Goal: Information Seeking & Learning: Learn about a topic

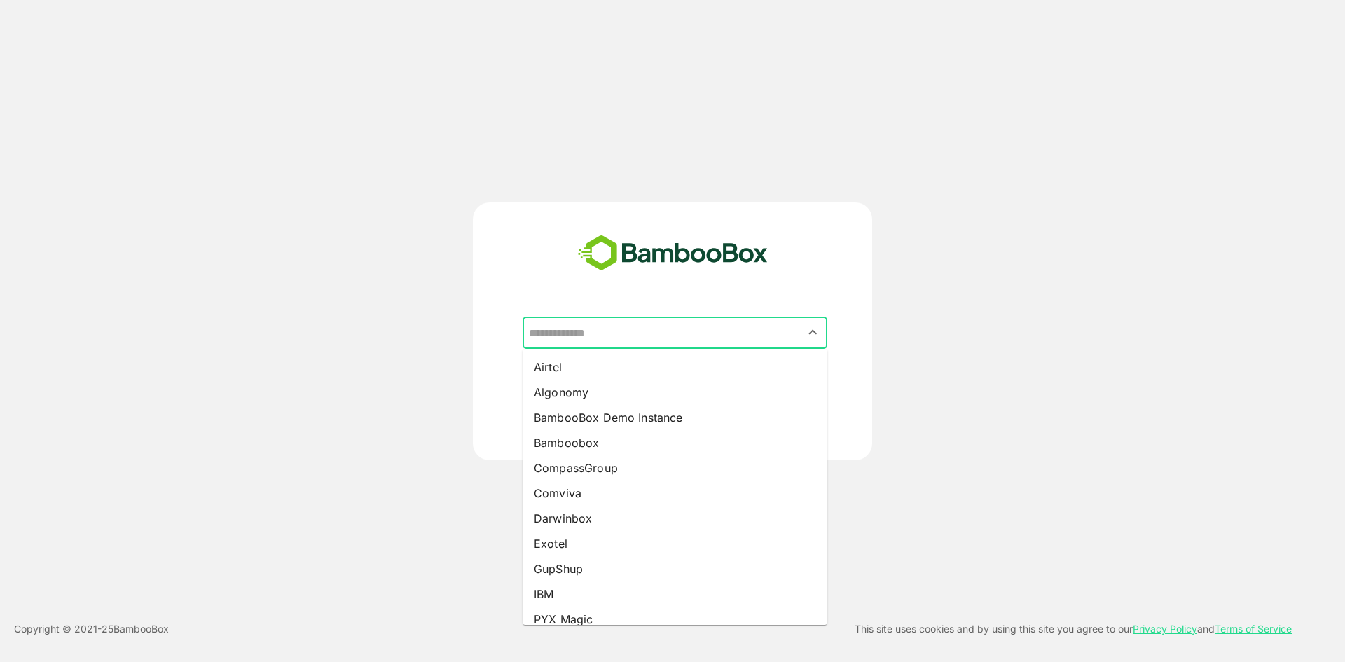
click at [589, 327] on input "text" at bounding box center [675, 333] width 299 height 27
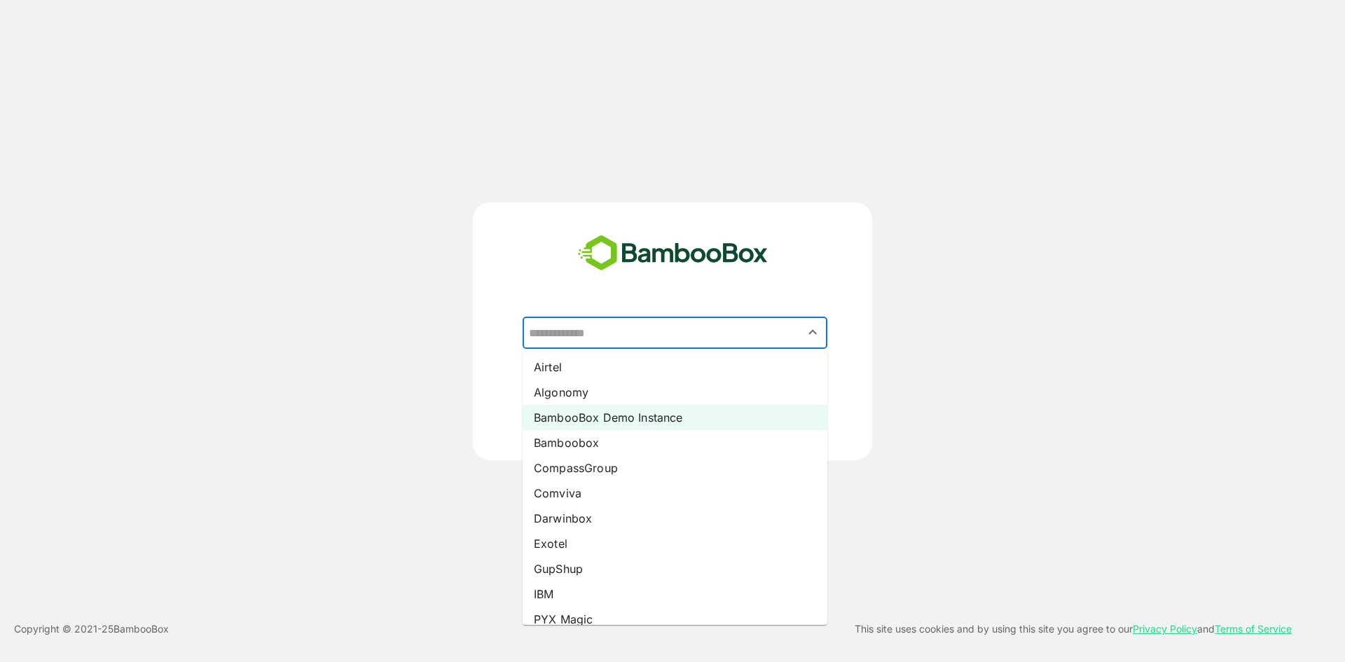
click at [573, 419] on li "BambooBox Demo Instance" at bounding box center [675, 417] width 305 height 25
type input "**********"
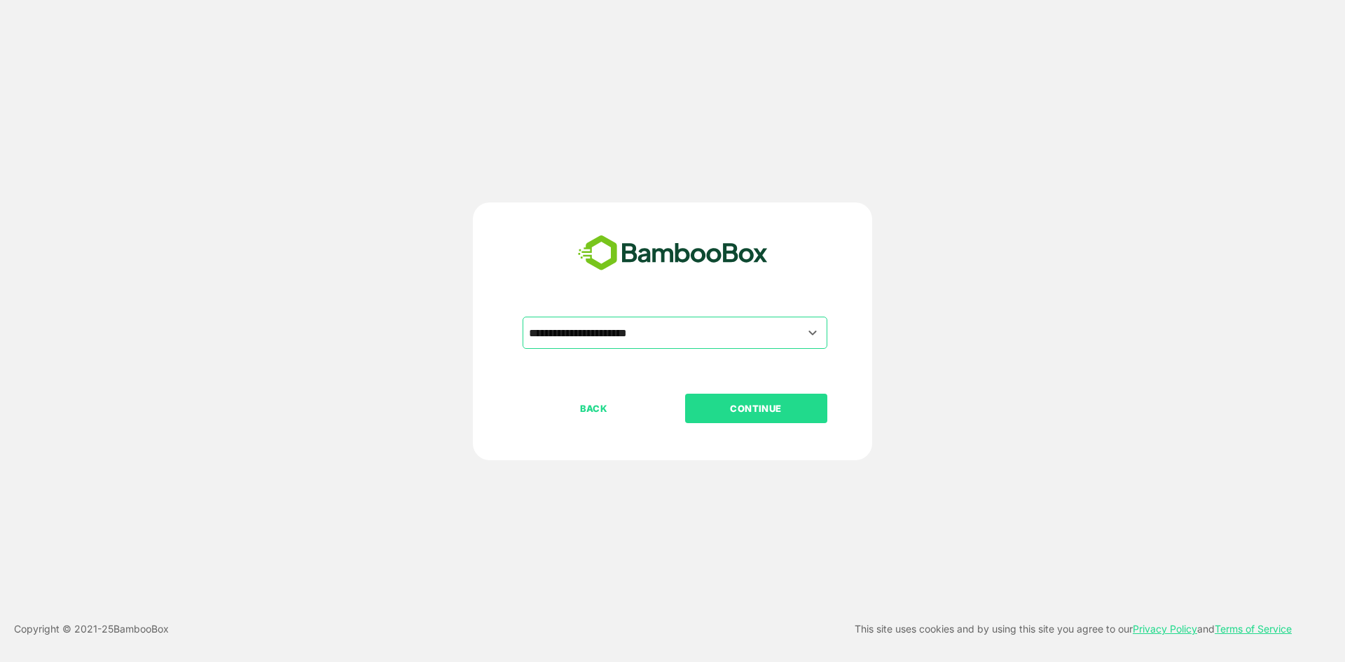
click at [718, 416] on p "CONTINUE" at bounding box center [756, 408] width 140 height 15
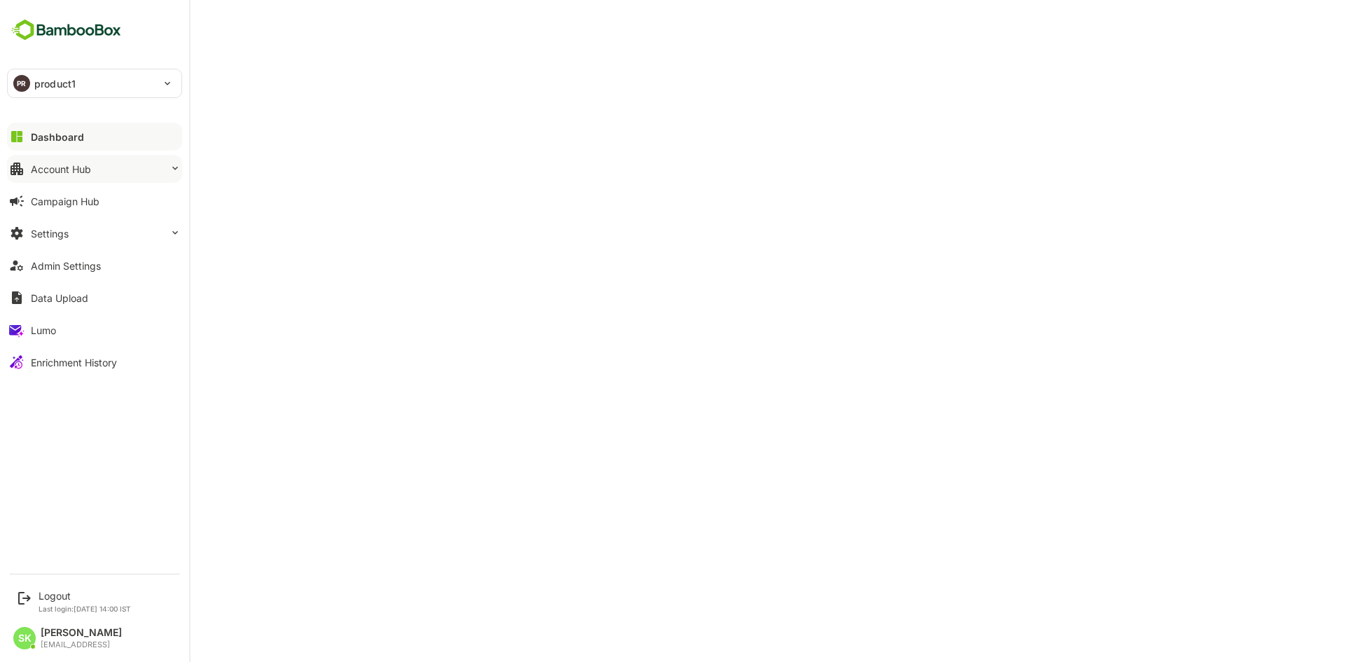
click at [73, 170] on div "Account Hub" at bounding box center [61, 169] width 60 height 12
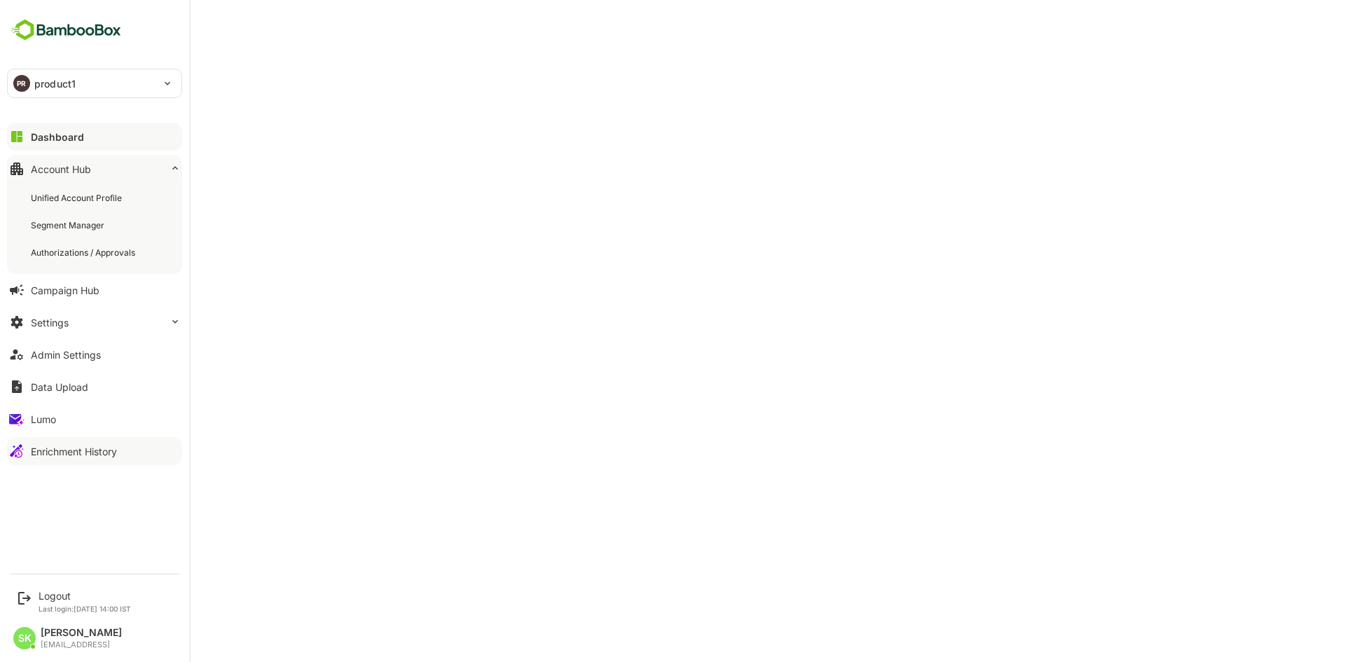
click at [76, 463] on button "Enrichment History" at bounding box center [94, 451] width 175 height 28
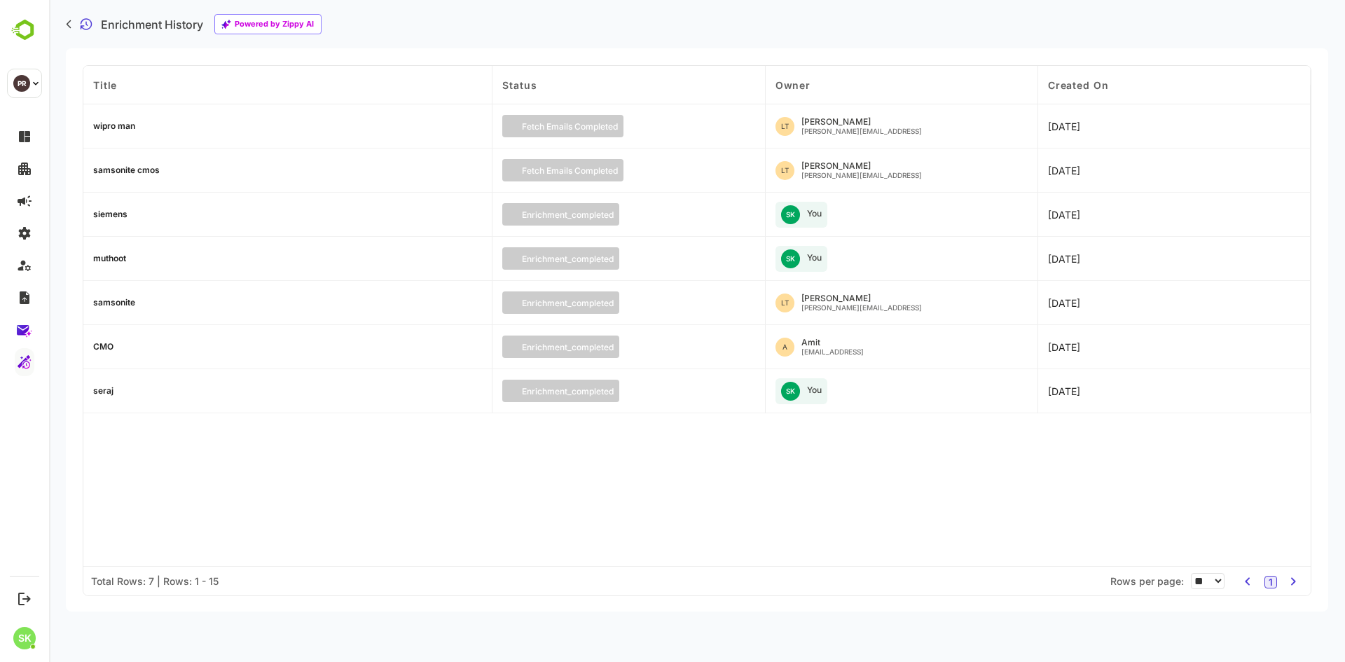
click at [121, 125] on div "wipro man" at bounding box center [114, 126] width 42 height 8
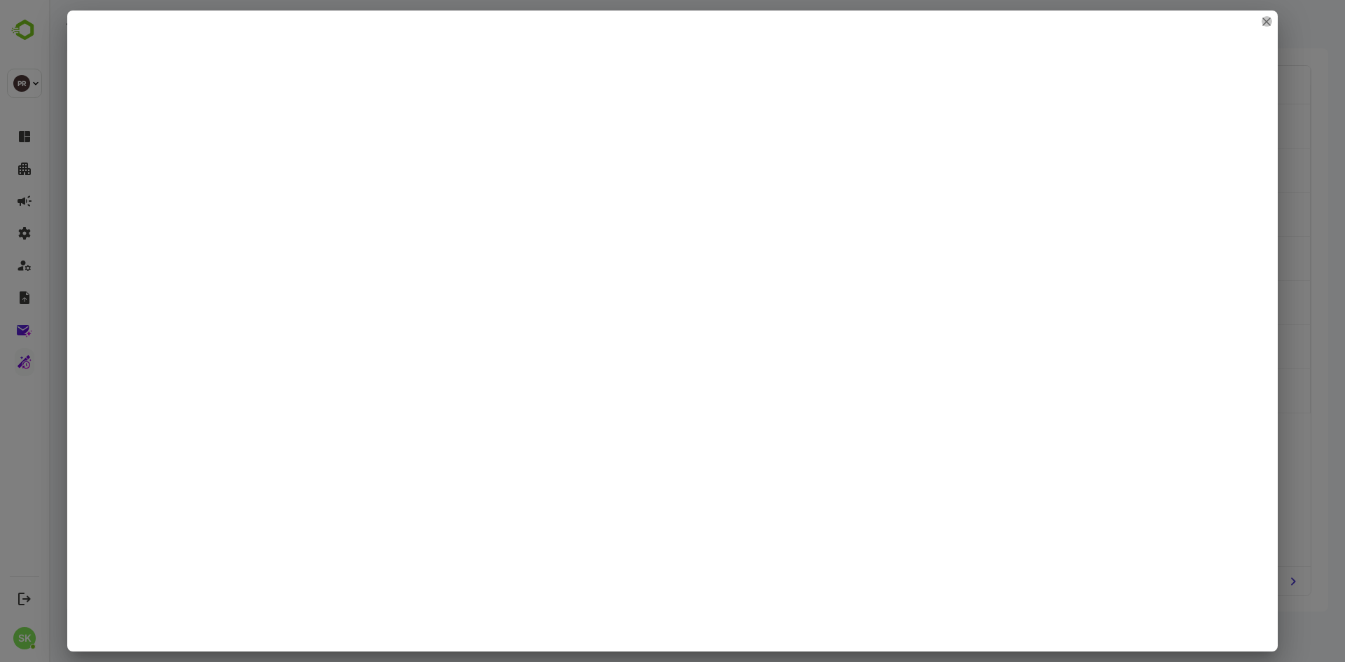
click at [1270, 20] on icon "close" at bounding box center [1266, 21] width 7 height 7
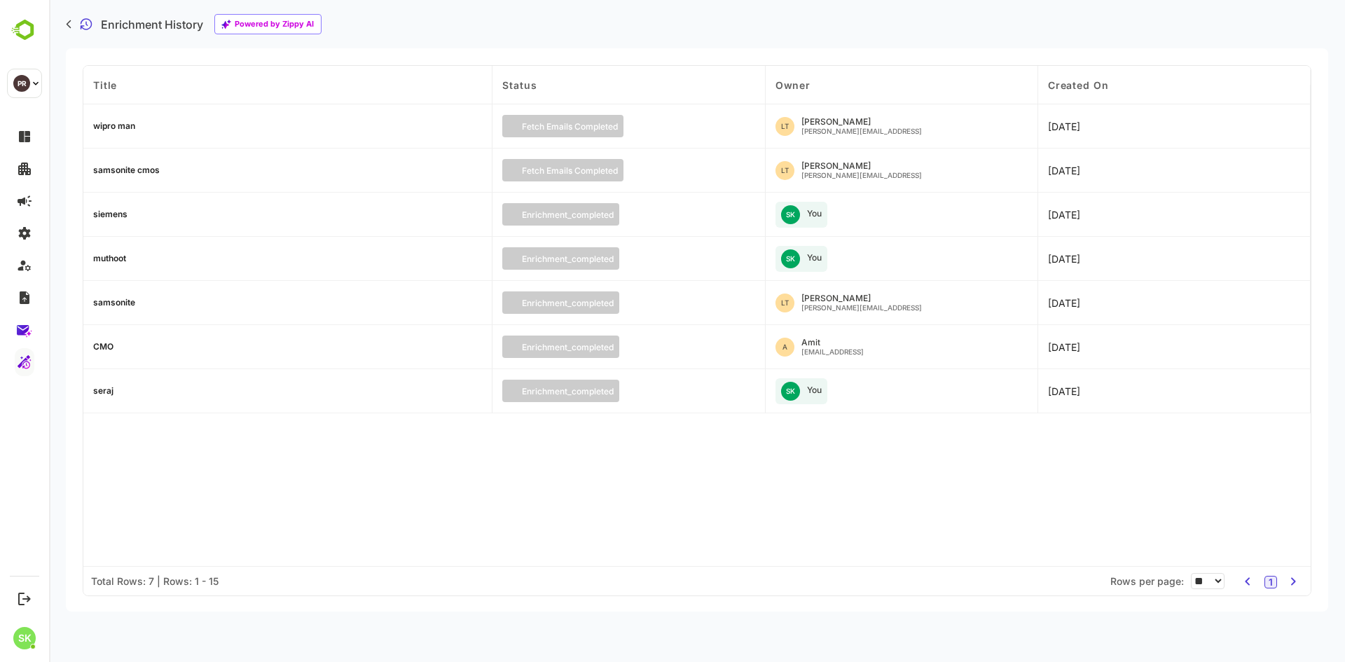
click at [389, 389] on div "seraj" at bounding box center [287, 391] width 409 height 44
click at [389, 299] on div "samsonite" at bounding box center [287, 303] width 409 height 44
click at [111, 124] on div "wipro man" at bounding box center [114, 126] width 42 height 8
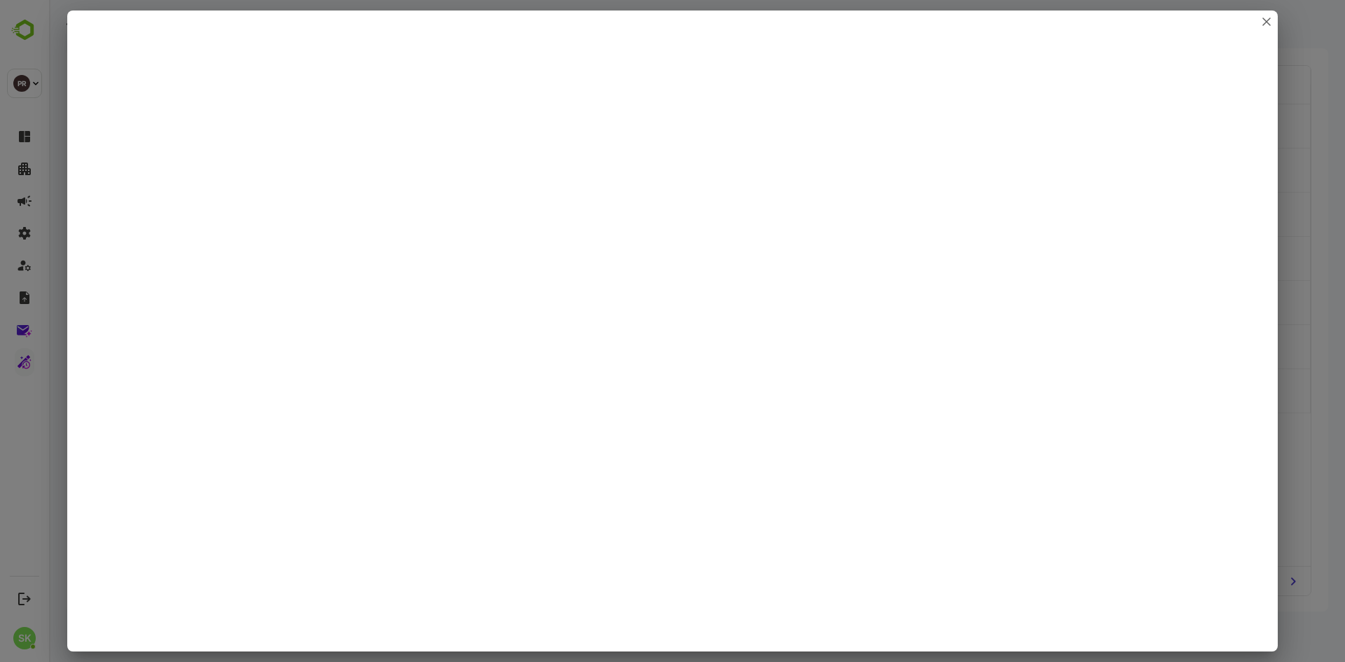
click at [1296, 311] on div at bounding box center [672, 331] width 1345 height 662
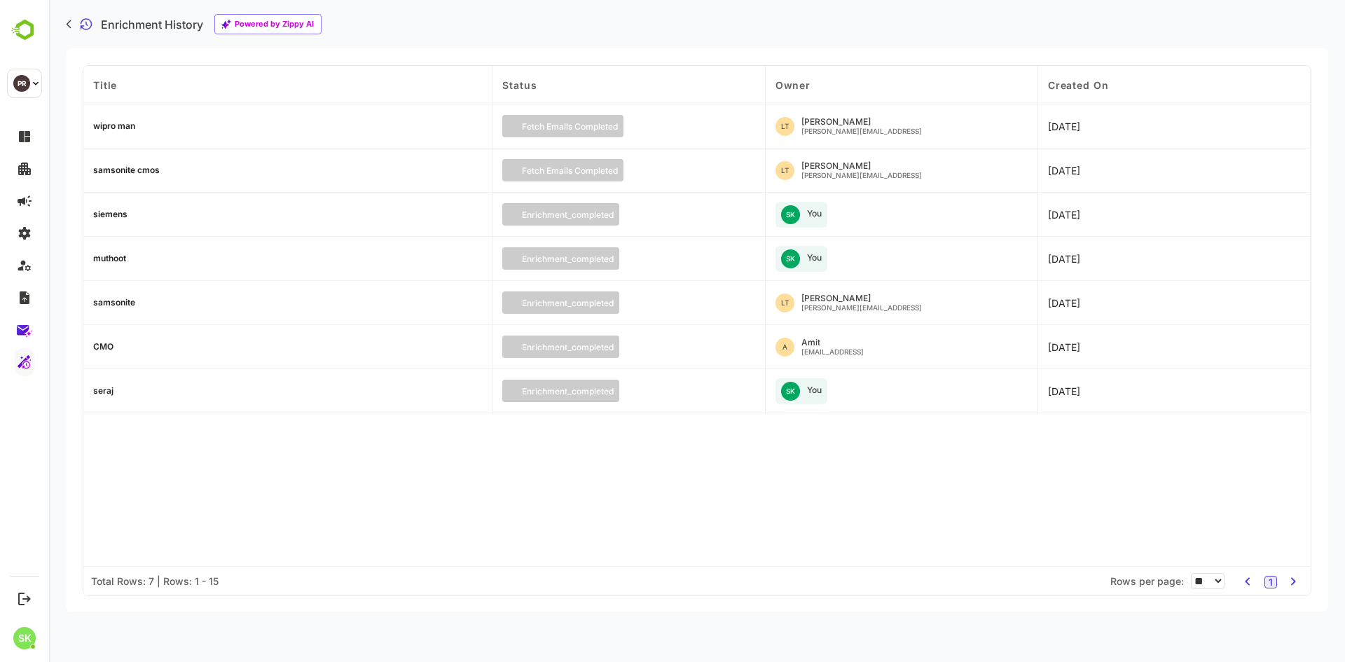
click at [130, 163] on div "samsonite cmos" at bounding box center [287, 171] width 409 height 44
click at [120, 174] on div "samsonite cmos" at bounding box center [126, 170] width 67 height 8
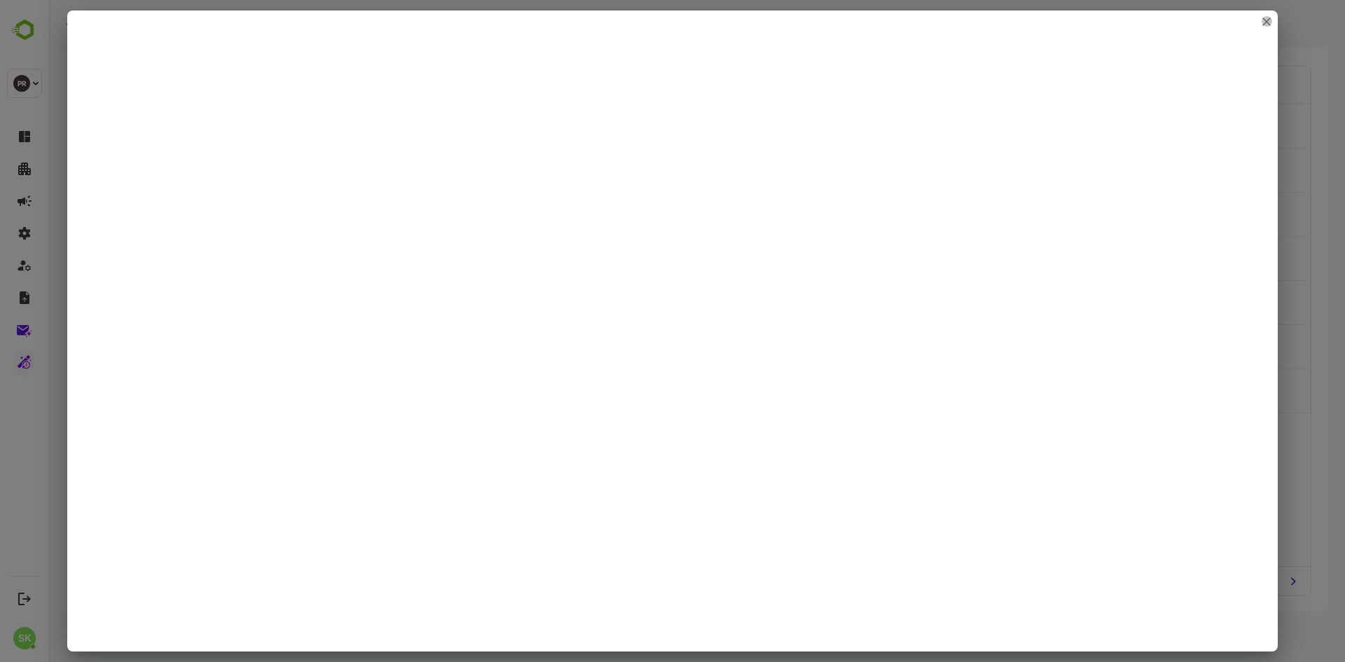
click at [1269, 21] on icon "close" at bounding box center [1267, 22] width 8 height 8
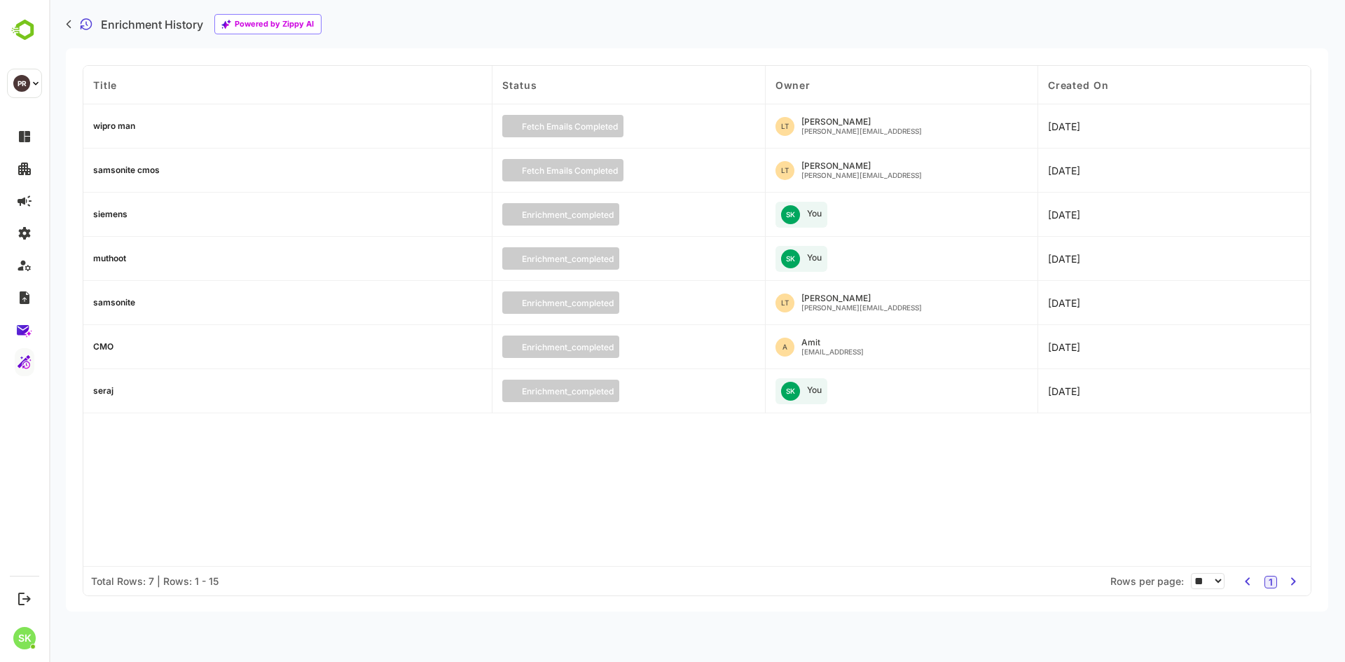
click at [116, 214] on div "siemens" at bounding box center [110, 214] width 34 height 8
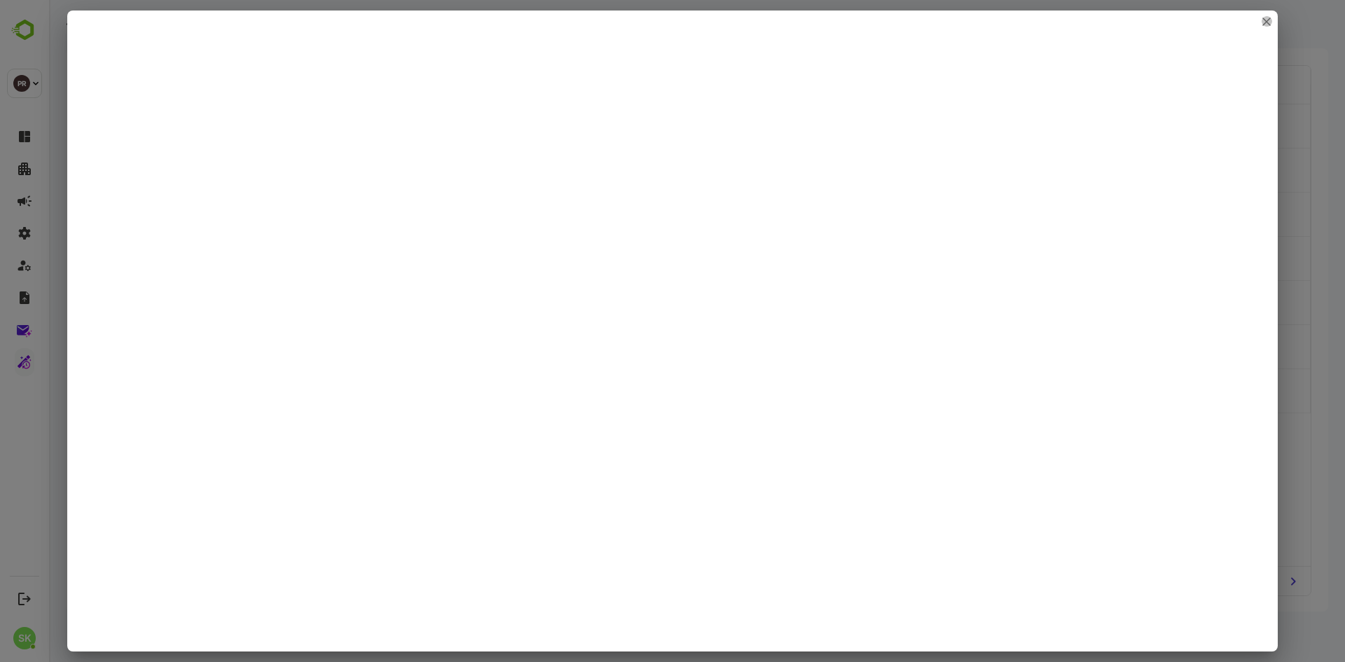
click at [1270, 22] on icon "close" at bounding box center [1267, 22] width 8 height 8
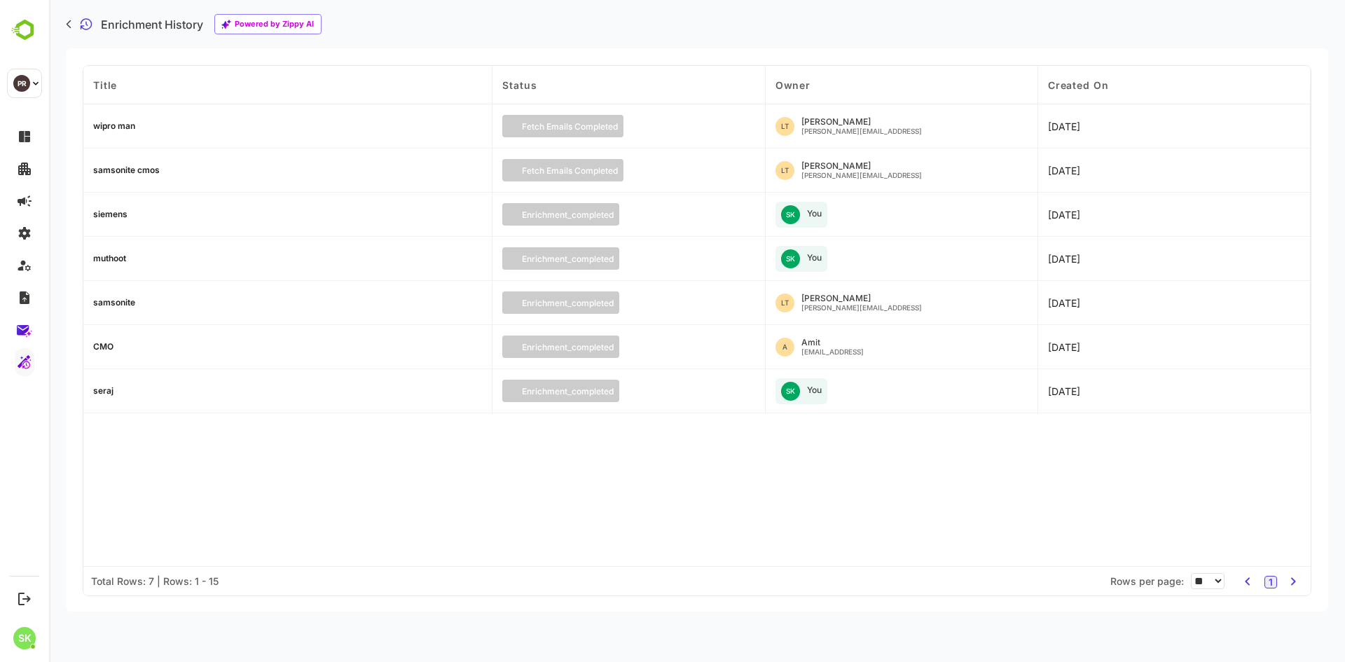
click at [117, 119] on div "wipro man" at bounding box center [287, 126] width 409 height 44
click at [117, 123] on div "wipro man" at bounding box center [114, 126] width 42 height 8
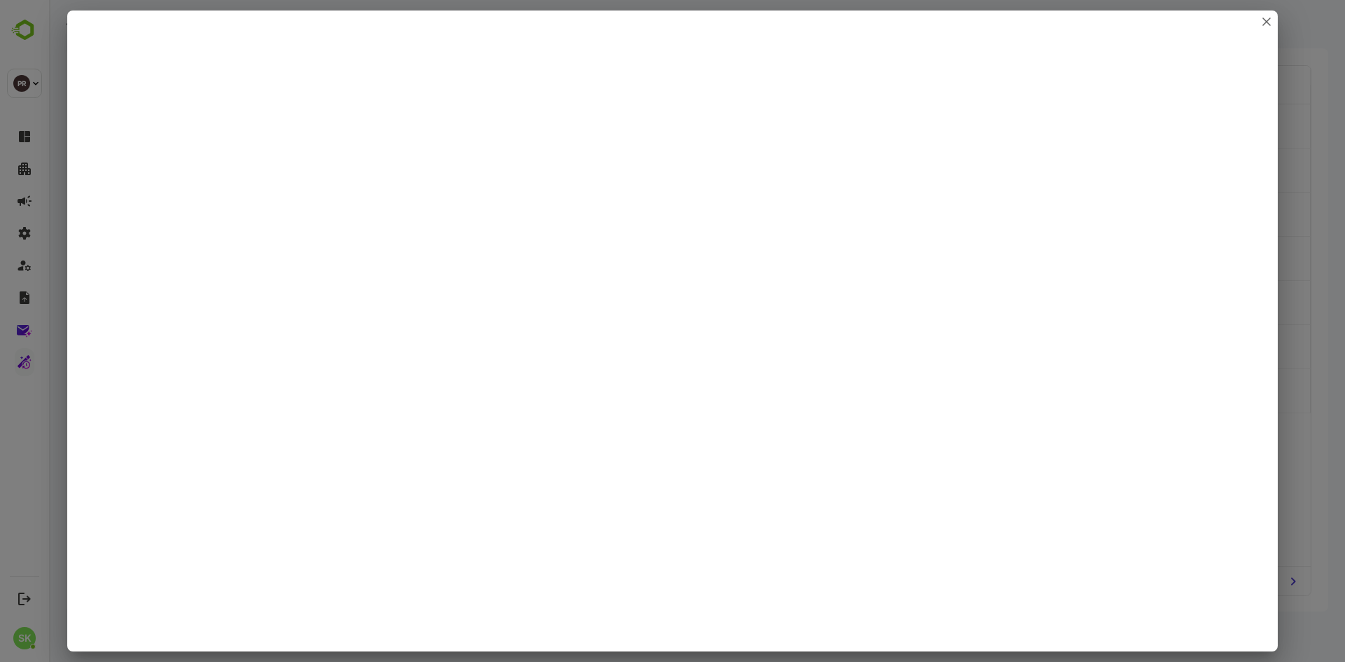
click at [1338, 153] on div at bounding box center [672, 331] width 1345 height 662
click at [1306, 144] on div at bounding box center [672, 331] width 1345 height 662
click at [1268, 21] on icon "close" at bounding box center [1266, 21] width 7 height 7
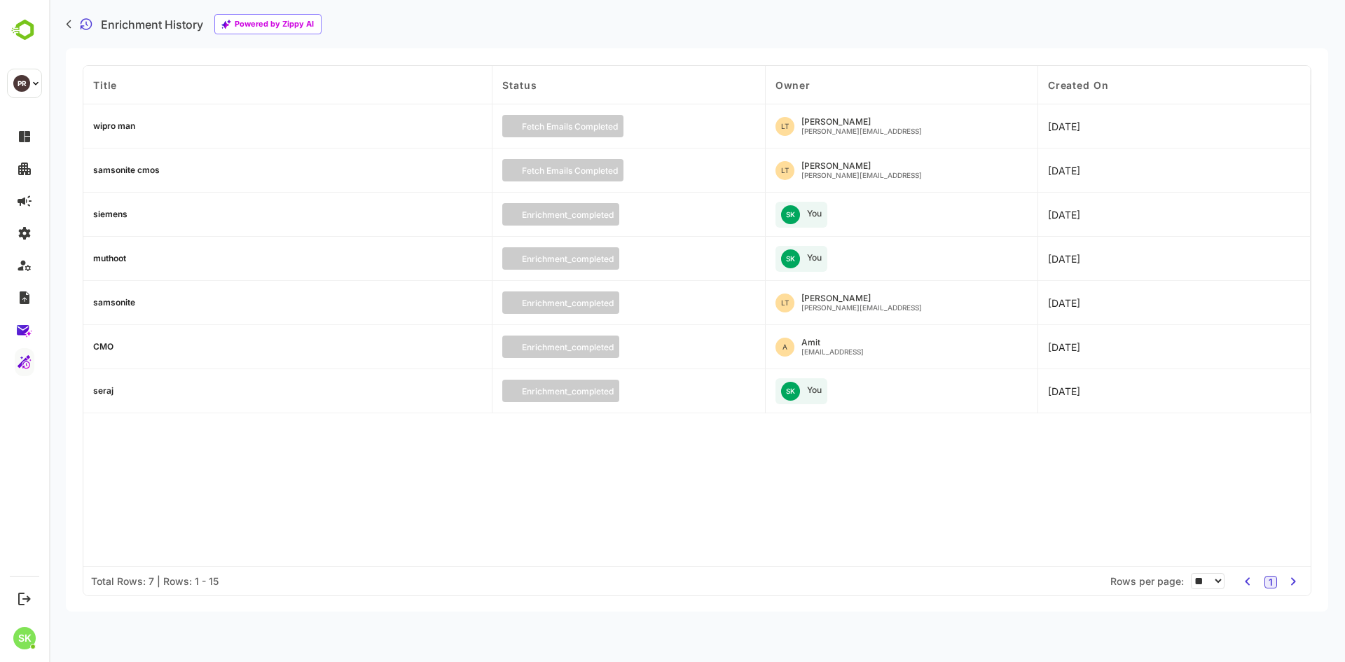
click at [911, 499] on div "Title Status Owner Created On wipro man fetch emails completed LT Lokesh T loke…" at bounding box center [697, 316] width 1228 height 500
click at [116, 122] on div "wipro man" at bounding box center [114, 126] width 42 height 8
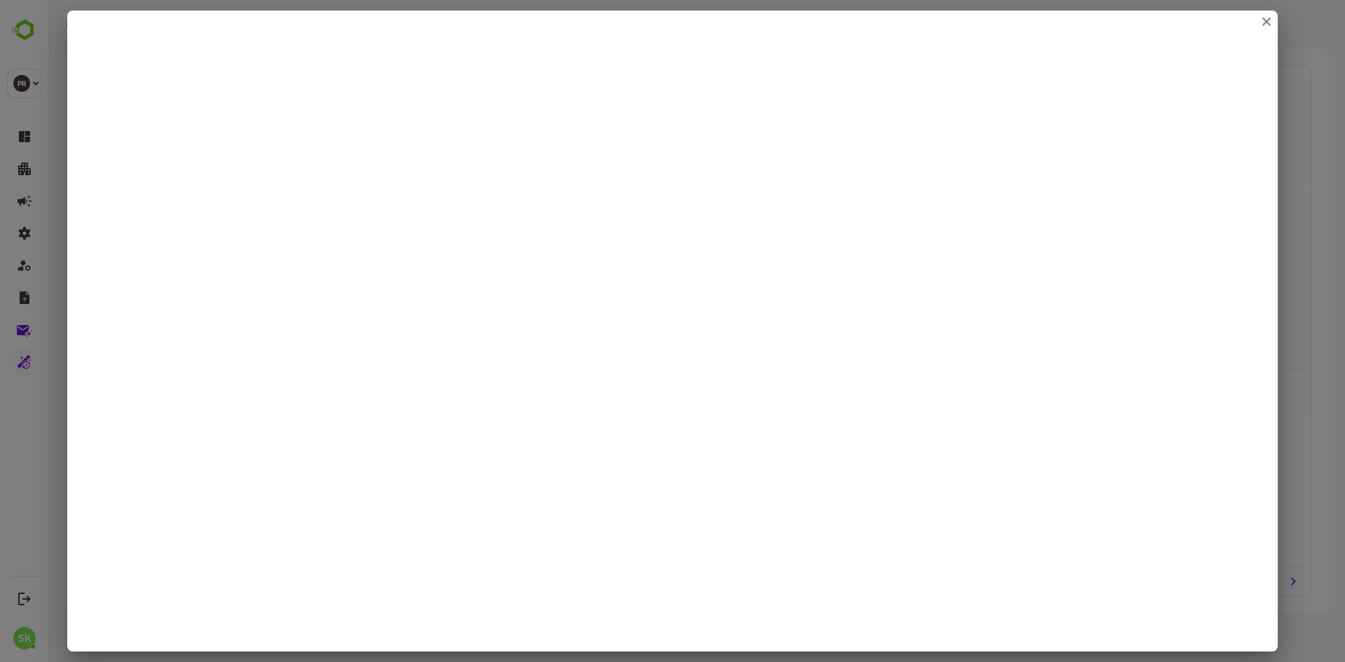
click at [1266, 23] on icon "close" at bounding box center [1266, 21] width 7 height 7
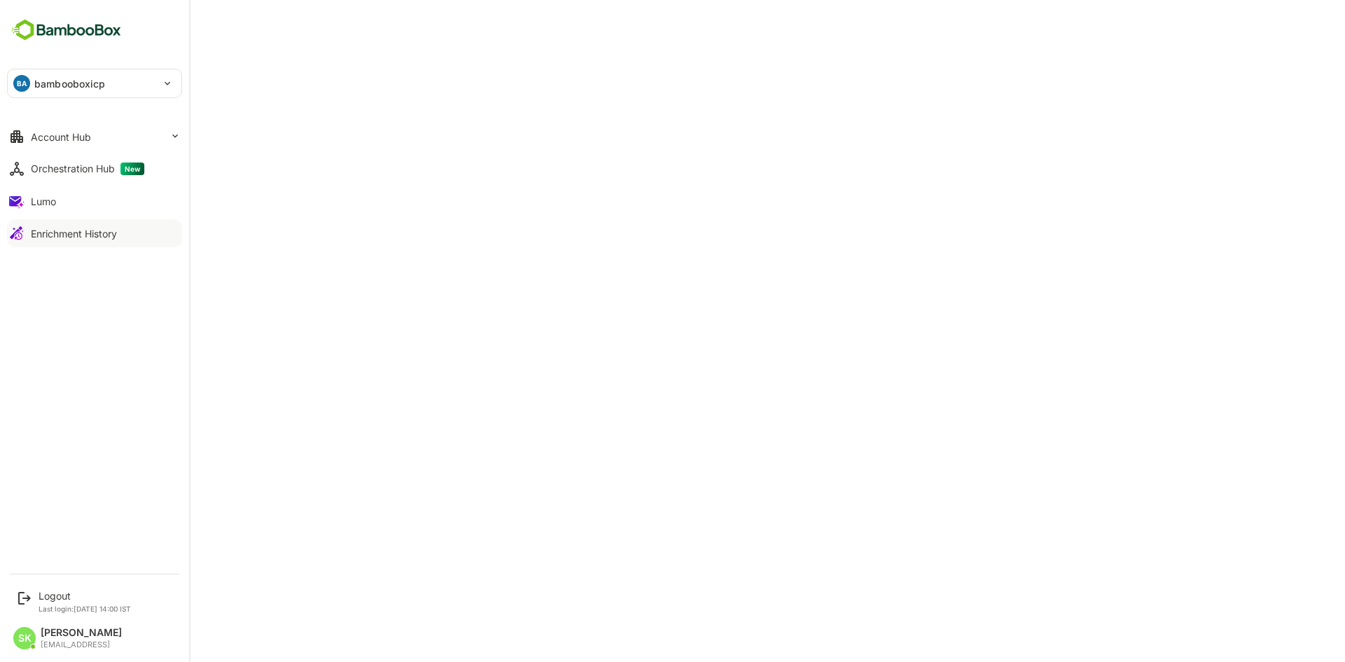
click at [83, 233] on div "Enrichment History" at bounding box center [74, 234] width 86 height 12
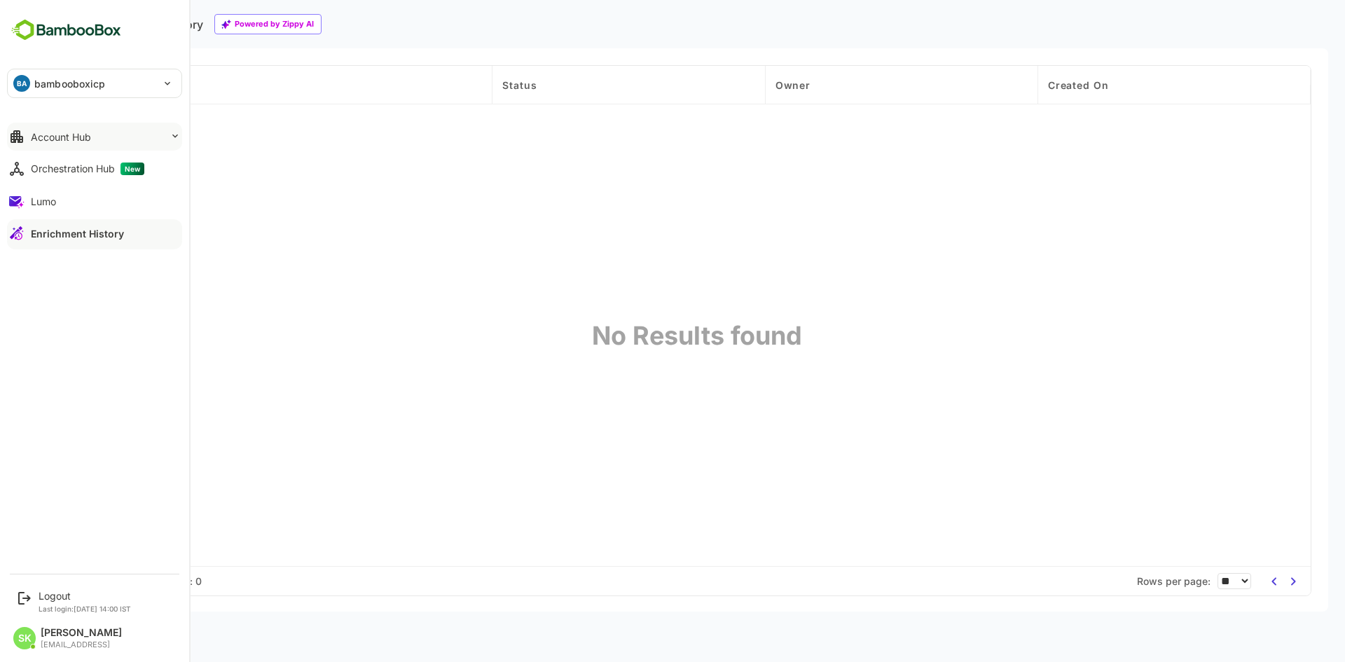
click at [88, 132] on div "Account Hub" at bounding box center [61, 137] width 60 height 12
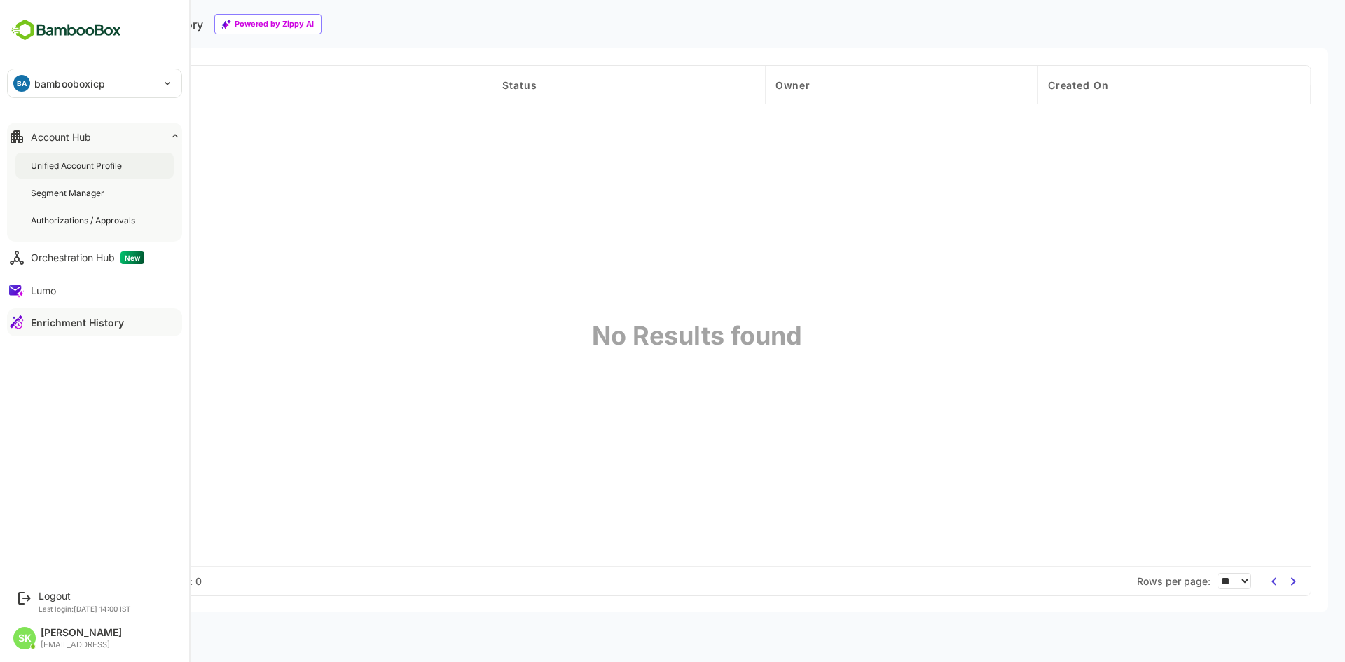
click at [94, 167] on div "Unified Account Profile" at bounding box center [78, 166] width 94 height 12
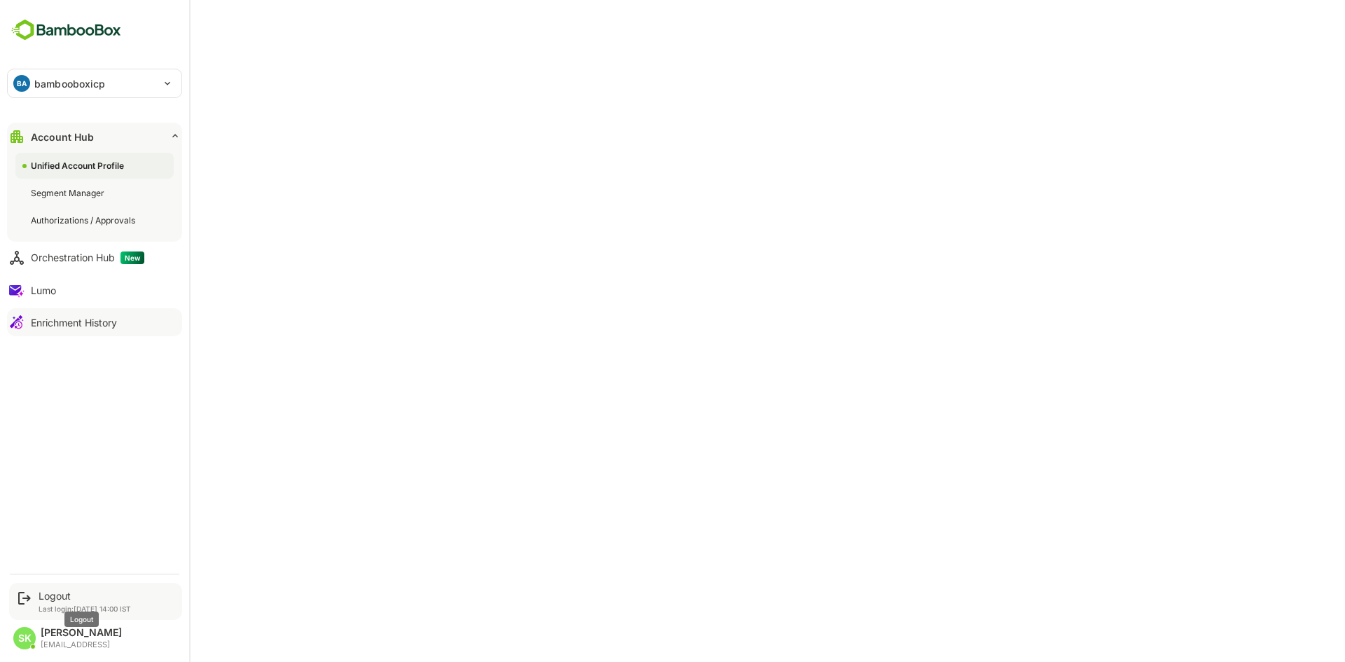
click at [50, 594] on div "Logout" at bounding box center [85, 596] width 92 height 12
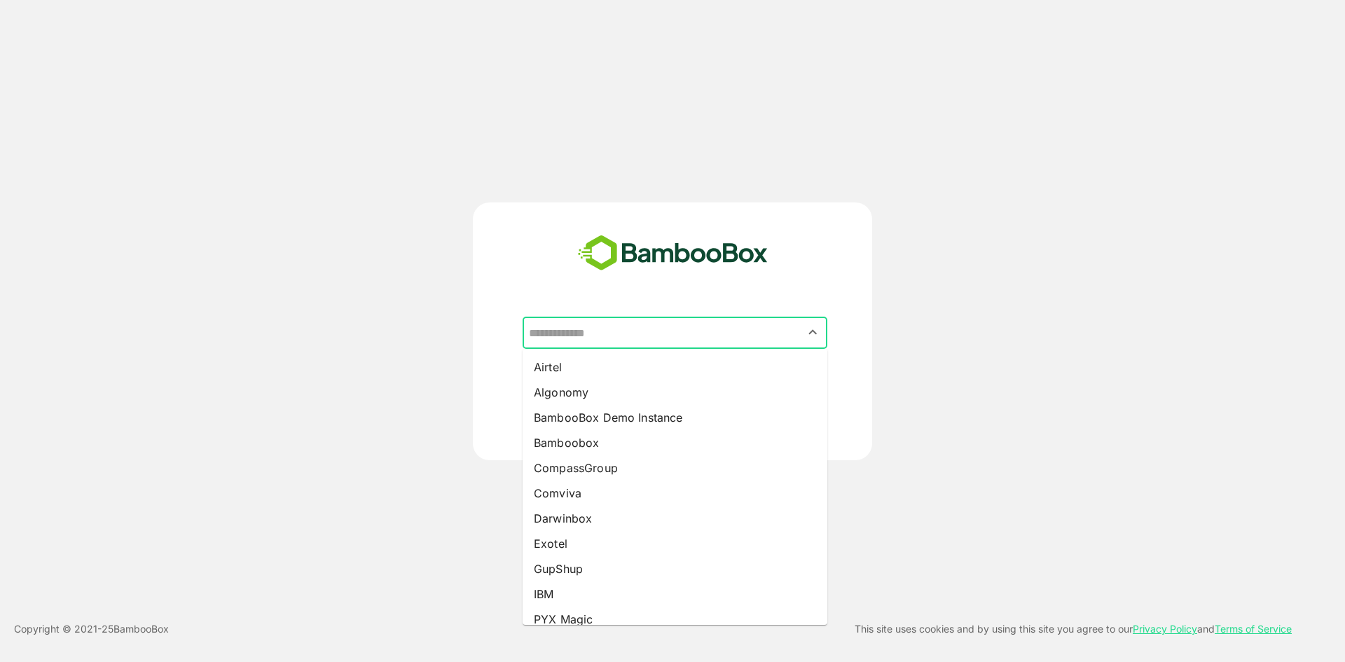
click at [722, 334] on input "text" at bounding box center [675, 333] width 299 height 27
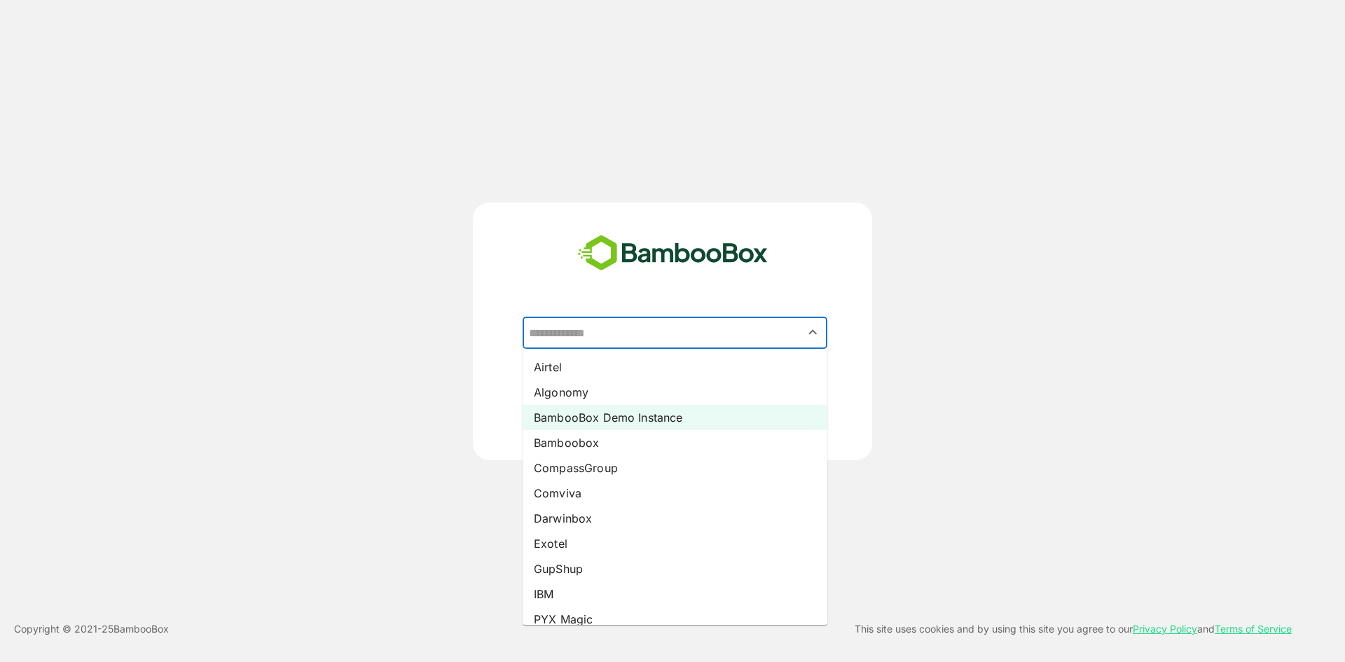
click at [618, 406] on li "BambooBox Demo Instance" at bounding box center [675, 417] width 305 height 25
type input "**********"
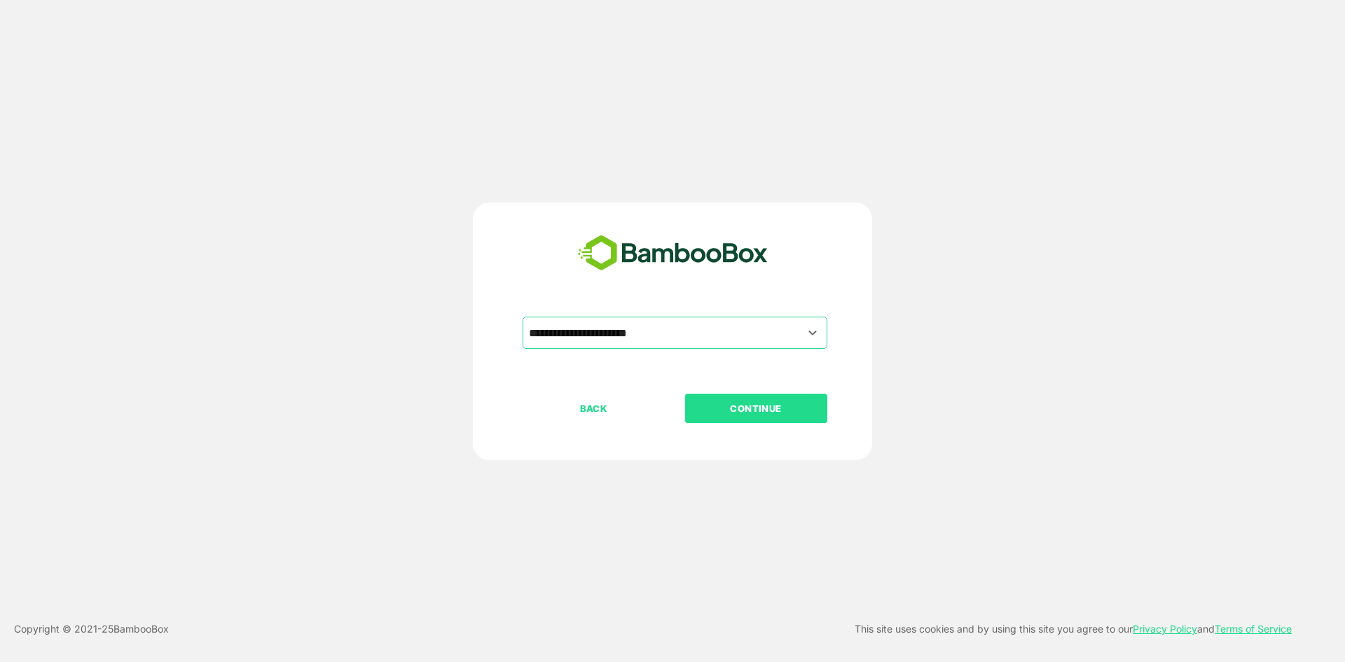
click at [742, 399] on button "CONTINUE" at bounding box center [756, 408] width 142 height 29
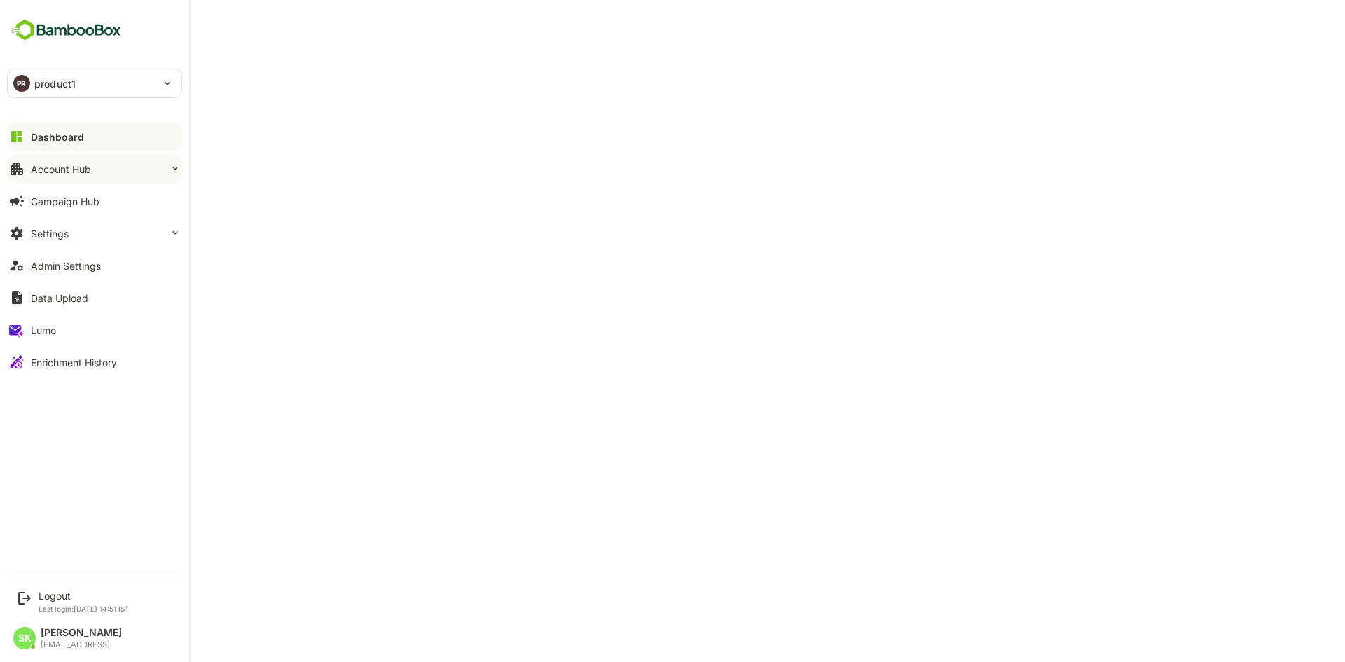
click at [64, 165] on div "Account Hub" at bounding box center [61, 169] width 60 height 12
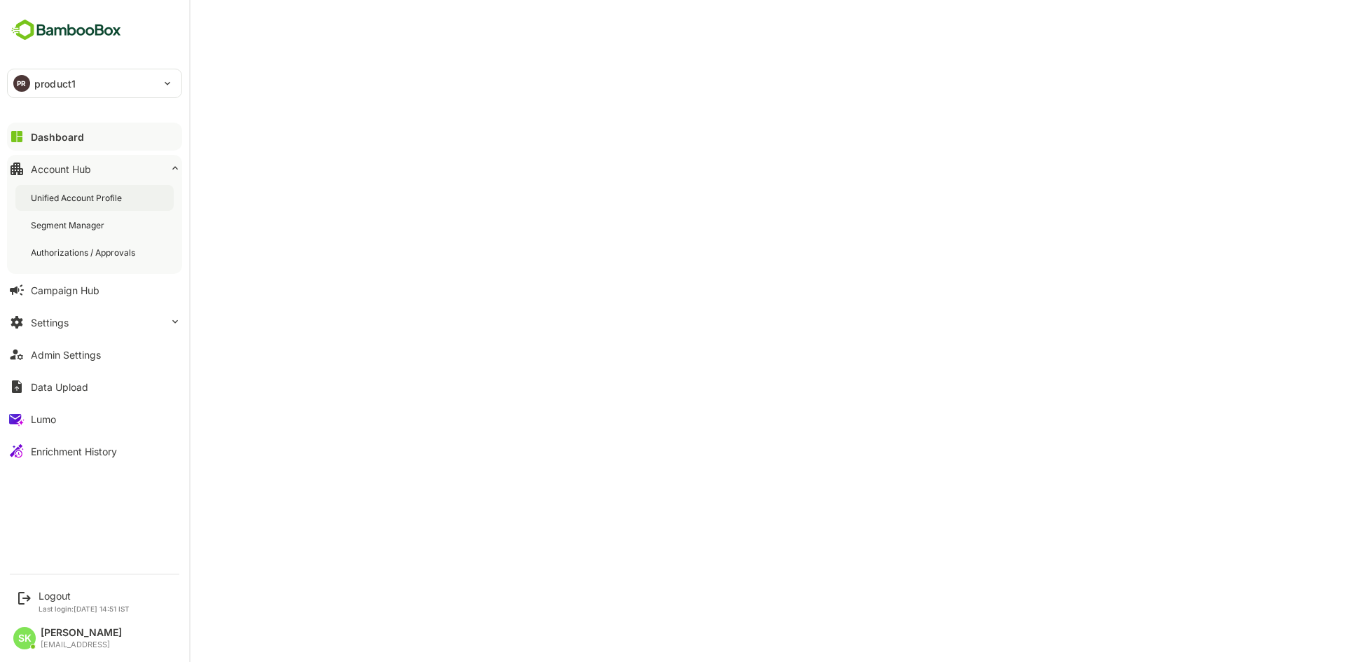
click at [115, 192] on div "Unified Account Profile" at bounding box center [78, 198] width 94 height 12
click at [57, 126] on button "Dashboard" at bounding box center [94, 137] width 175 height 28
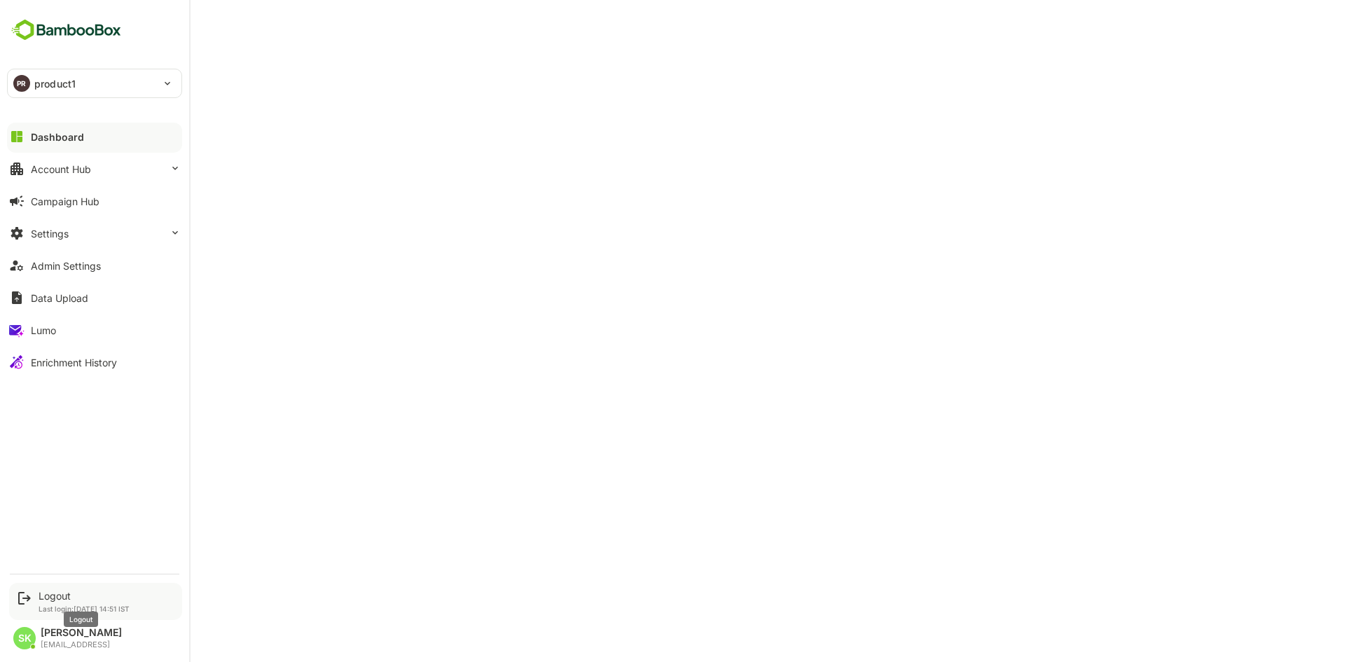
click at [71, 590] on div "Logout" at bounding box center [84, 596] width 91 height 12
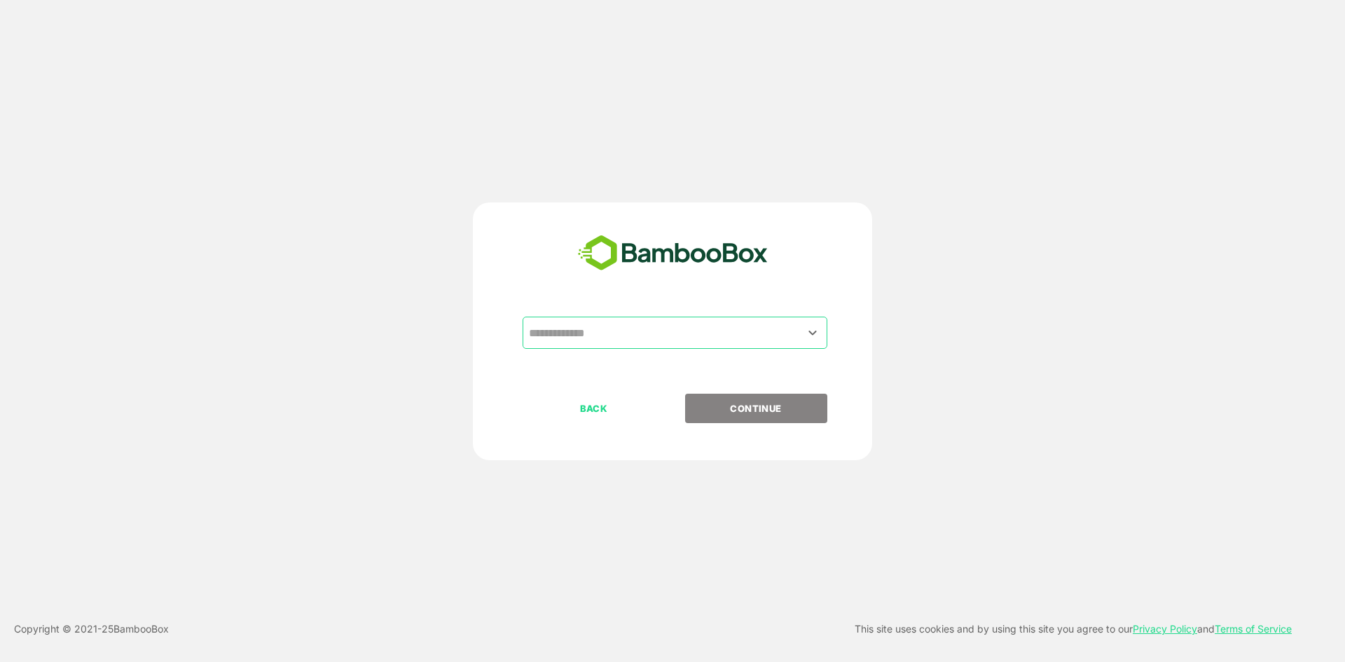
click at [584, 331] on input "text" at bounding box center [675, 333] width 299 height 27
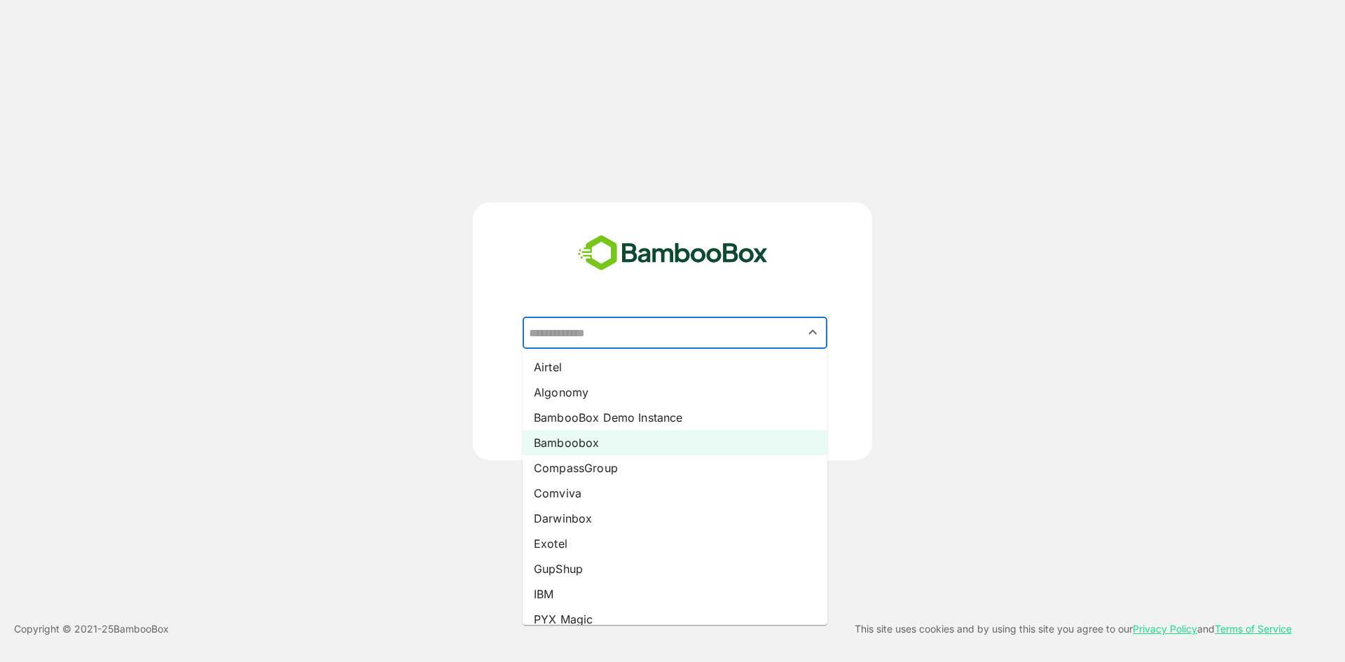
click at [611, 438] on li "Bamboobox" at bounding box center [675, 442] width 305 height 25
type input "*********"
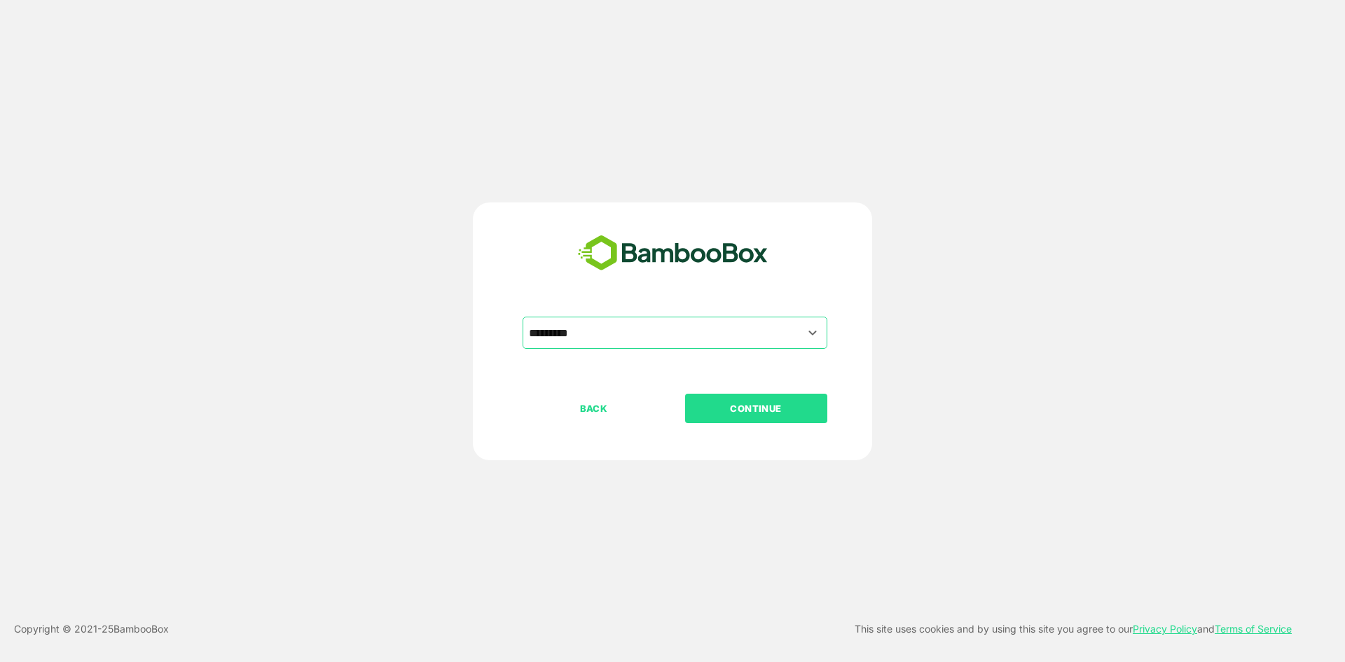
click at [727, 398] on button "CONTINUE" at bounding box center [756, 408] width 142 height 29
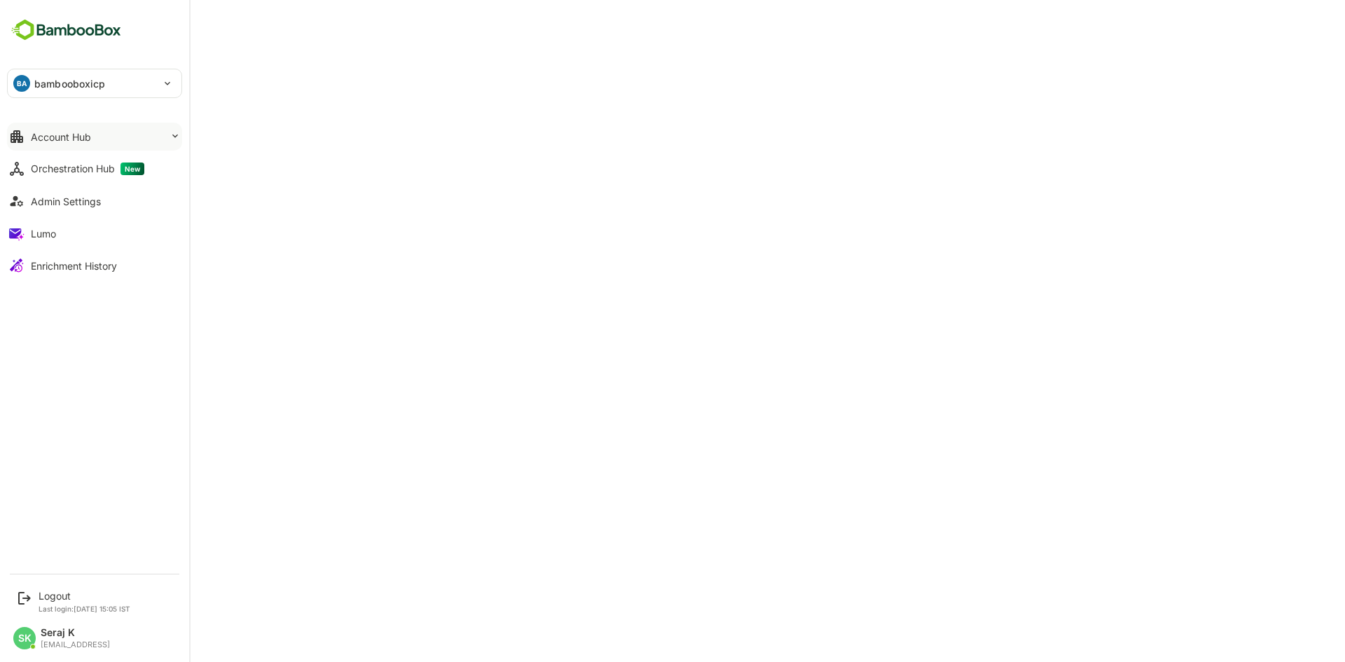
click at [74, 138] on div "Account Hub" at bounding box center [61, 137] width 60 height 12
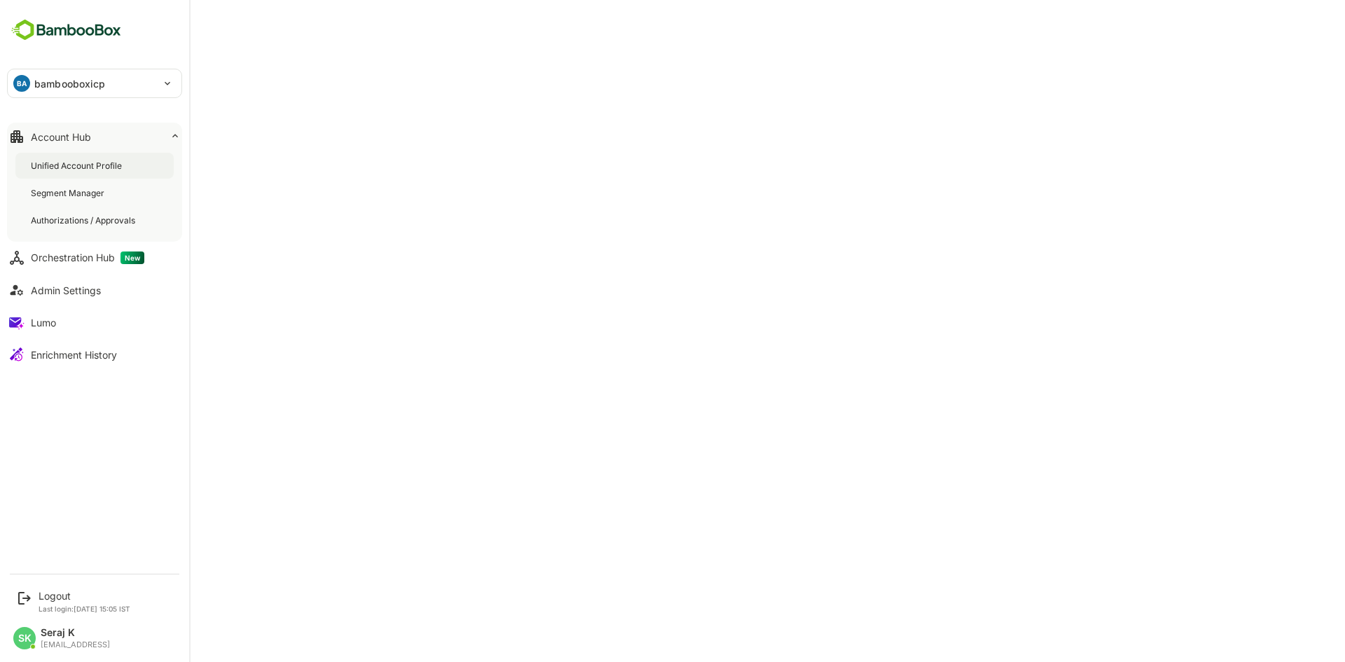
click at [104, 172] on div "Unified Account Profile" at bounding box center [94, 166] width 158 height 26
click at [52, 596] on div "Logout" at bounding box center [85, 596] width 92 height 12
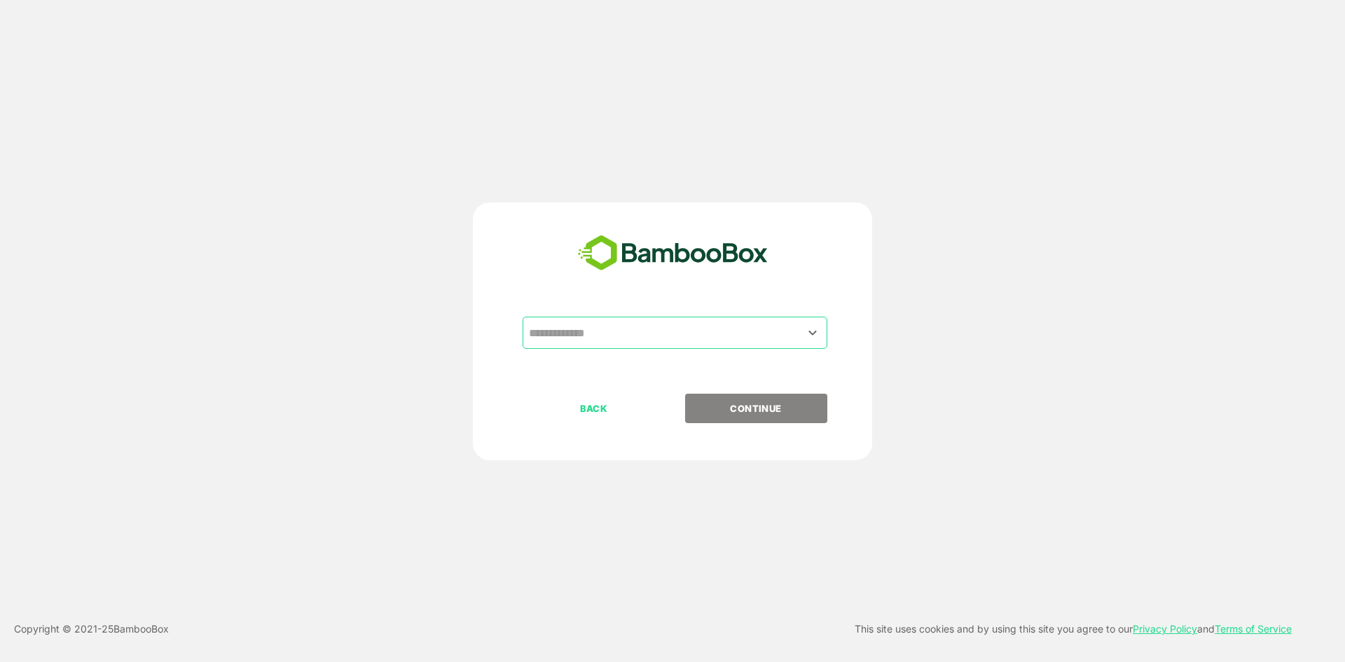
click at [670, 316] on div "​ BACK CONTINUE" at bounding box center [672, 332] width 399 height 258
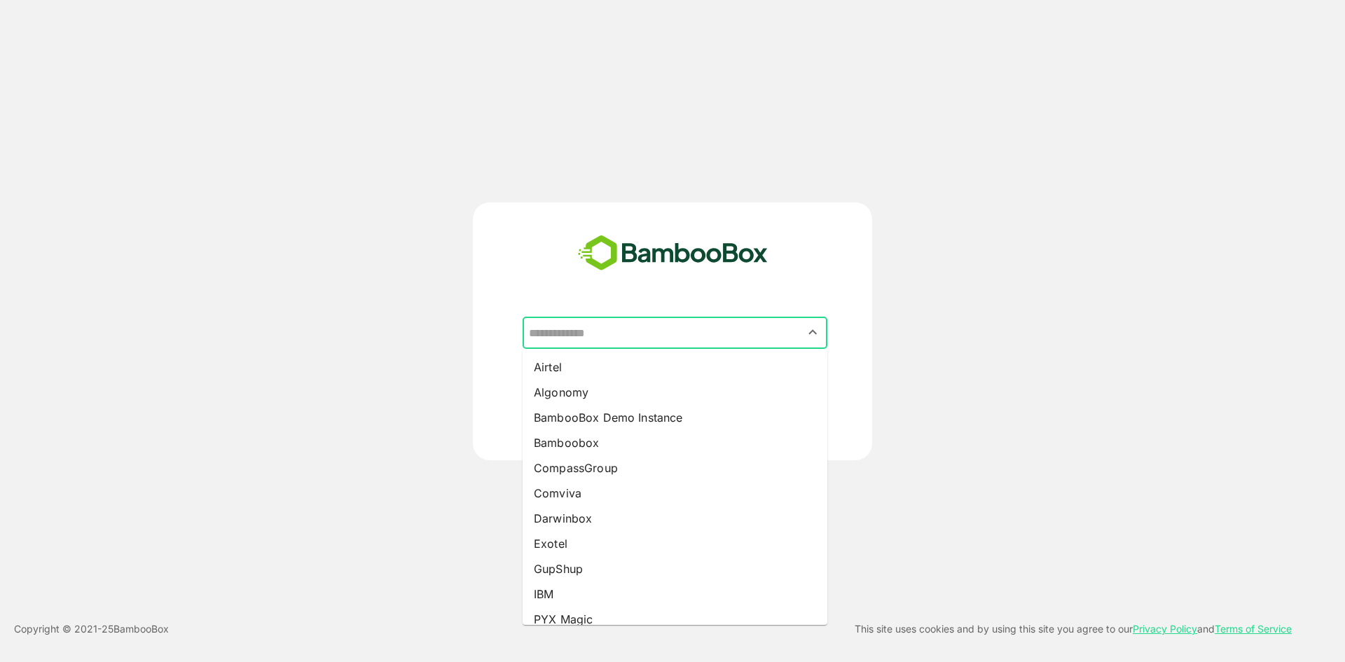
click at [670, 326] on input "text" at bounding box center [675, 333] width 299 height 27
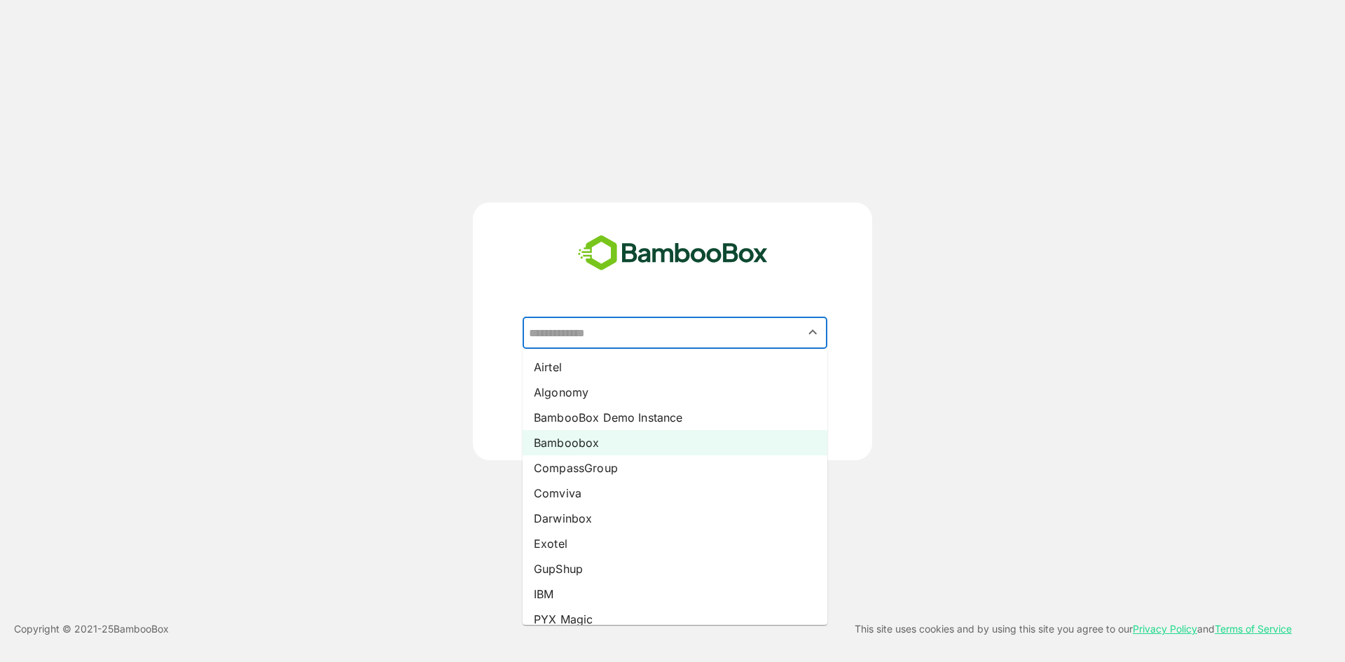
click at [650, 434] on li "Bamboobox" at bounding box center [675, 442] width 305 height 25
type input "*********"
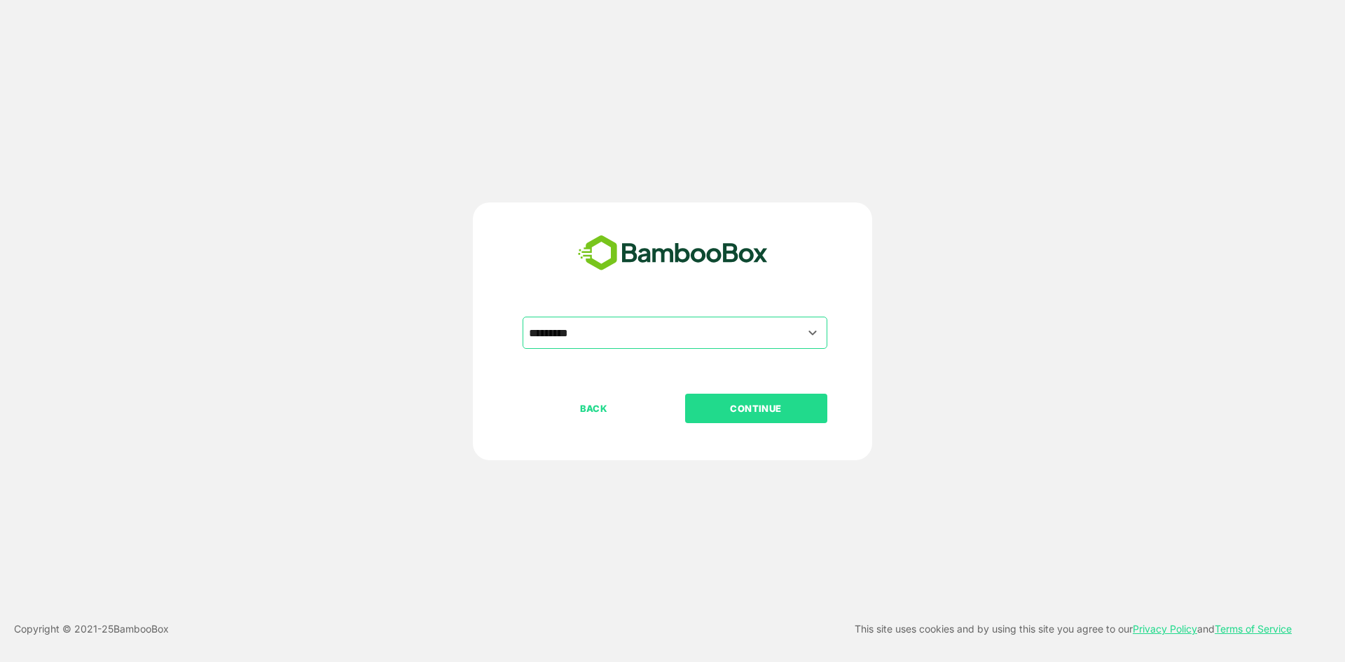
click at [719, 408] on p "CONTINUE" at bounding box center [756, 408] width 140 height 15
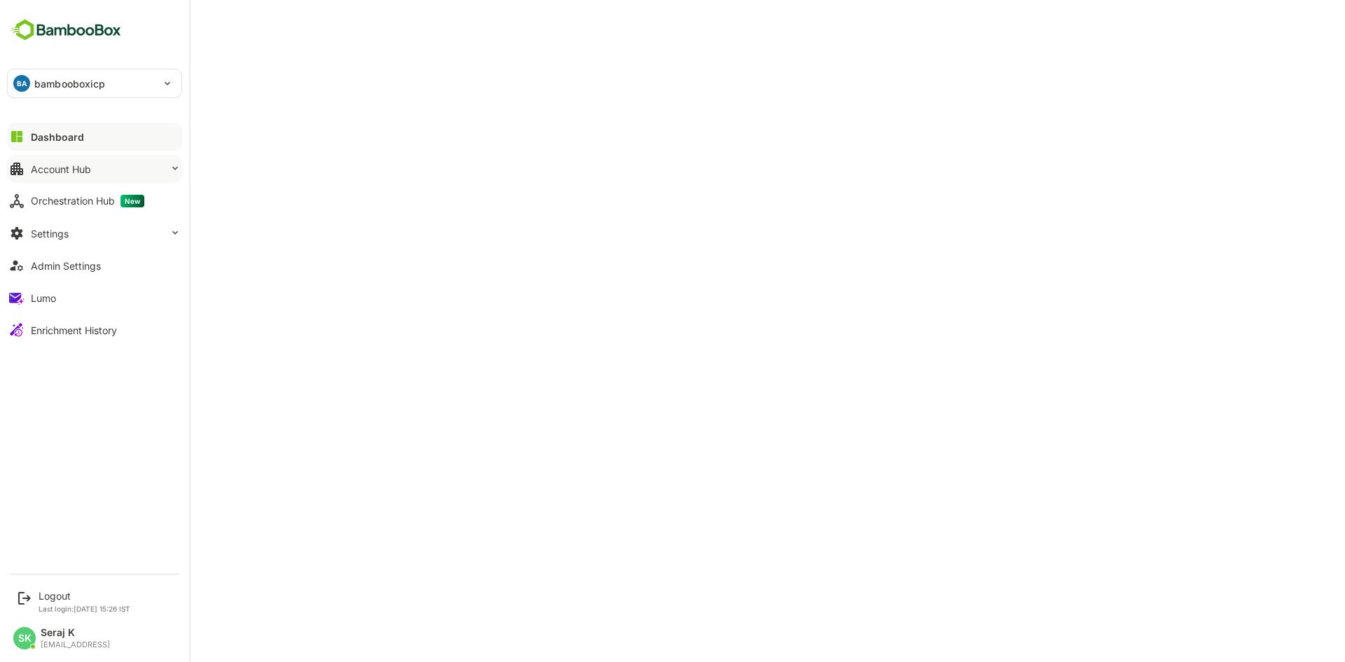
click at [65, 172] on div "Account Hub" at bounding box center [61, 169] width 60 height 12
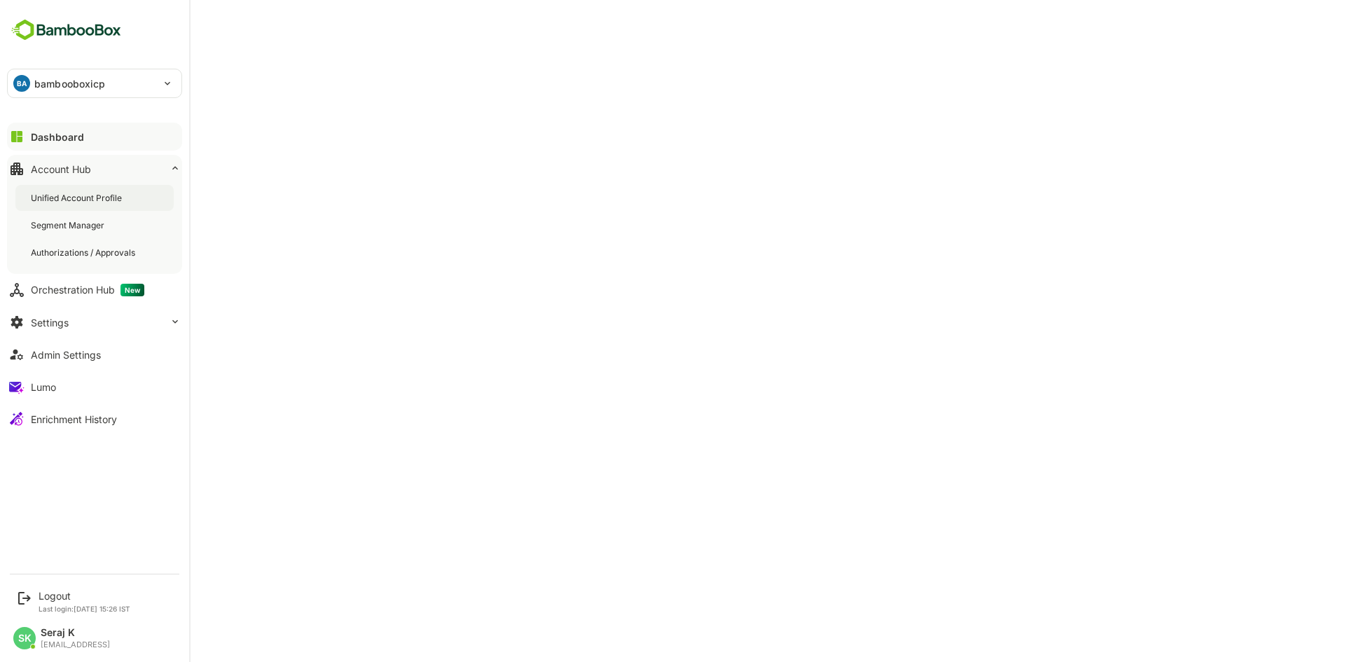
click at [102, 204] on div "Unified Account Profile" at bounding box center [94, 198] width 158 height 26
click at [41, 594] on div "Logout" at bounding box center [85, 596] width 92 height 12
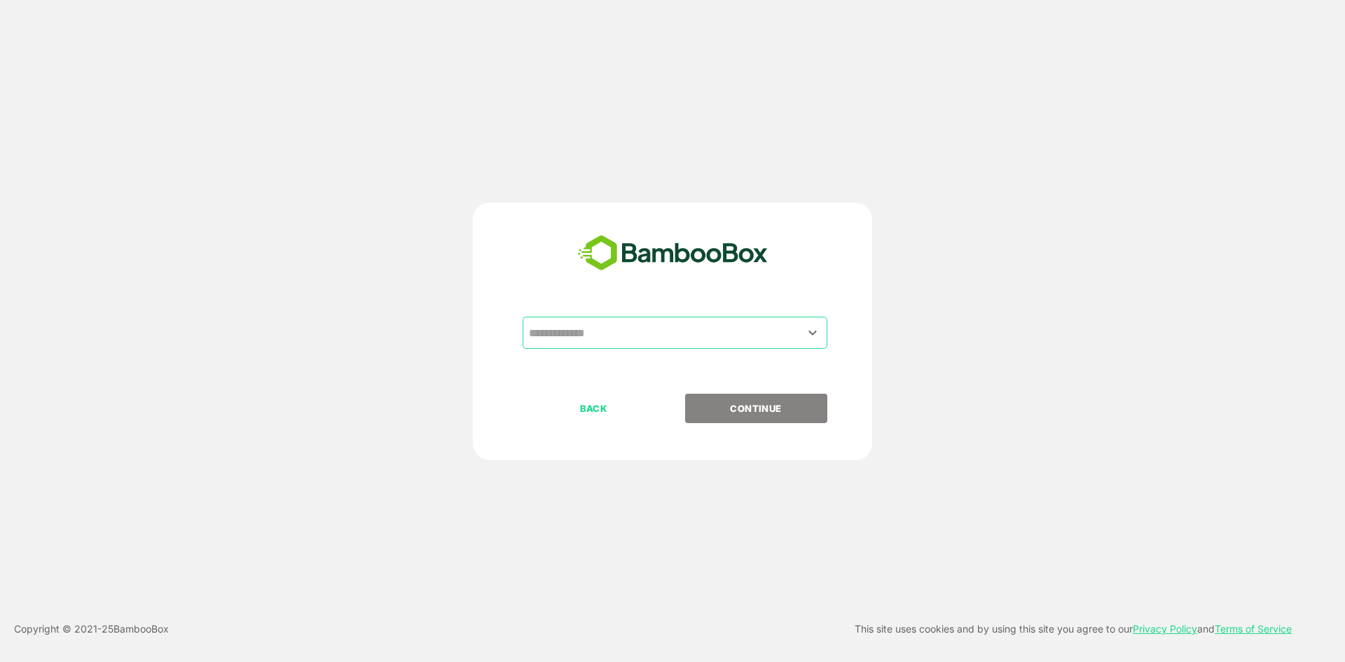
click at [667, 342] on input "text" at bounding box center [675, 333] width 299 height 27
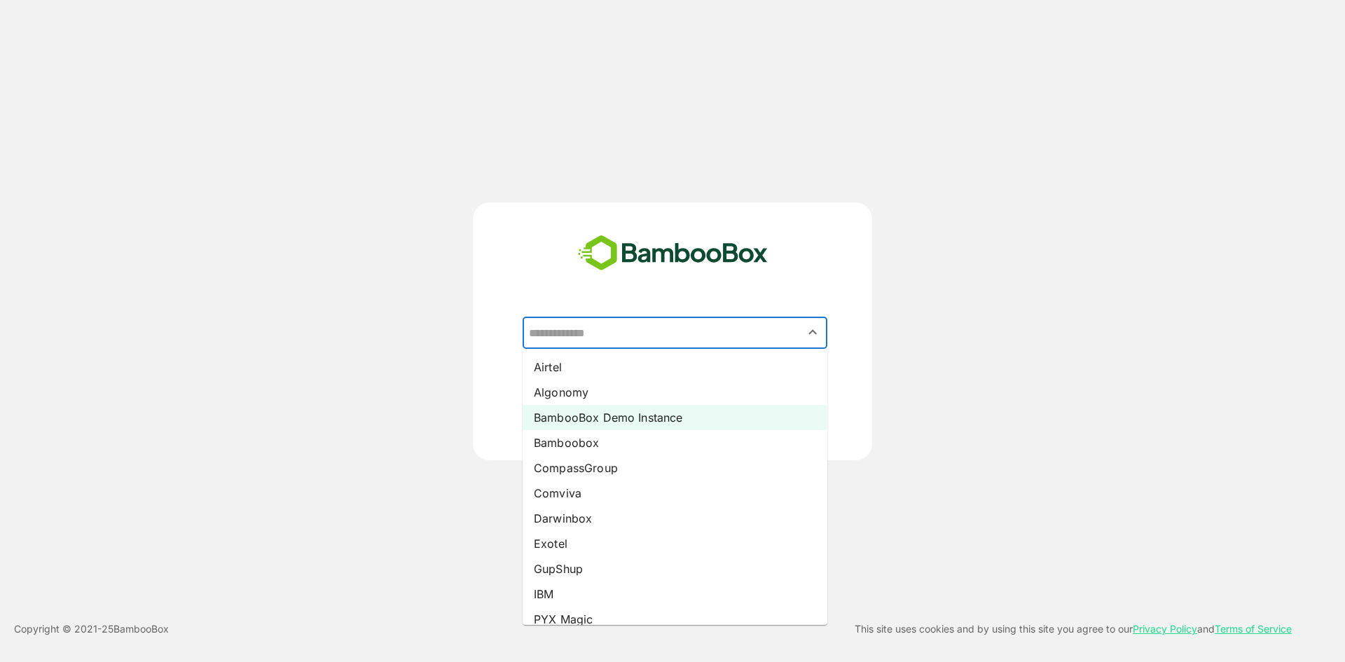
click at [568, 413] on li "BambooBox Demo Instance" at bounding box center [675, 417] width 305 height 25
type input "**********"
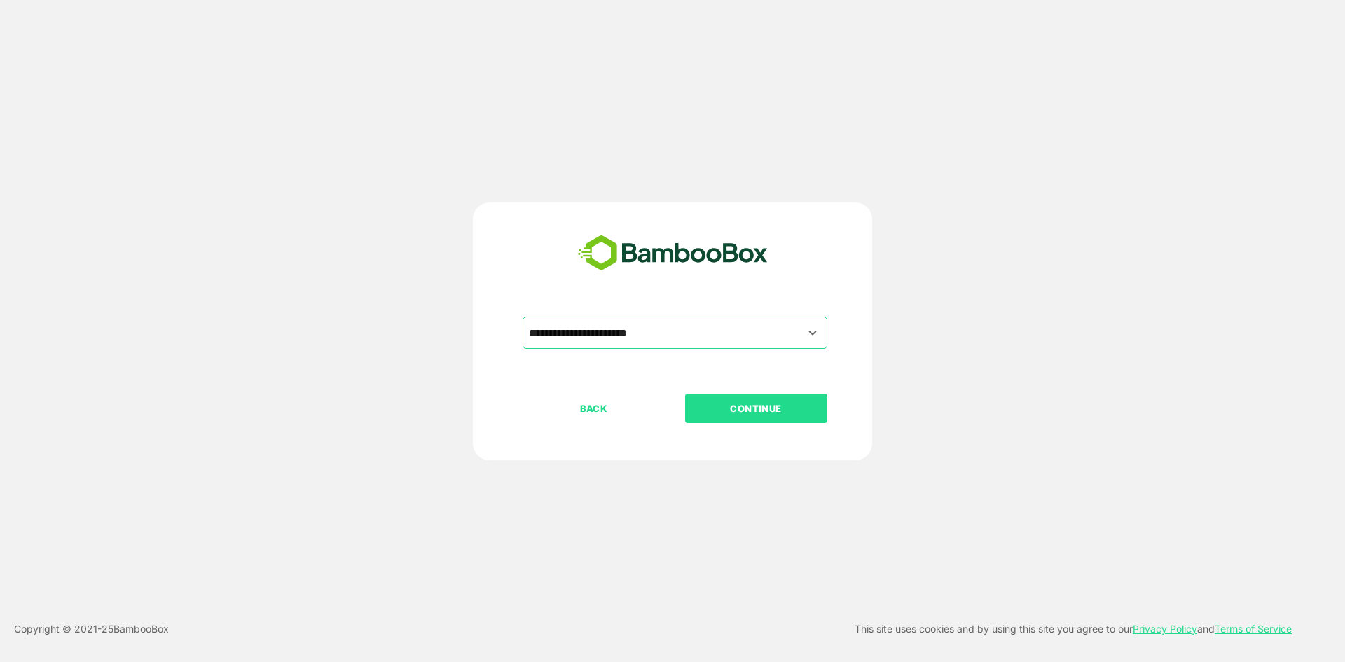
click at [739, 405] on p "CONTINUE" at bounding box center [756, 408] width 140 height 15
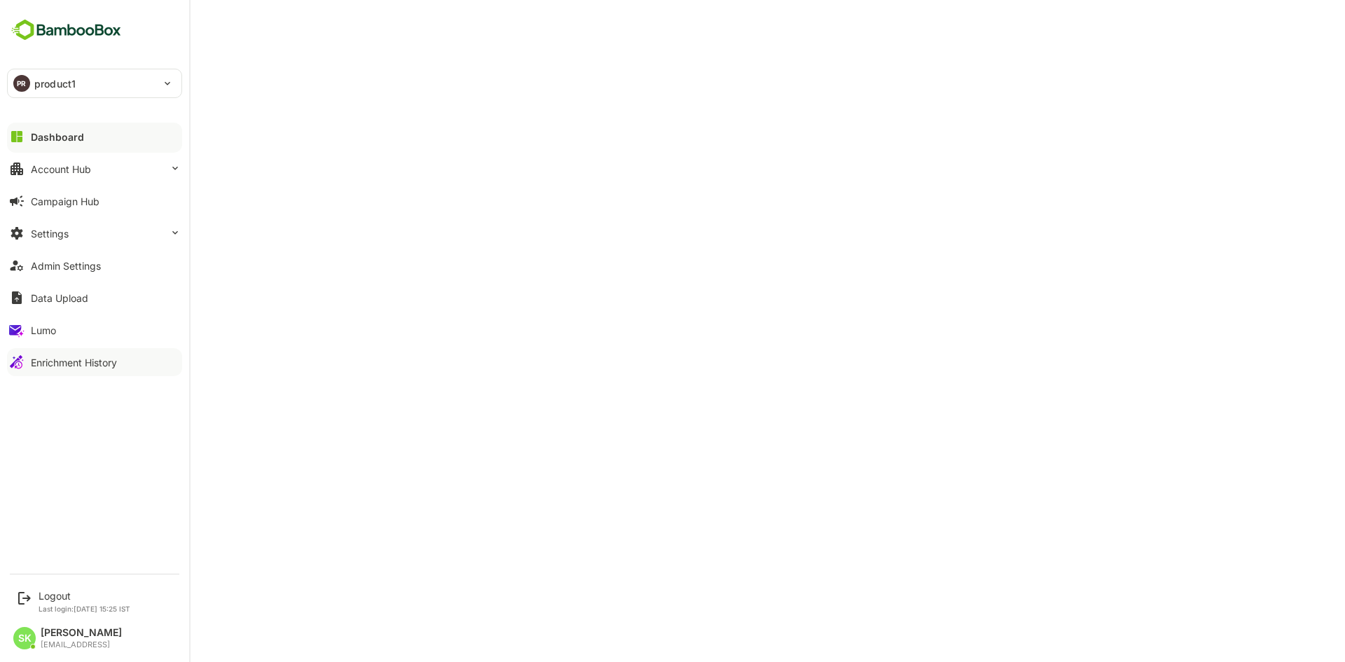
click at [63, 359] on div "Enrichment History" at bounding box center [74, 363] width 86 height 12
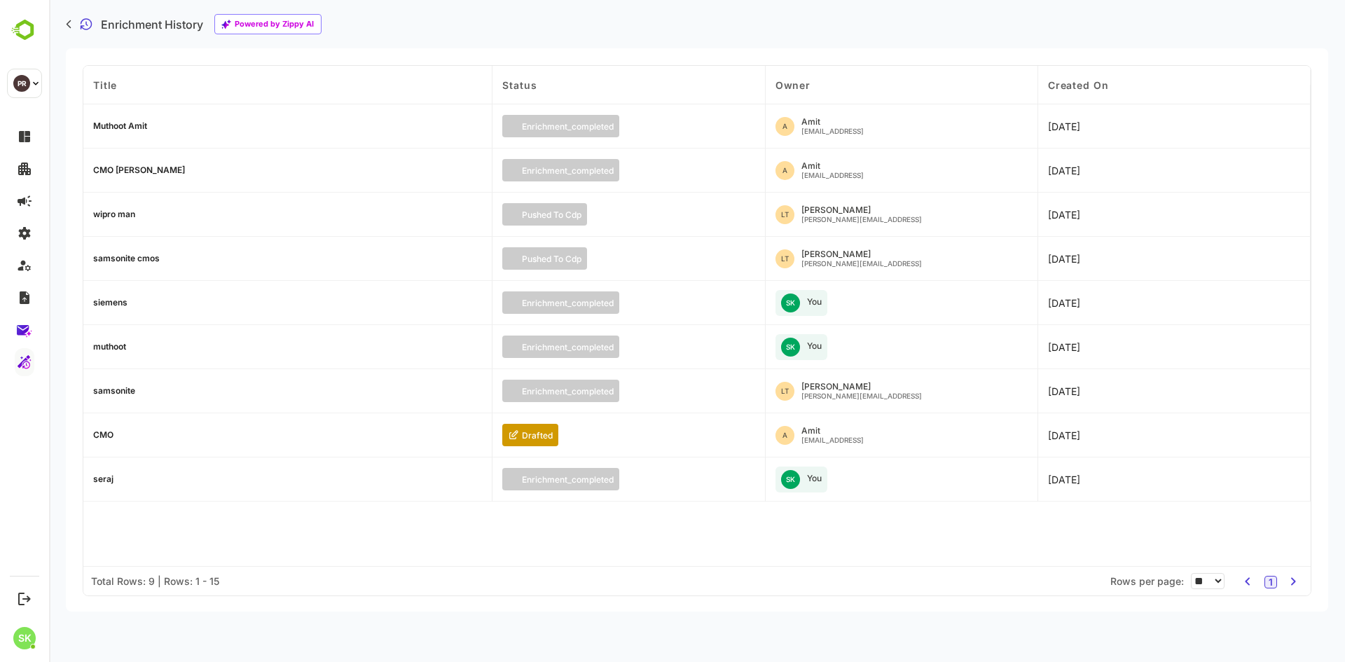
click at [122, 171] on div "CMO [PERSON_NAME]" at bounding box center [139, 170] width 92 height 8
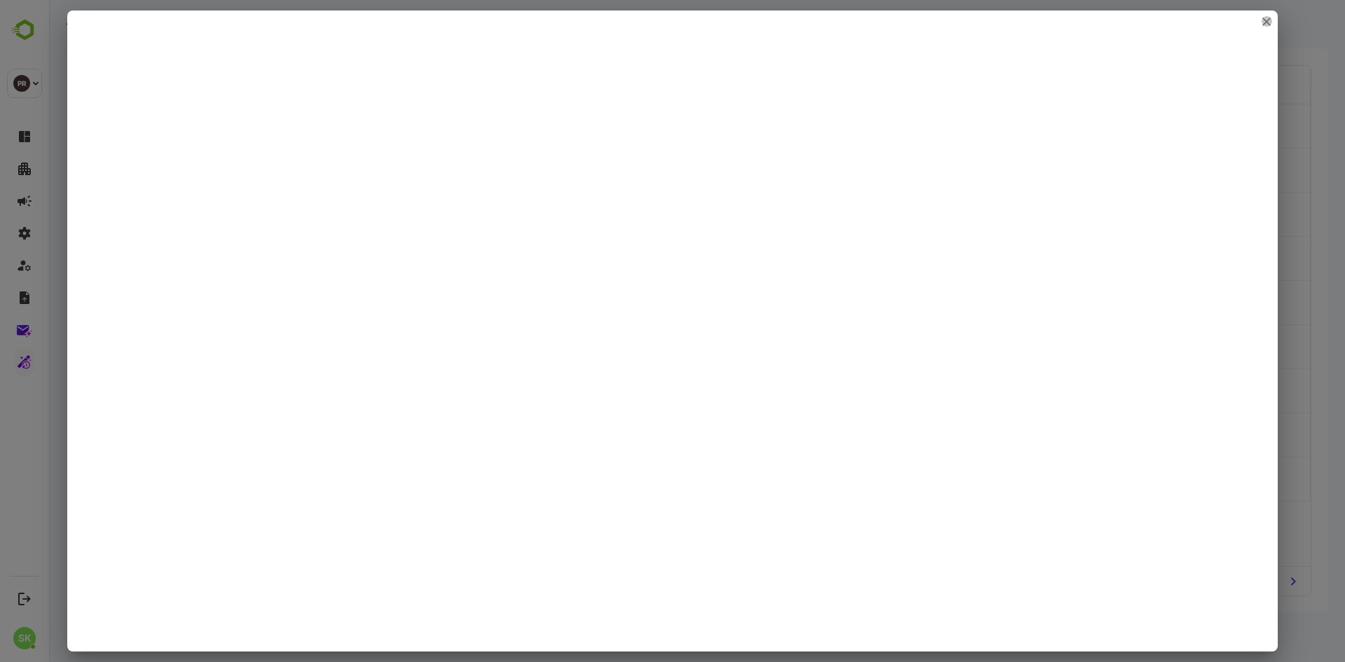
click at [1268, 22] on icon "close" at bounding box center [1266, 21] width 7 height 7
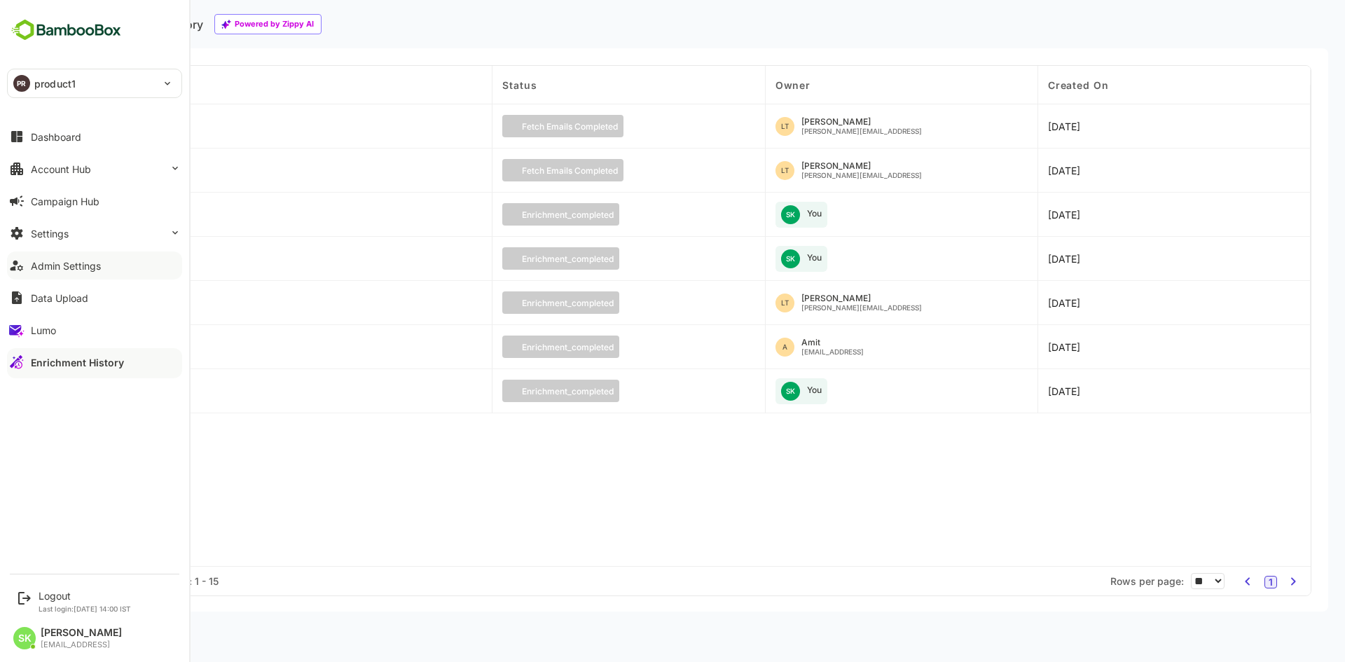
click at [47, 272] on button "Admin Settings" at bounding box center [94, 266] width 175 height 28
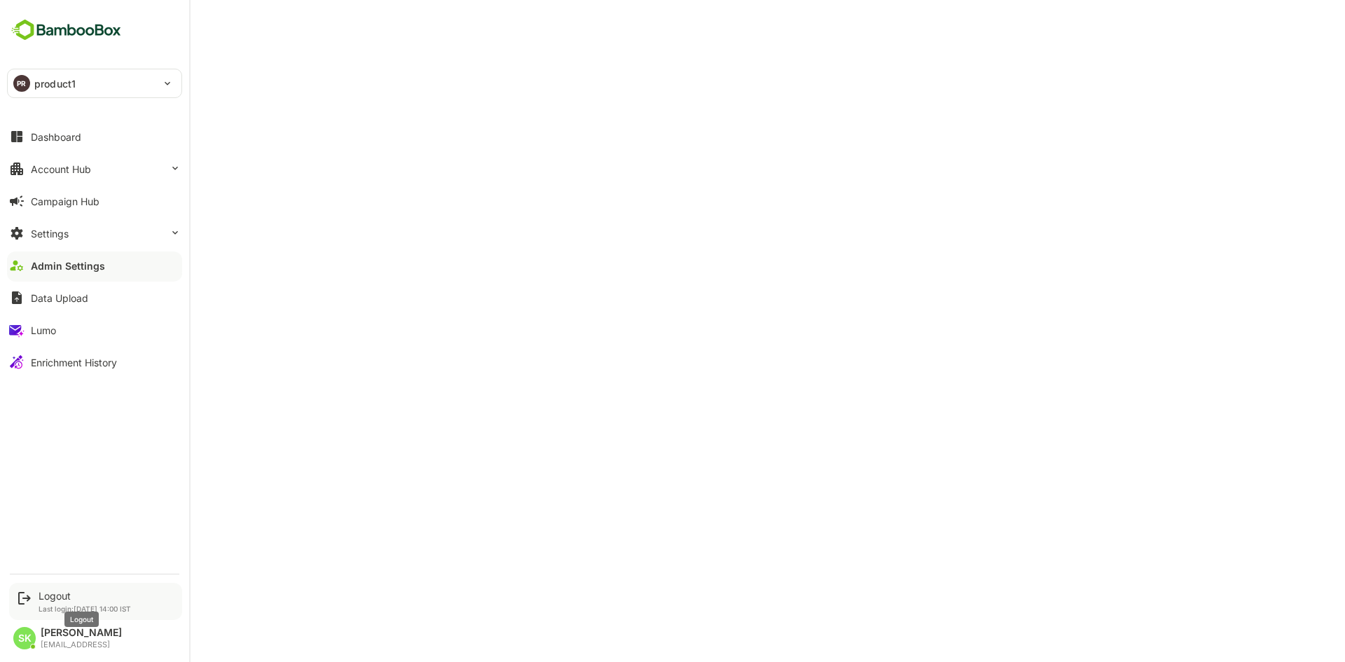
click at [54, 590] on div "Logout" at bounding box center [85, 596] width 92 height 12
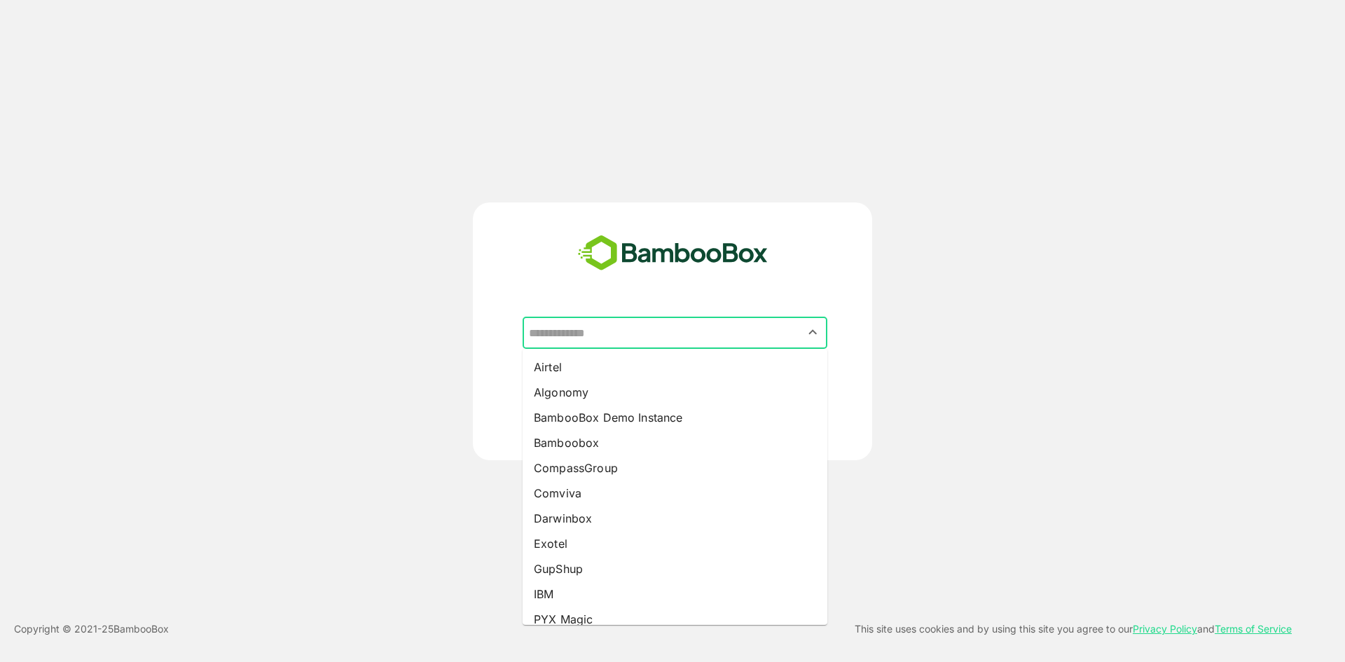
click at [637, 330] on input "text" at bounding box center [675, 333] width 299 height 27
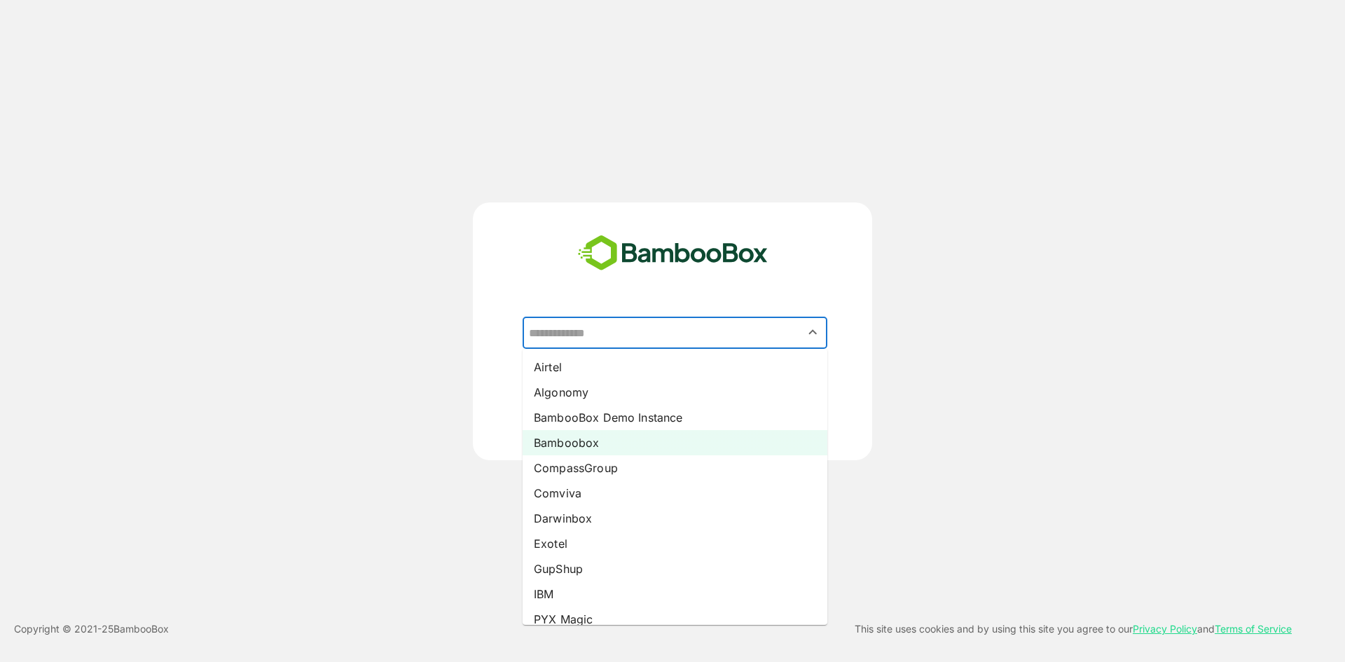
click at [605, 439] on li "Bamboobox" at bounding box center [675, 442] width 305 height 25
type input "*********"
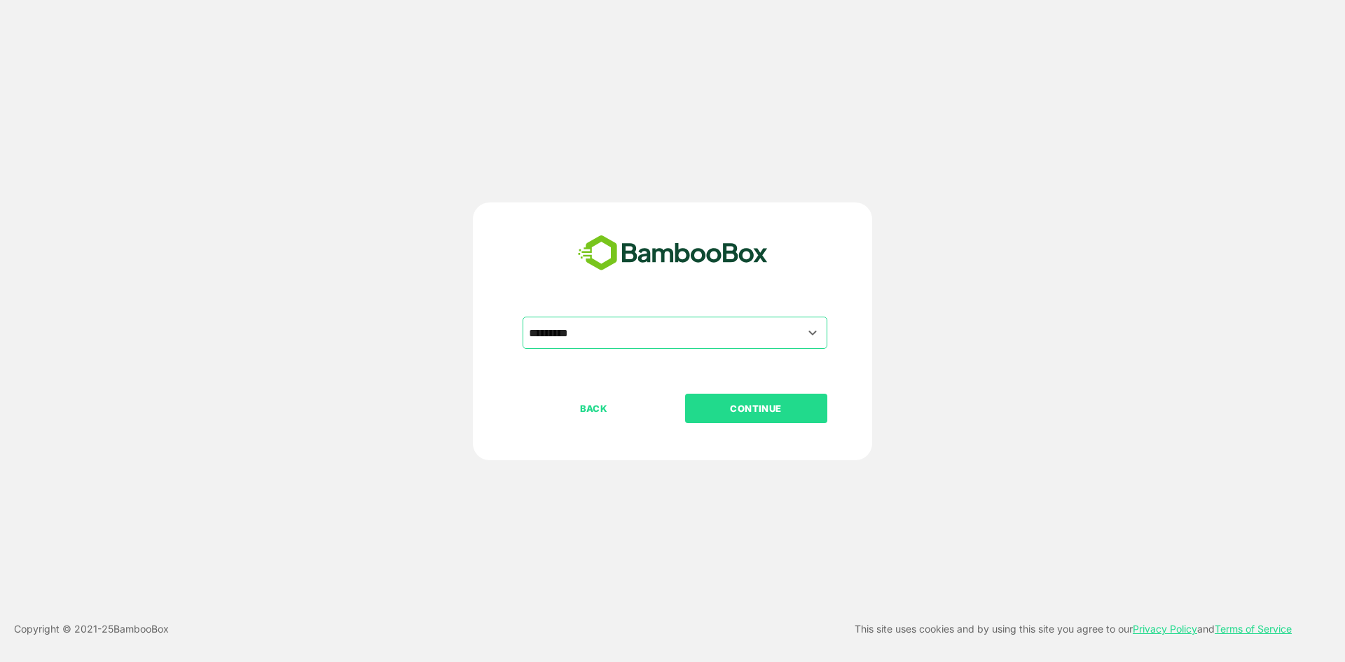
click at [748, 402] on p "CONTINUE" at bounding box center [756, 408] width 140 height 15
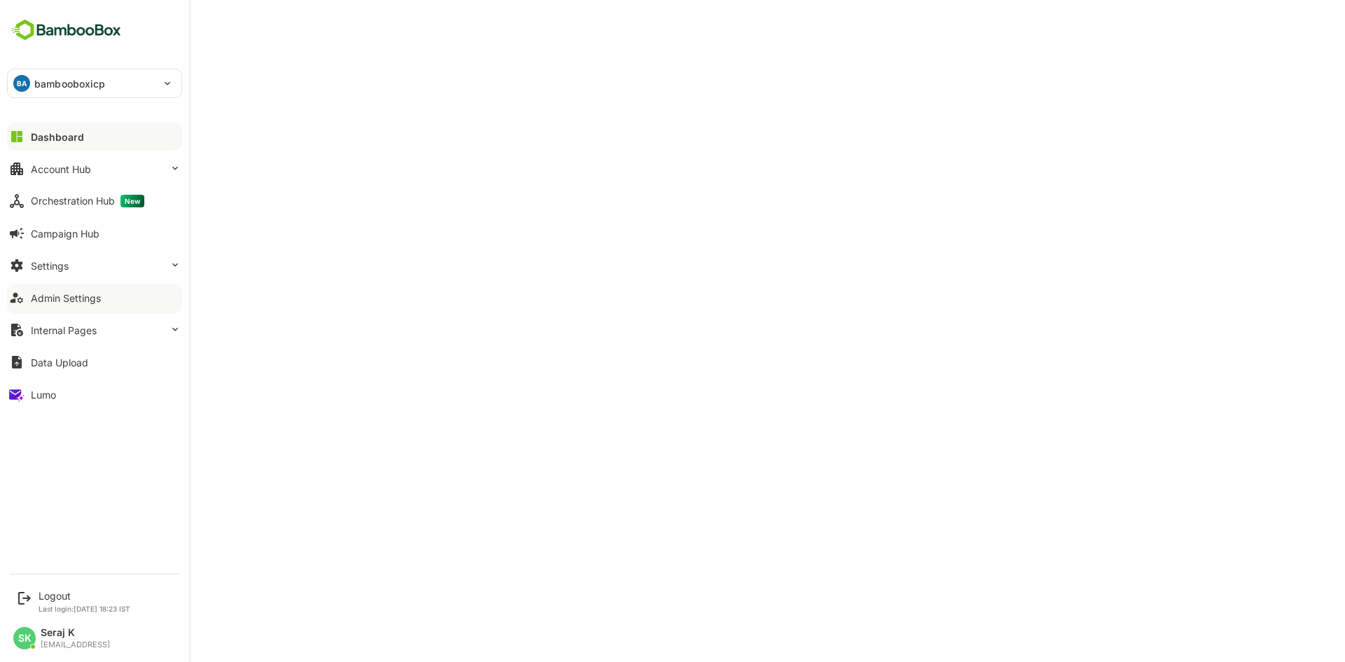
click at [90, 299] on div "Admin Settings" at bounding box center [66, 298] width 70 height 12
click at [44, 594] on div "Logout" at bounding box center [85, 596] width 92 height 12
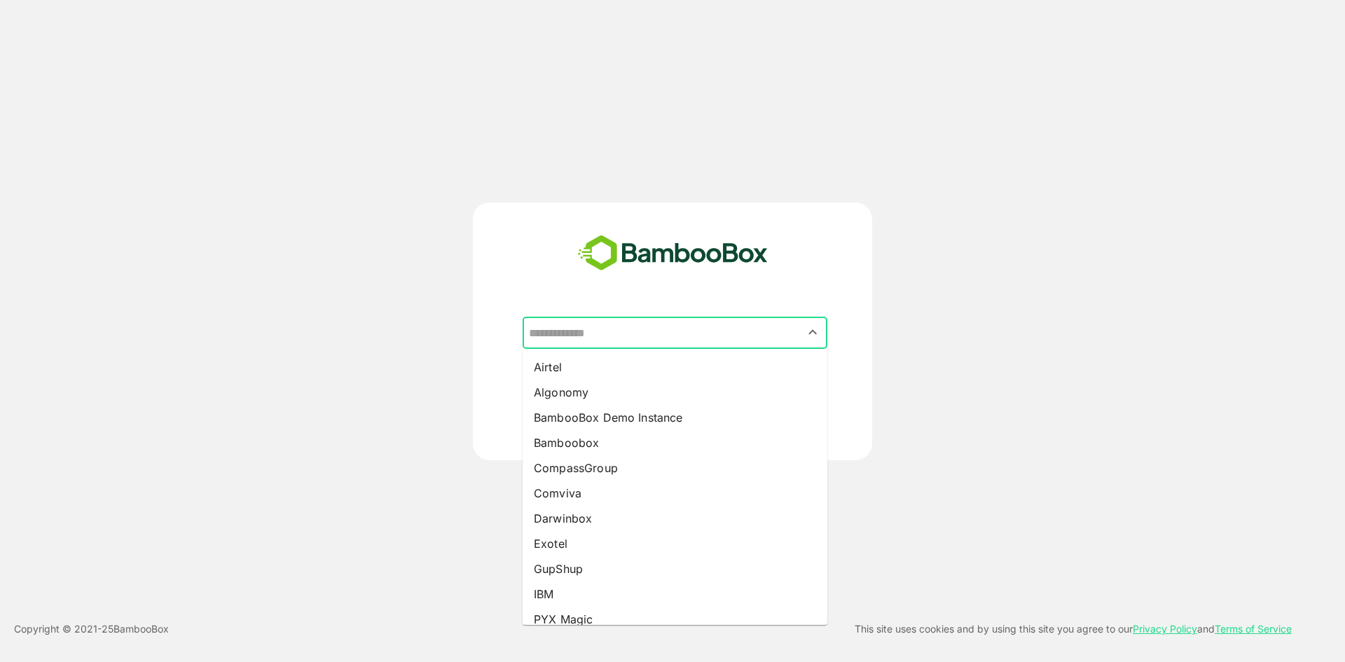
click at [683, 334] on input "text" at bounding box center [675, 333] width 299 height 27
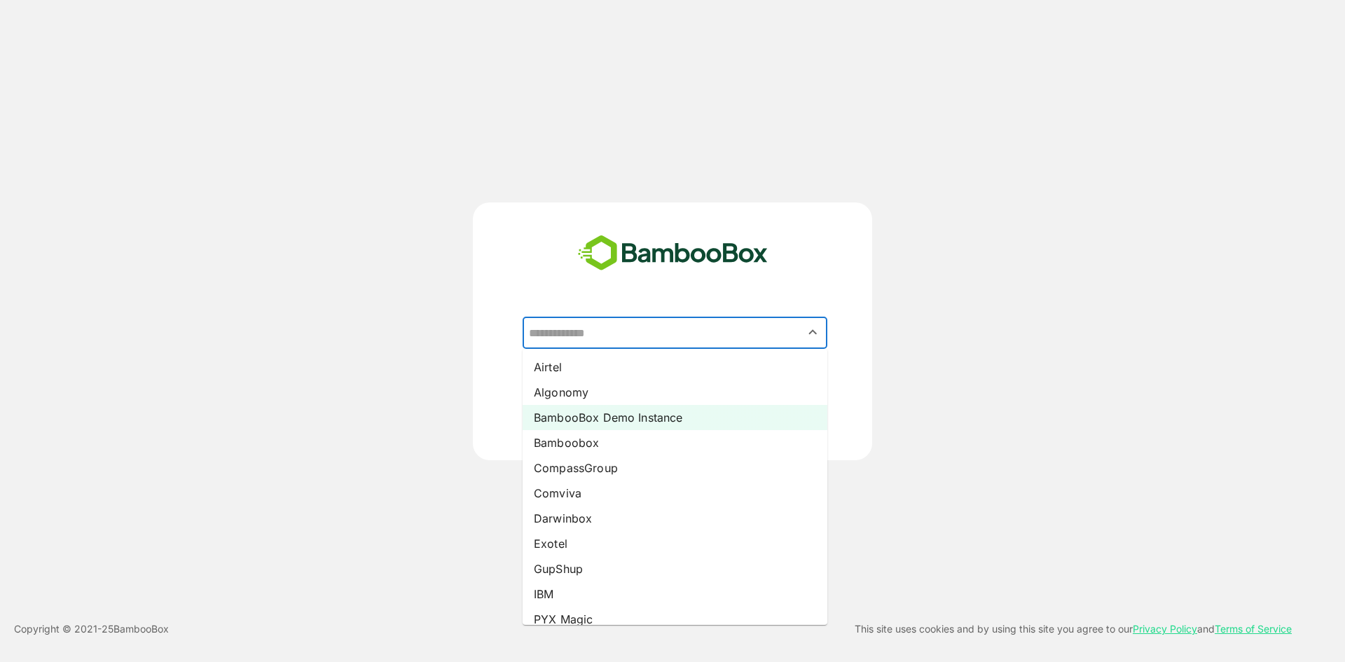
click at [594, 428] on li "BambooBox Demo Instance" at bounding box center [675, 417] width 305 height 25
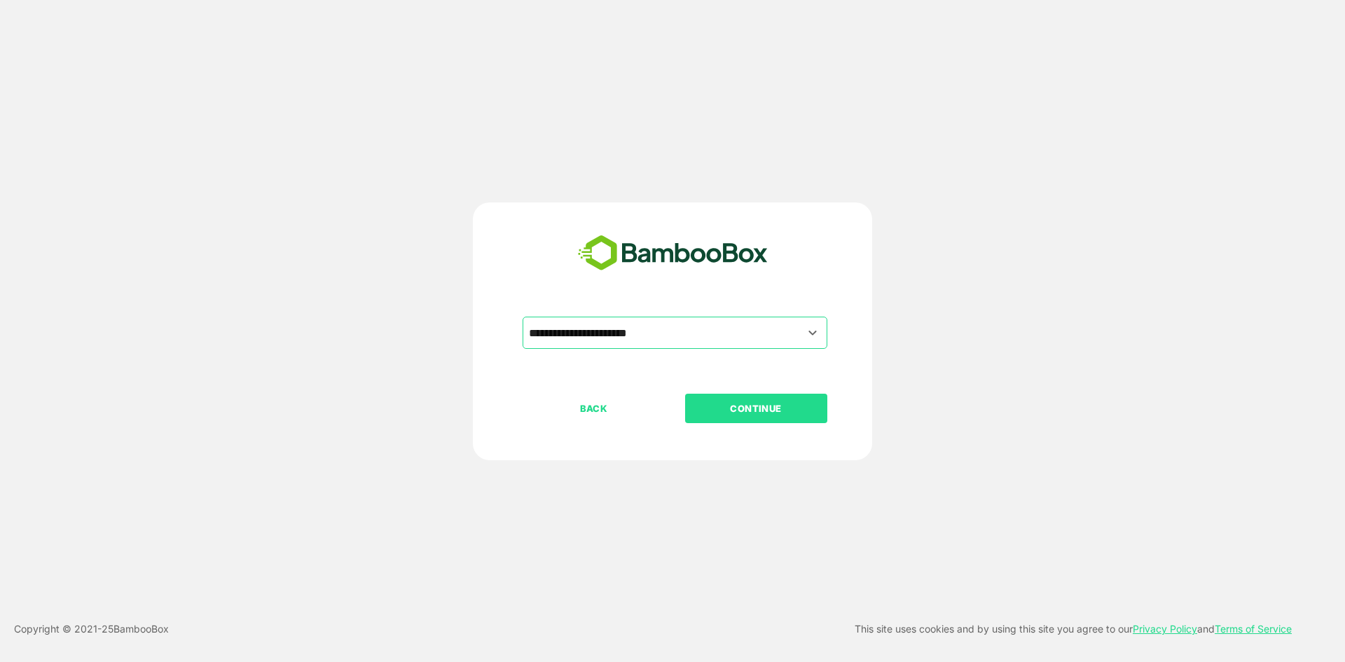
click at [580, 458] on div "BACK CONTINUE" at bounding box center [685, 453] width 324 height 119
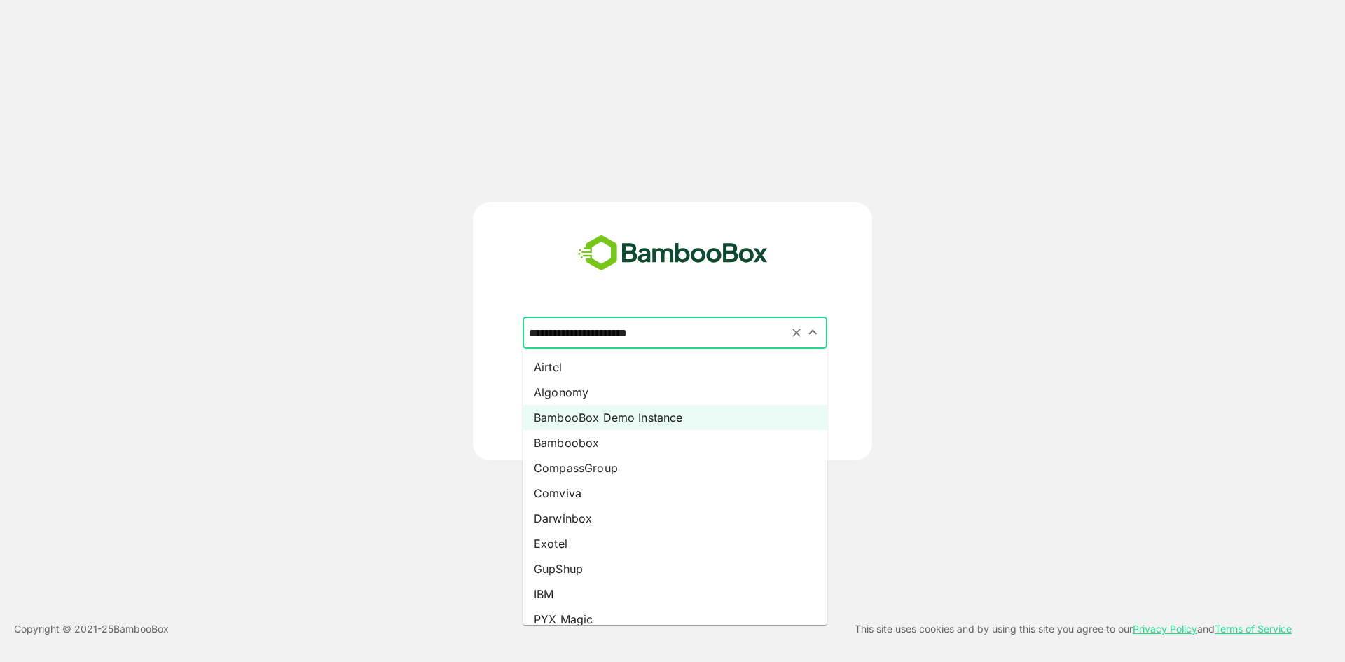
click at [683, 335] on input "**********" at bounding box center [675, 333] width 299 height 27
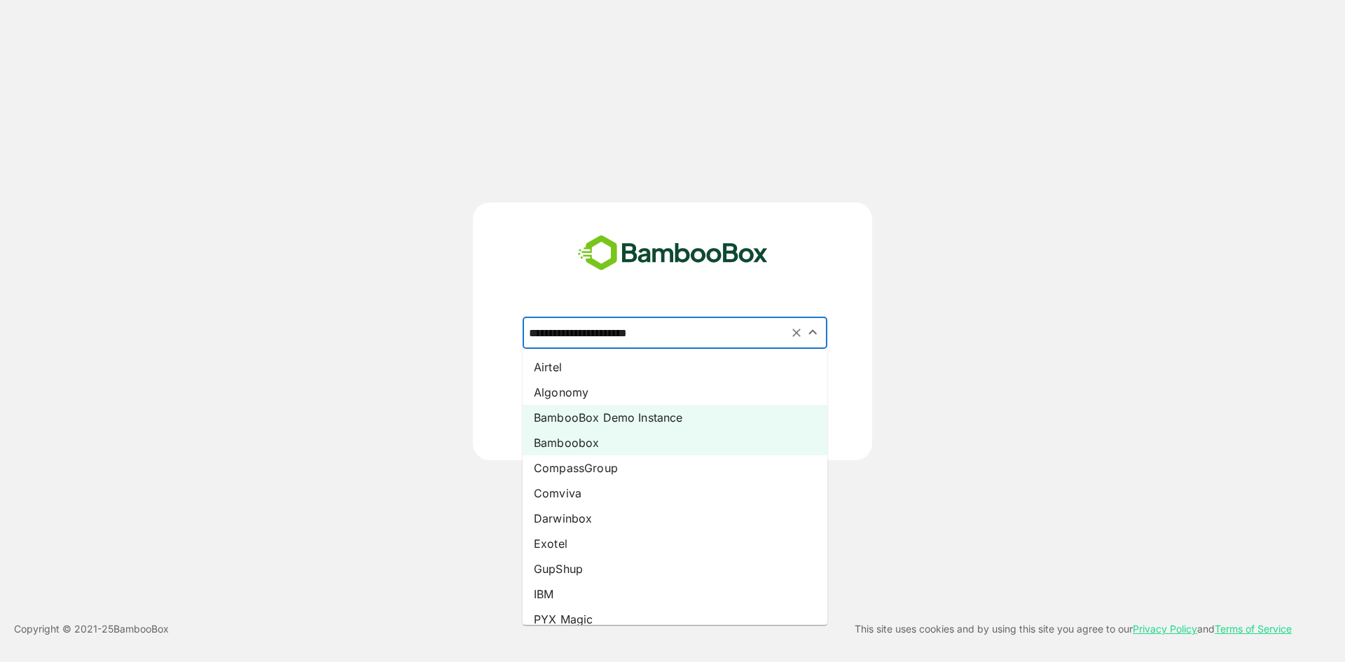
click at [595, 443] on li "Bamboobox" at bounding box center [675, 442] width 305 height 25
type input "*********"
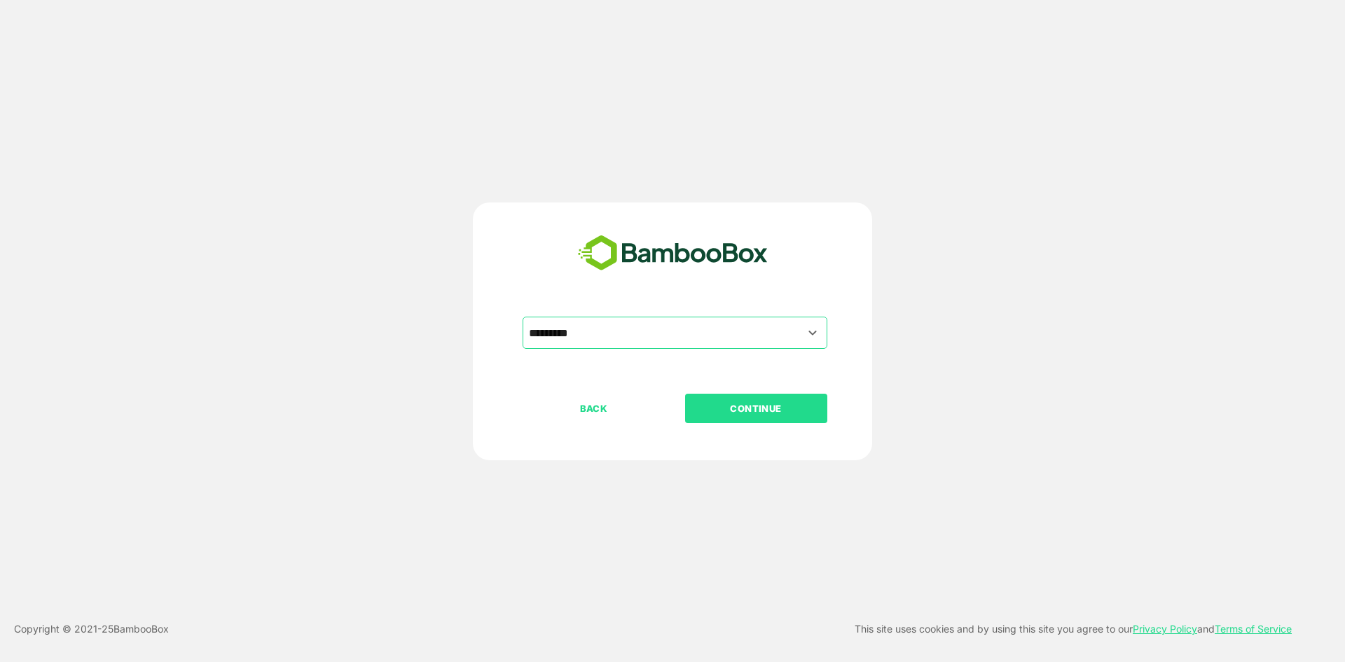
click at [732, 410] on p "CONTINUE" at bounding box center [756, 408] width 140 height 15
click at [763, 408] on p "CONTINUE" at bounding box center [756, 408] width 140 height 15
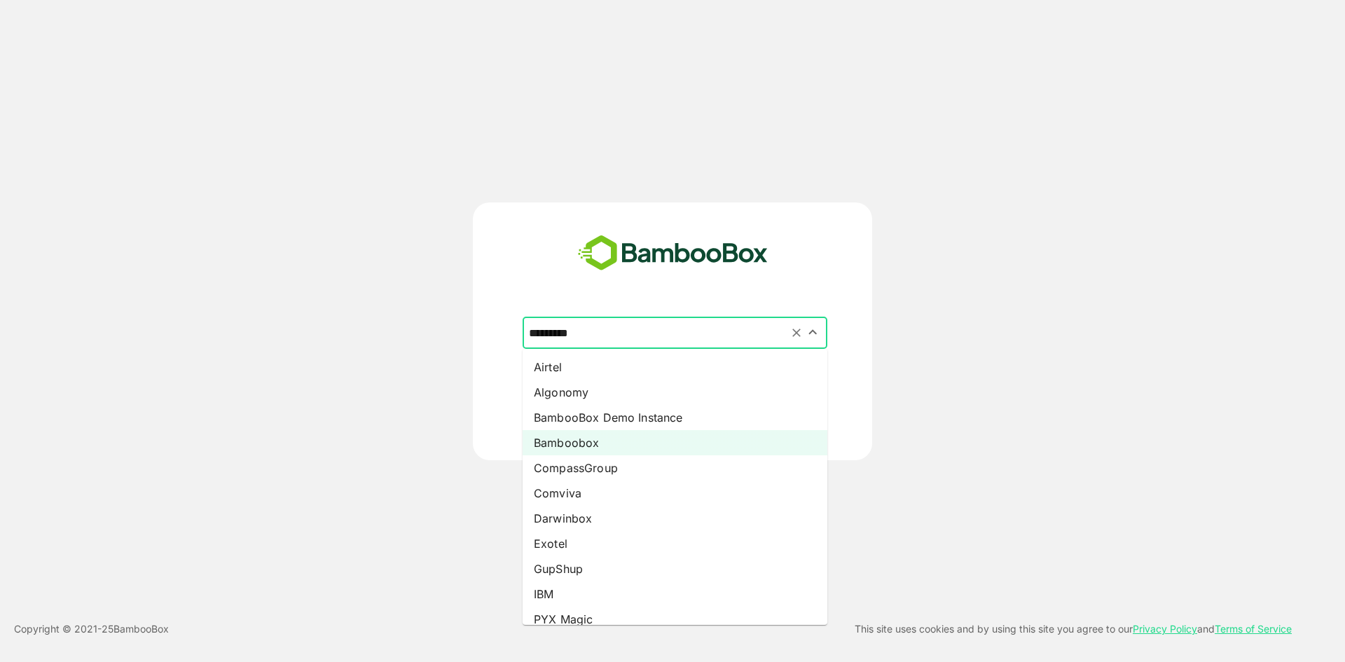
click at [696, 321] on input "*********" at bounding box center [675, 333] width 299 height 27
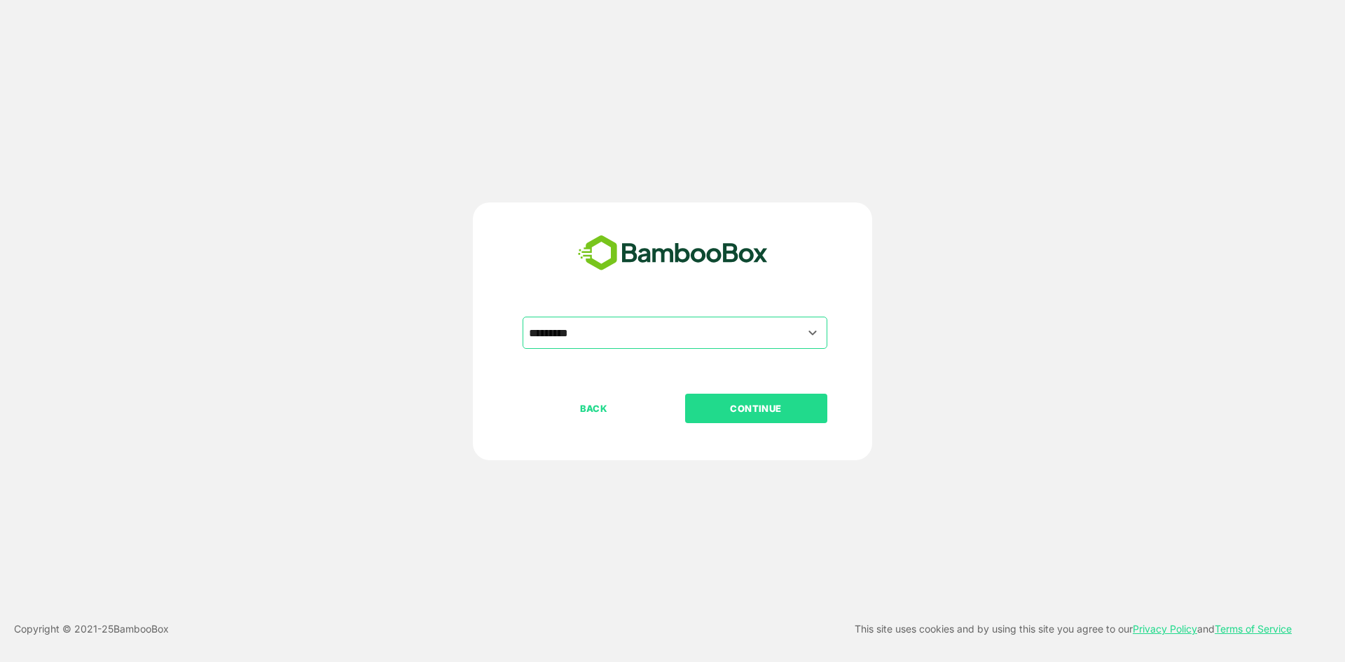
click at [988, 277] on div "********* ​ BACK CONTINUE" at bounding box center [673, 332] width 1076 height 258
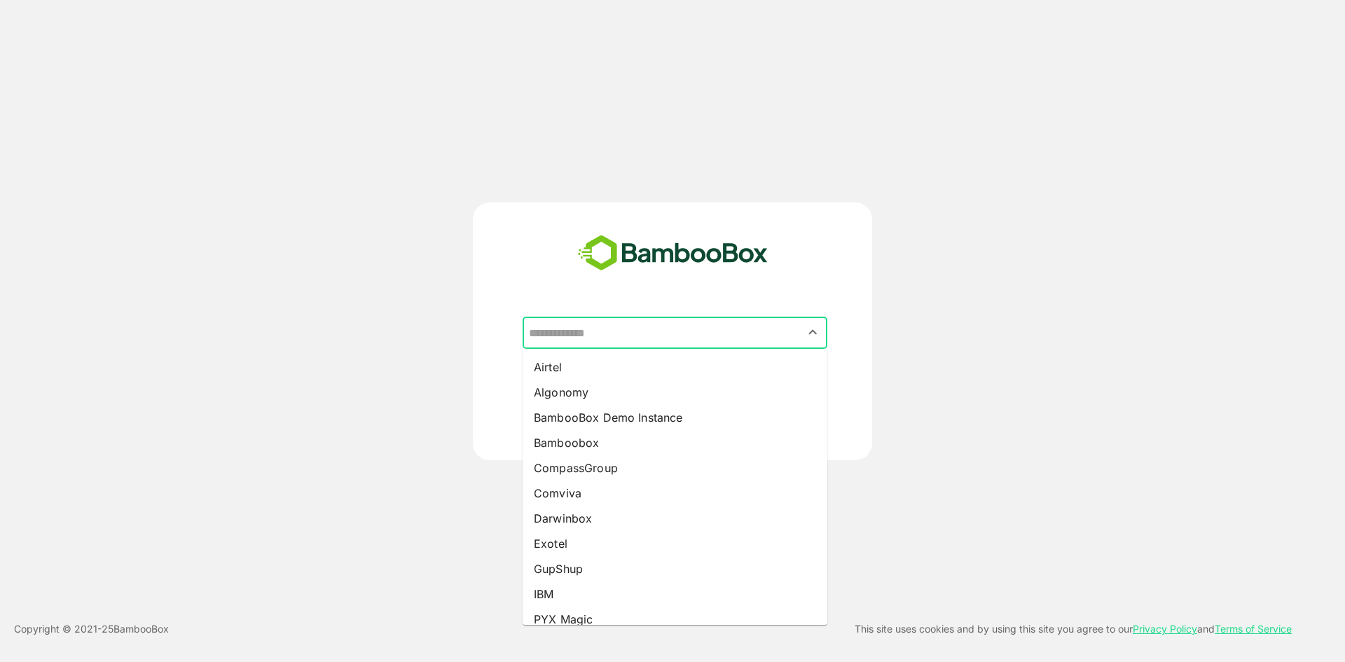
click at [586, 329] on input "text" at bounding box center [675, 333] width 299 height 27
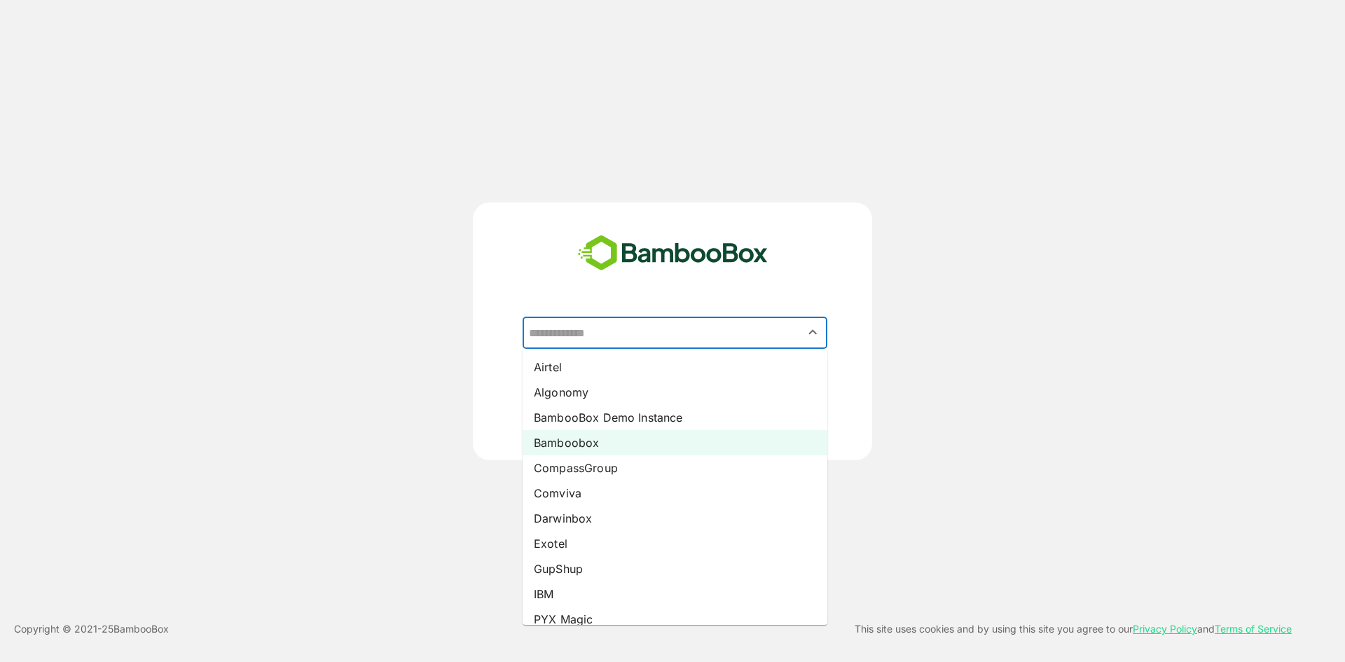
click at [601, 441] on li "Bamboobox" at bounding box center [675, 442] width 305 height 25
type input "*********"
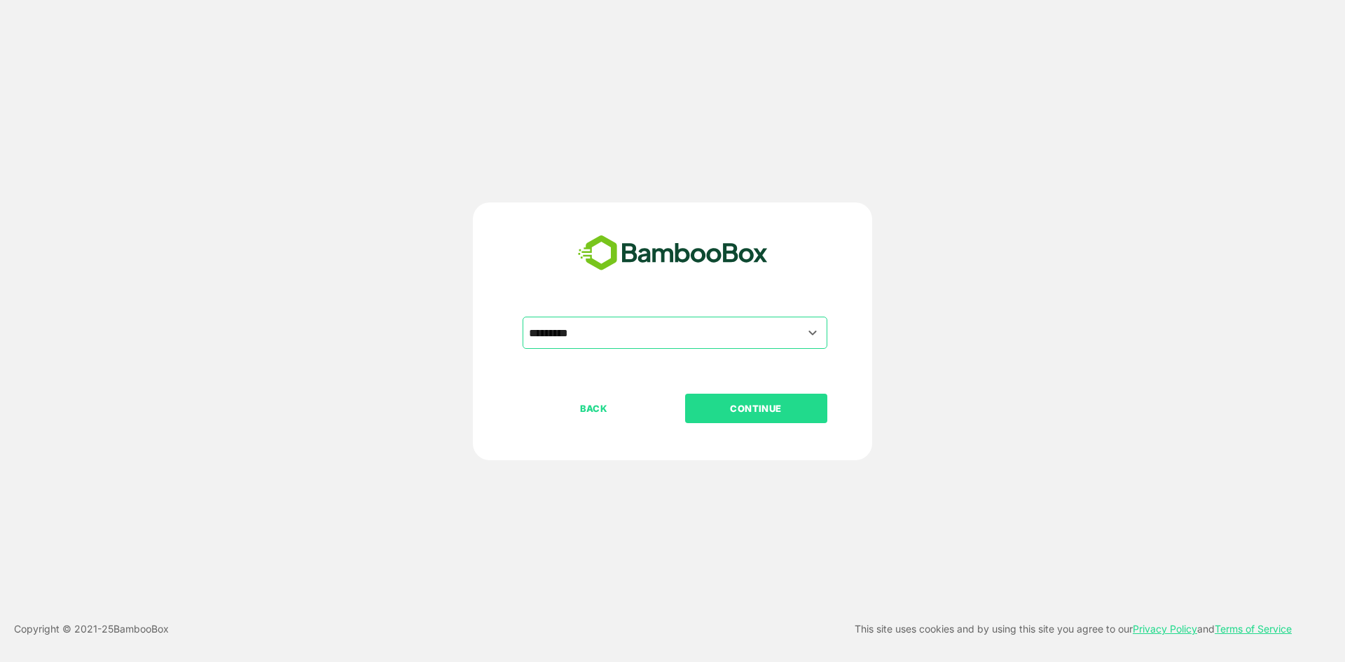
click at [729, 411] on p "CONTINUE" at bounding box center [756, 408] width 140 height 15
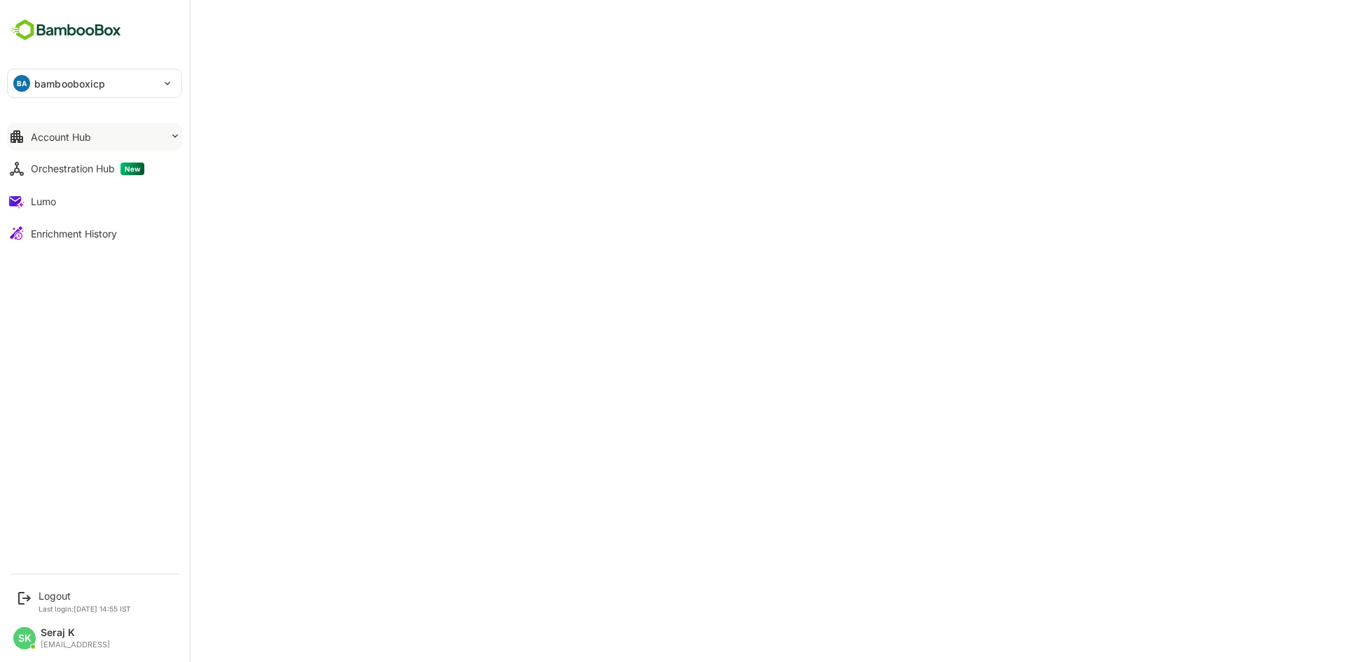
click at [110, 139] on button "Account Hub" at bounding box center [94, 137] width 175 height 28
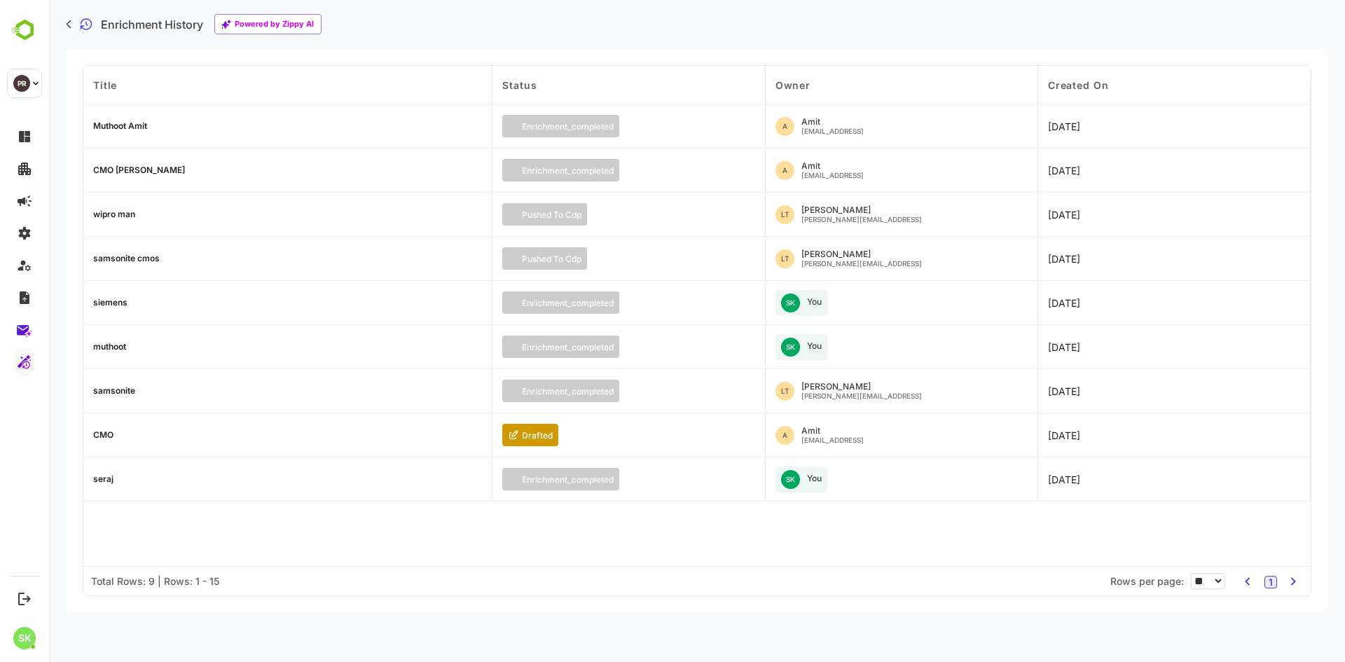
click at [489, 74] on span at bounding box center [485, 88] width 14 height 45
click at [322, 523] on div "Title Status Owner Created On Muthoot Amit enrichment_completed A Amit amit@bam…" at bounding box center [697, 316] width 1228 height 500
click at [126, 122] on div "Muthoot Amit" at bounding box center [120, 126] width 54 height 8
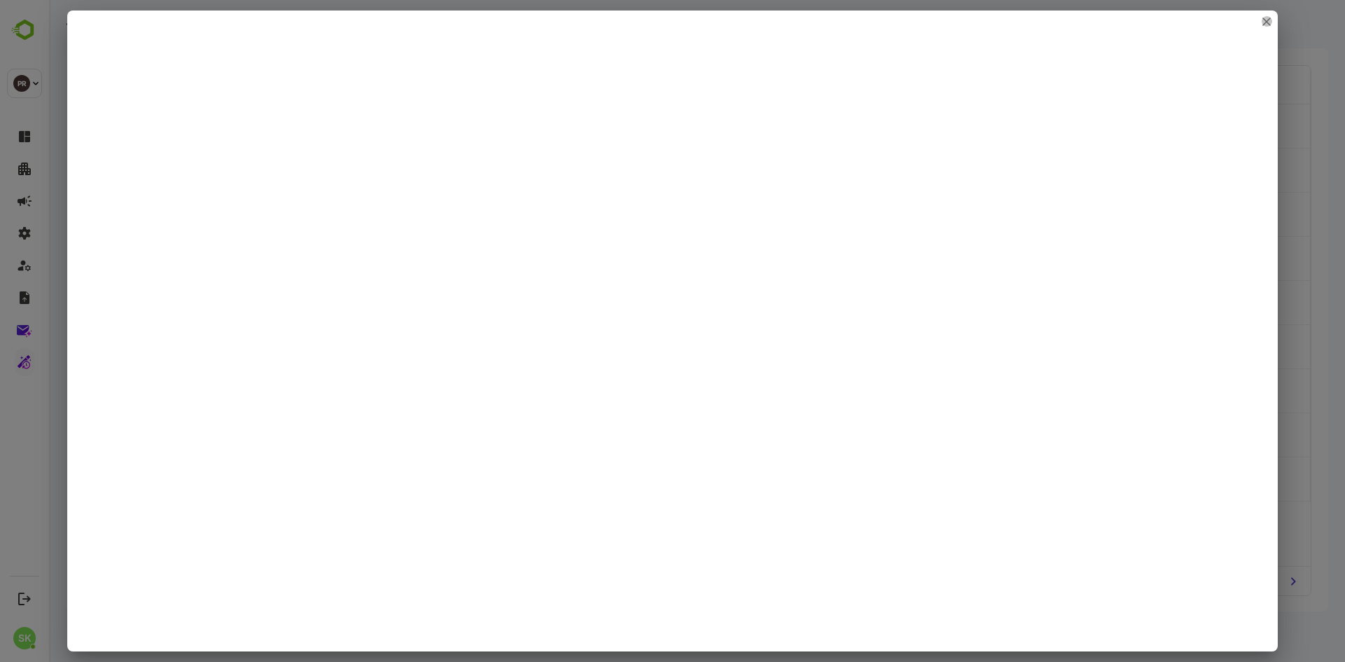
click at [1267, 25] on icon "close" at bounding box center [1267, 22] width 8 height 8
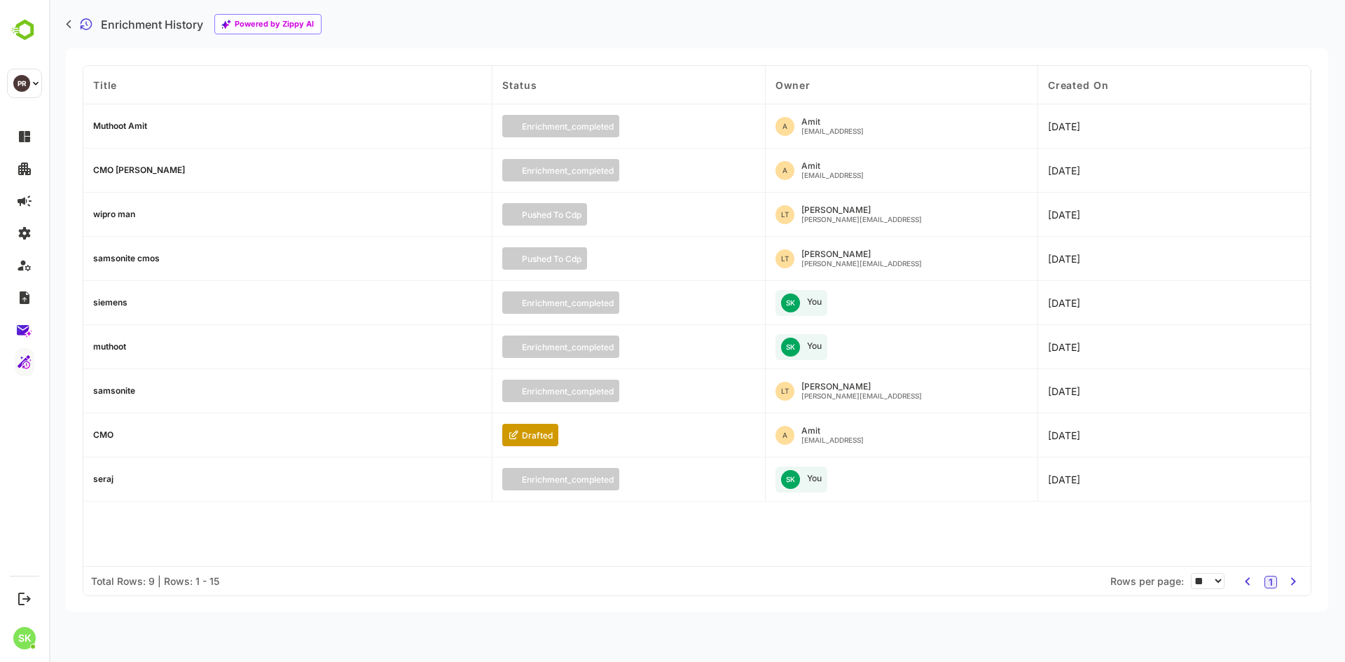
click at [107, 439] on div "CMO" at bounding box center [103, 435] width 20 height 8
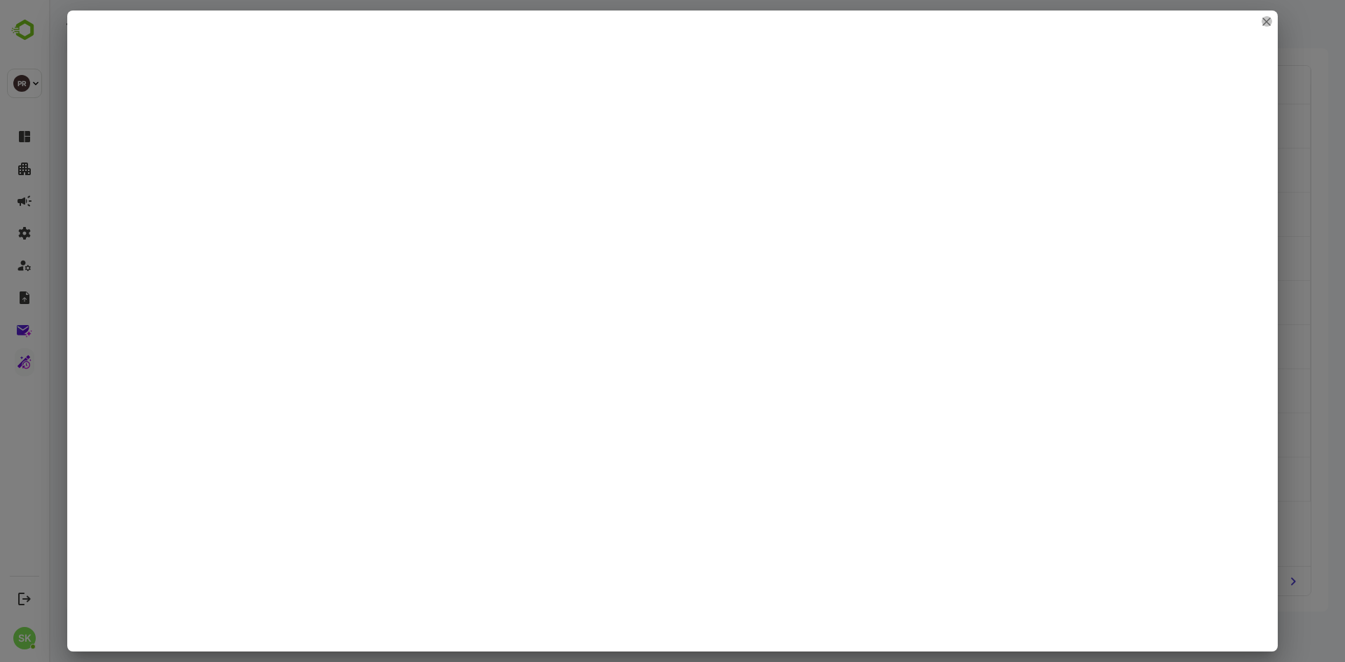
click at [1264, 22] on icon "close" at bounding box center [1267, 22] width 8 height 8
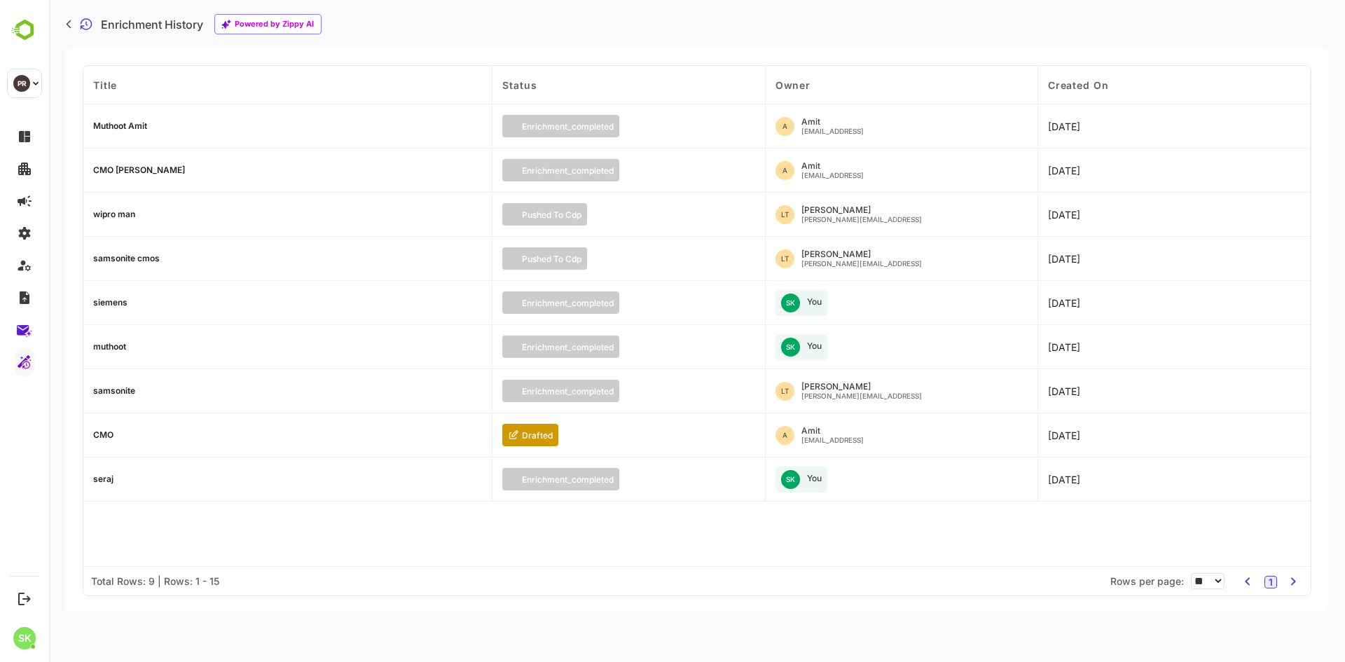
click at [121, 392] on div "samsonite" at bounding box center [114, 391] width 42 height 8
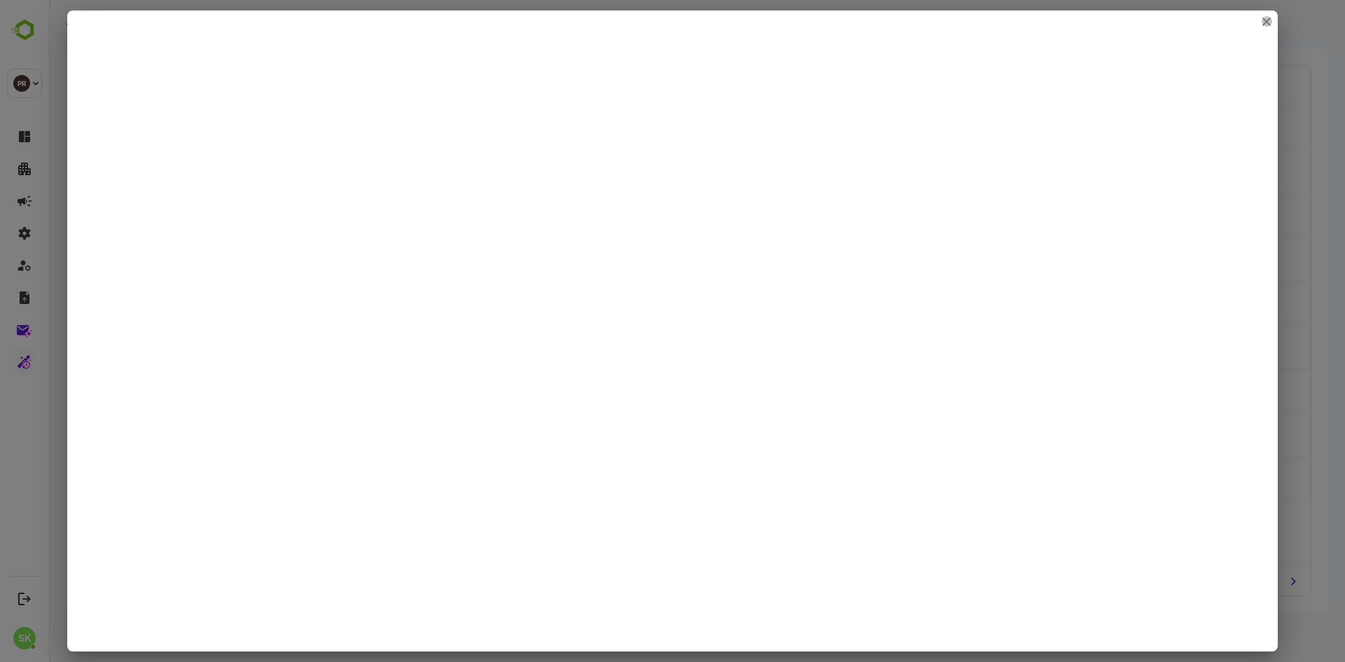
click at [1268, 23] on icon "close" at bounding box center [1267, 22] width 8 height 8
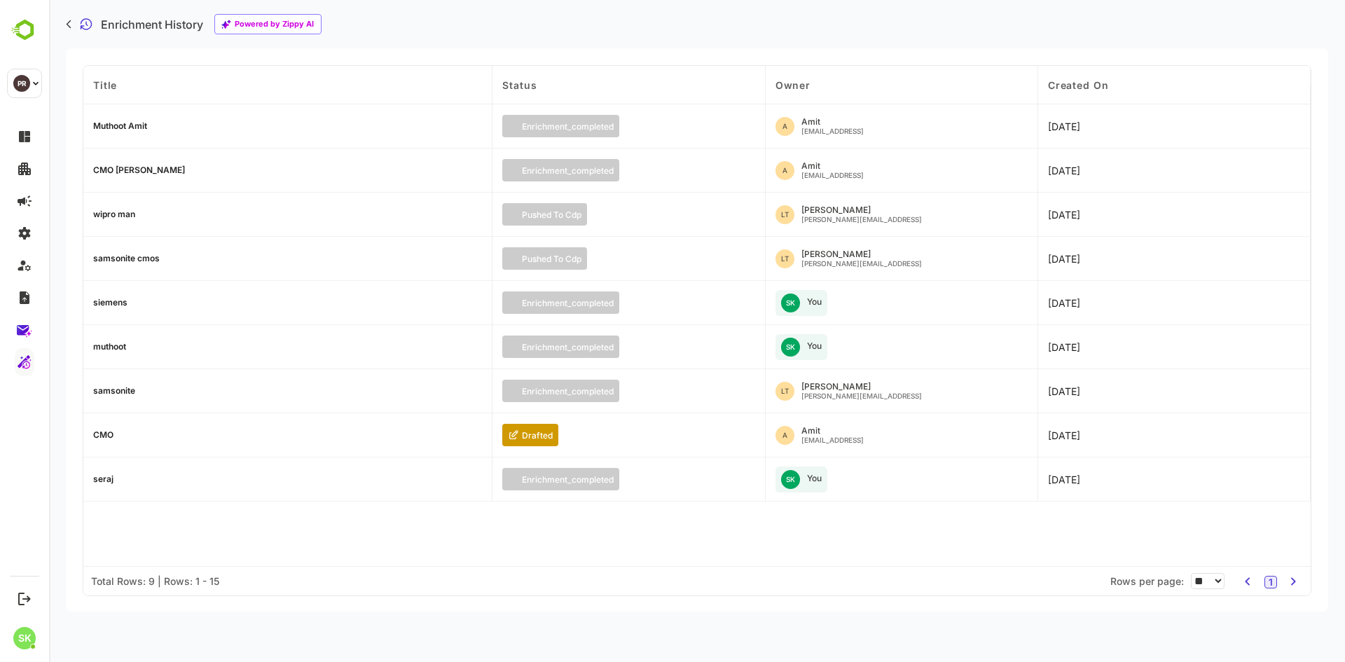
click at [102, 348] on div "muthoot" at bounding box center [109, 347] width 33 height 8
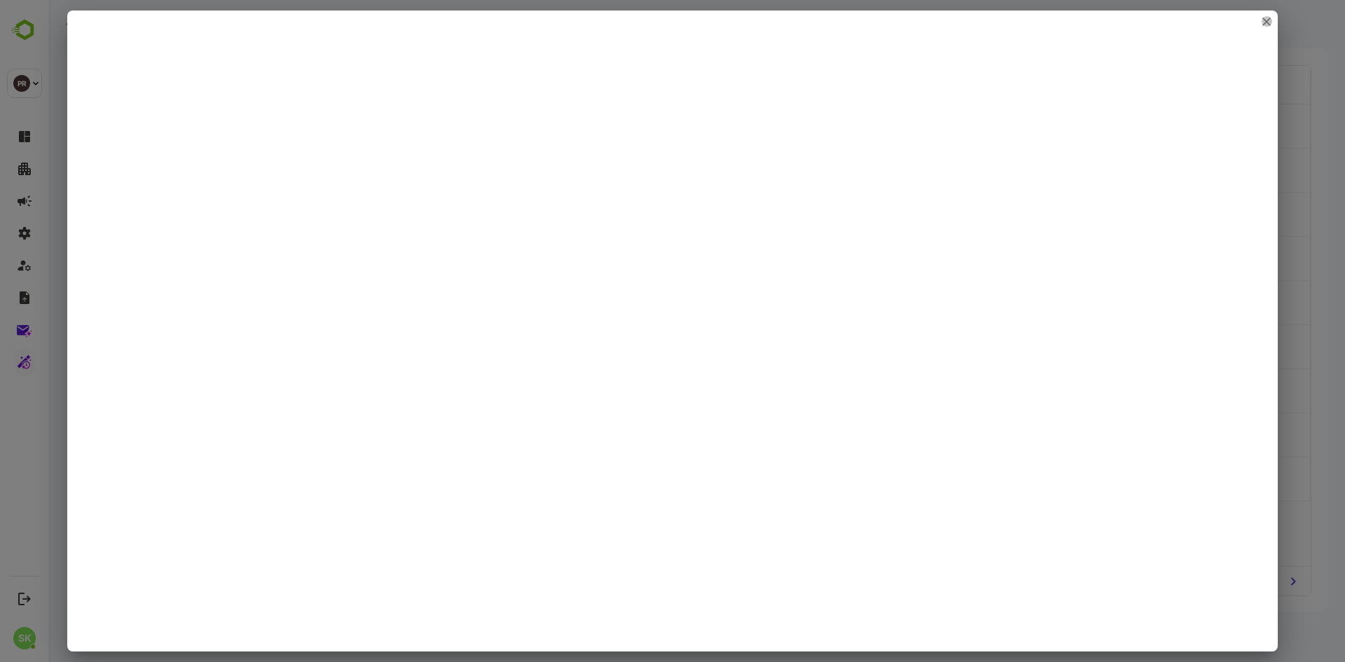
click at [1266, 19] on icon "close" at bounding box center [1267, 22] width 8 height 8
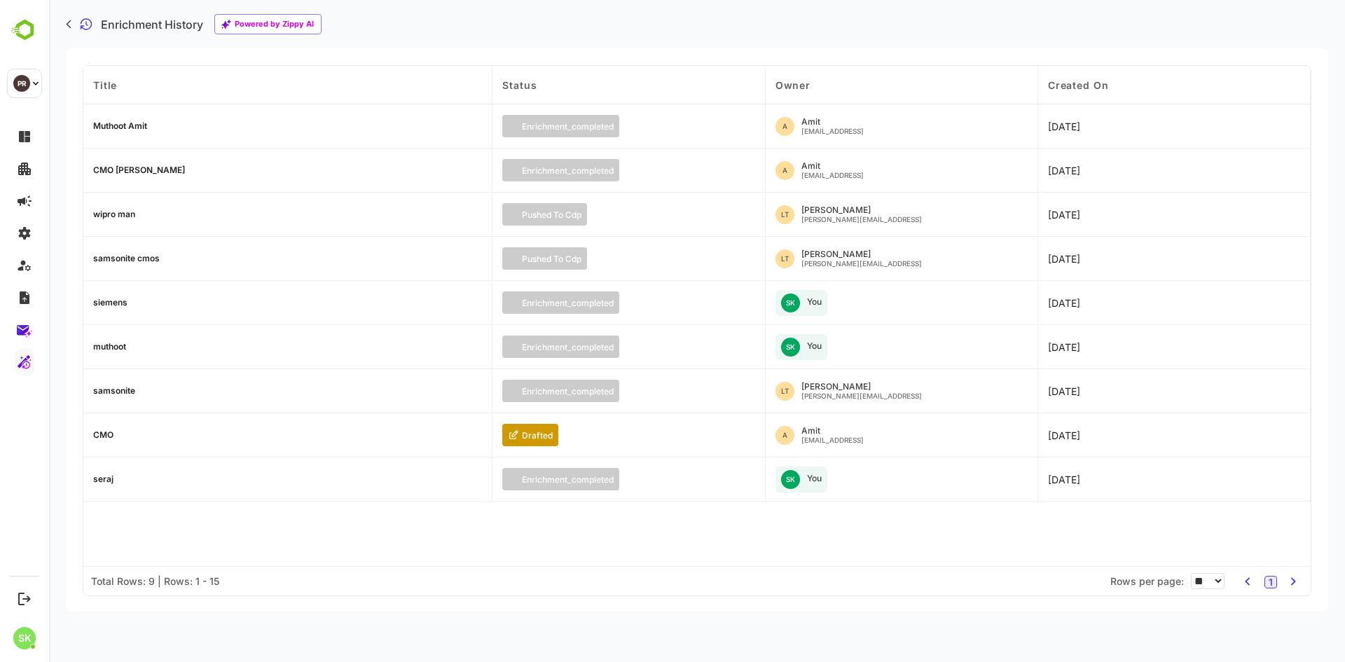
click at [116, 393] on div "samsonite" at bounding box center [114, 391] width 42 height 8
click at [102, 484] on div "seraj" at bounding box center [287, 480] width 409 height 44
click at [102, 481] on div "seraj" at bounding box center [103, 479] width 20 height 8
click at [118, 348] on div "muthoot" at bounding box center [109, 347] width 33 height 8
click at [114, 299] on div "siemens" at bounding box center [110, 303] width 34 height 8
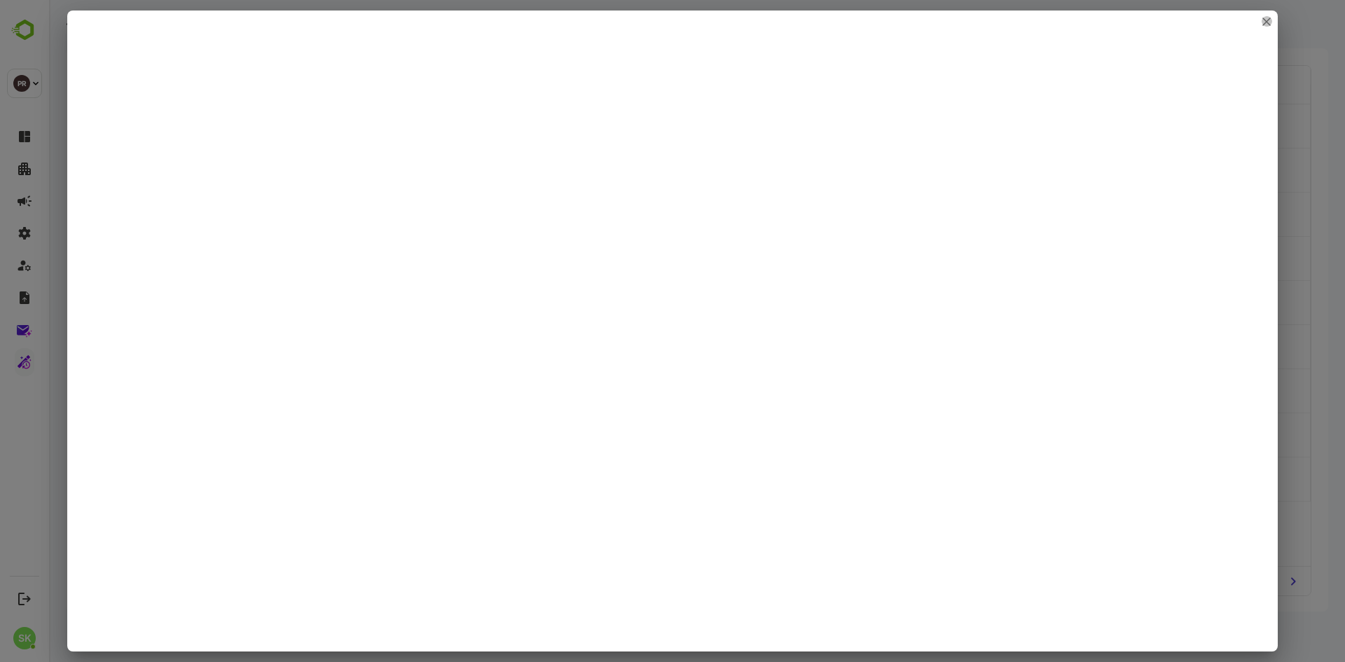
click at [1263, 22] on icon "close" at bounding box center [1267, 22] width 8 height 8
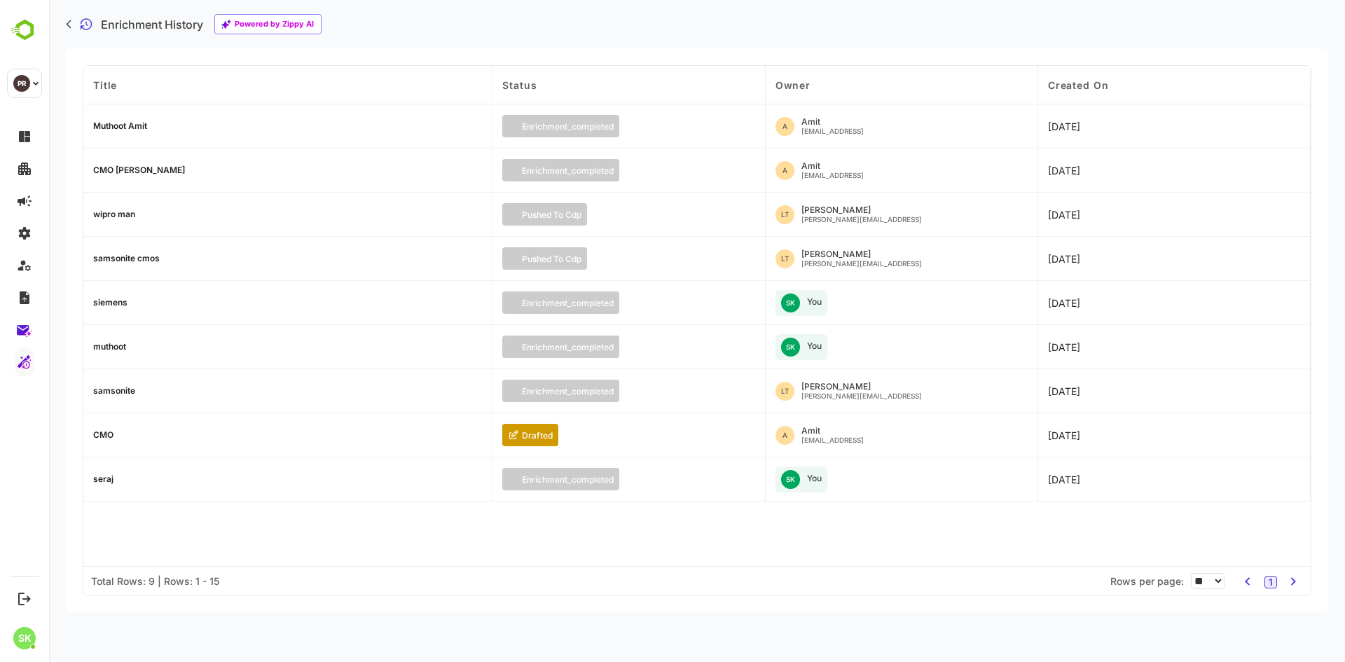
click at [115, 126] on div "Muthoot Amit" at bounding box center [120, 126] width 54 height 8
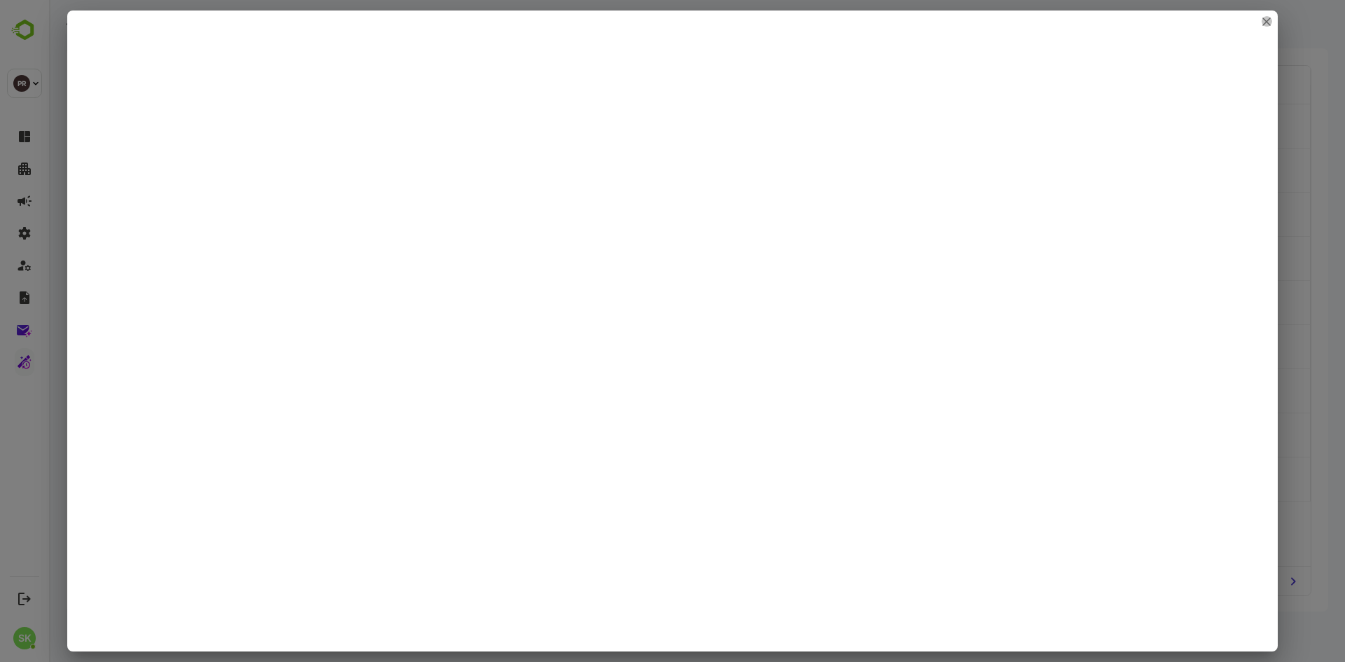
click at [1270, 19] on icon "close" at bounding box center [1266, 21] width 7 height 7
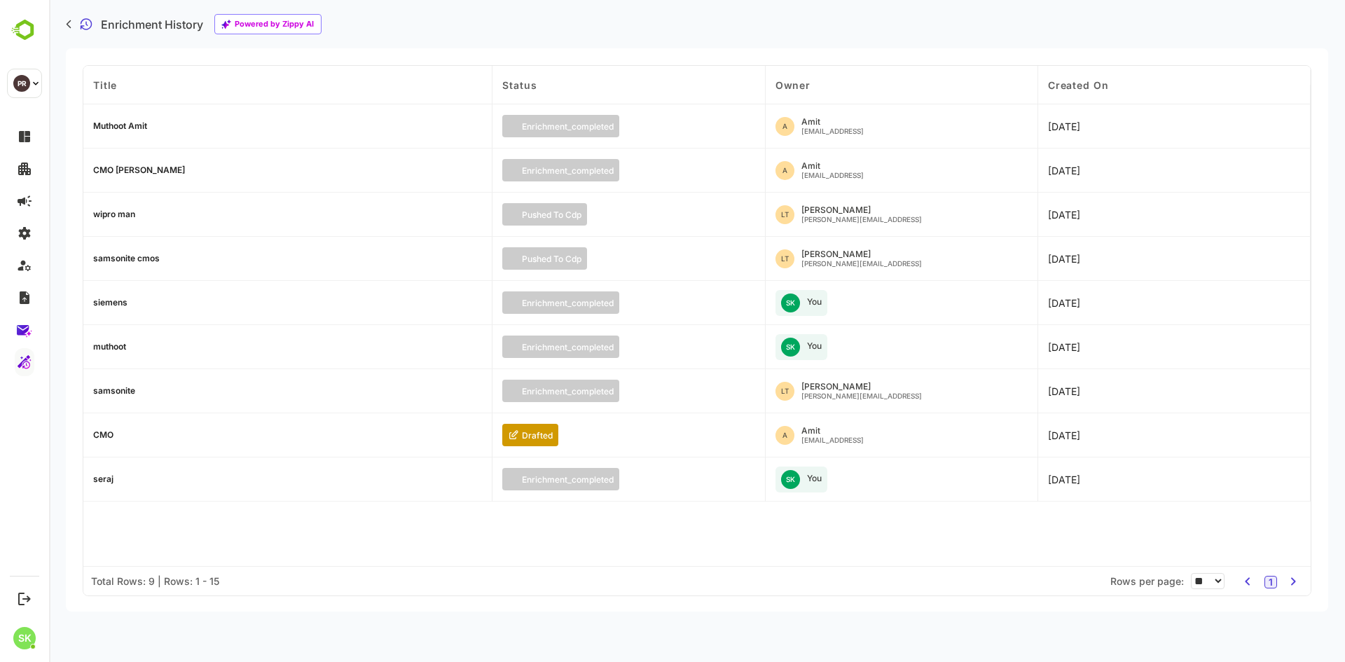
click at [107, 479] on div "seraj" at bounding box center [103, 479] width 20 height 8
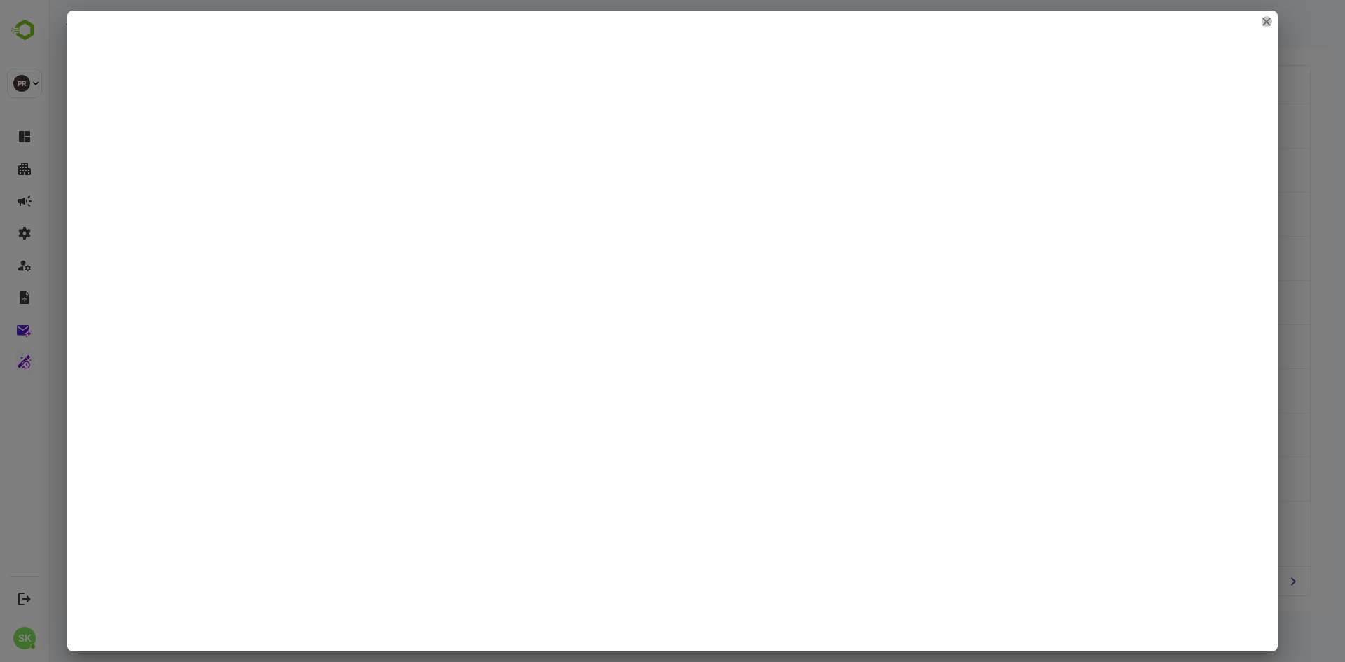
click at [1264, 21] on icon "close" at bounding box center [1267, 22] width 8 height 8
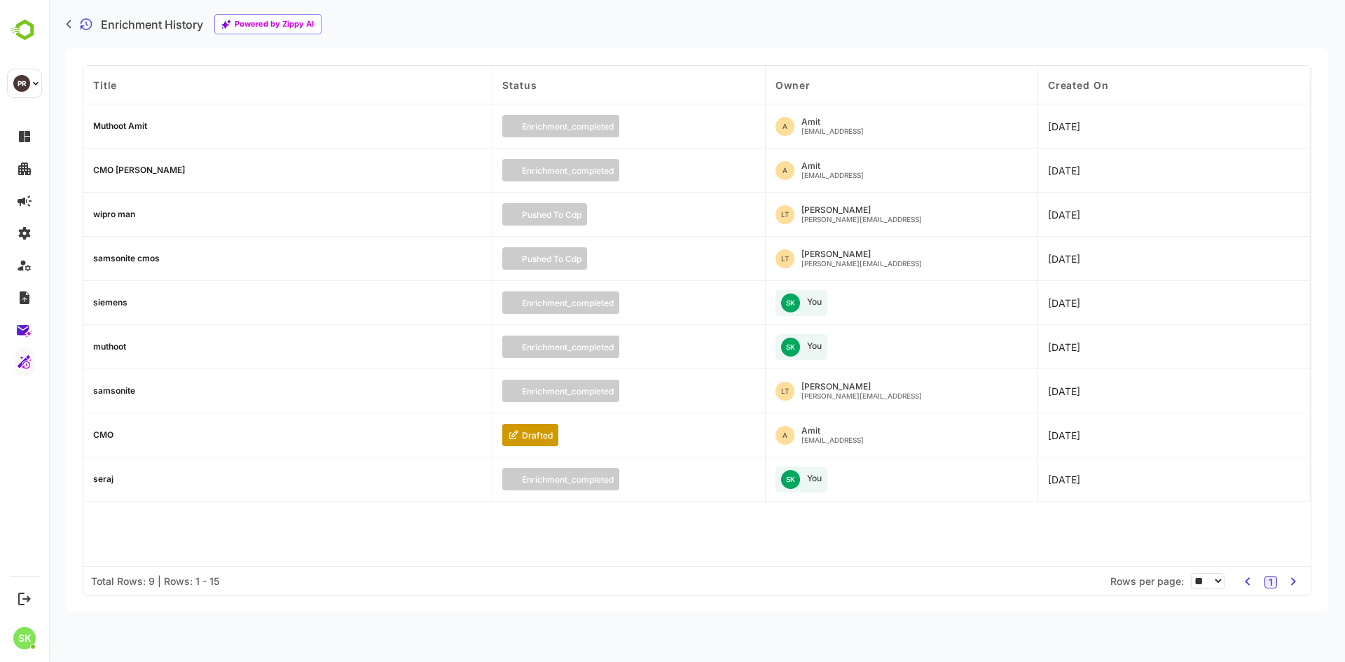
click at [104, 434] on div "CMO" at bounding box center [103, 435] width 20 height 8
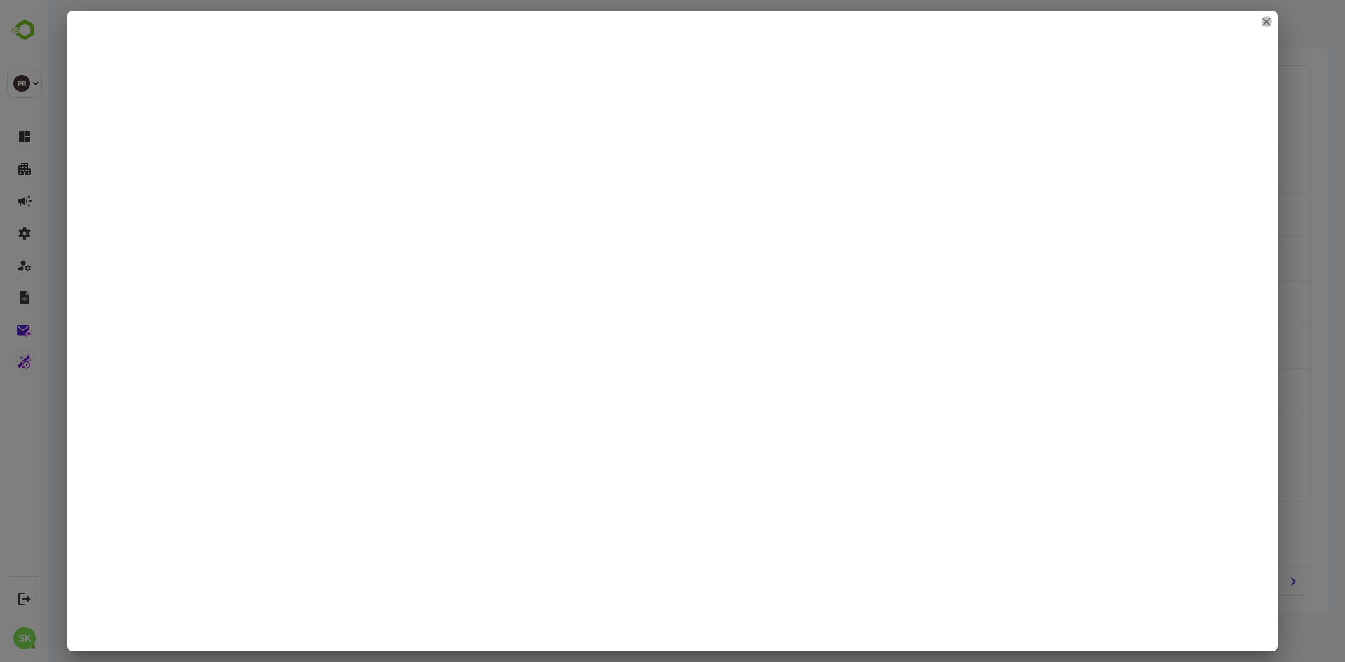
click at [1266, 20] on icon "close" at bounding box center [1266, 21] width 7 height 7
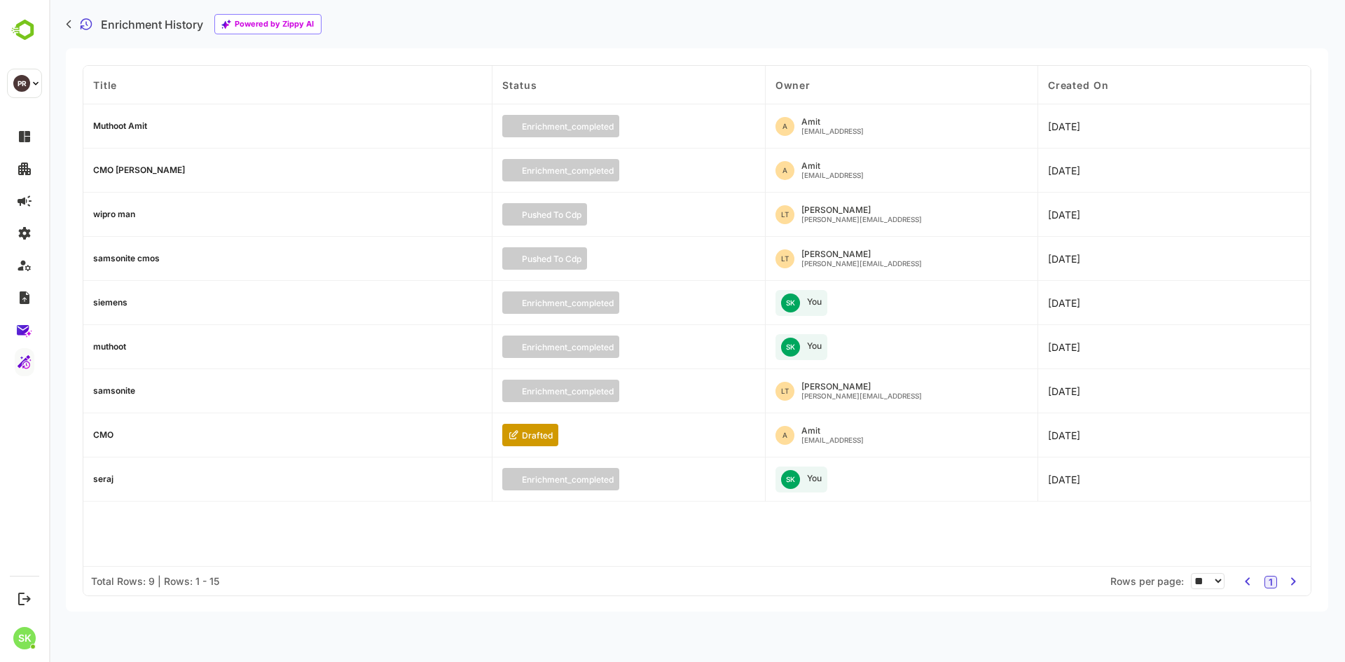
click at [117, 169] on div "CMO [PERSON_NAME]" at bounding box center [139, 170] width 92 height 8
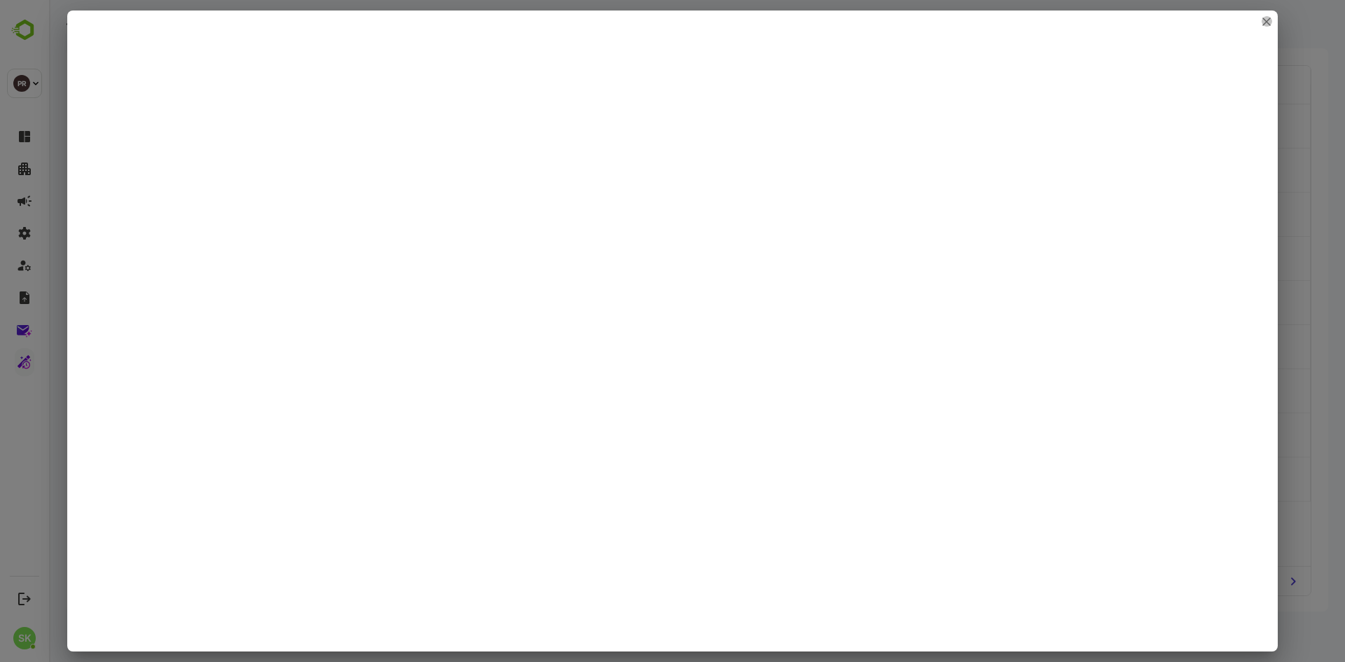
click at [1270, 22] on icon "close" at bounding box center [1267, 22] width 8 height 8
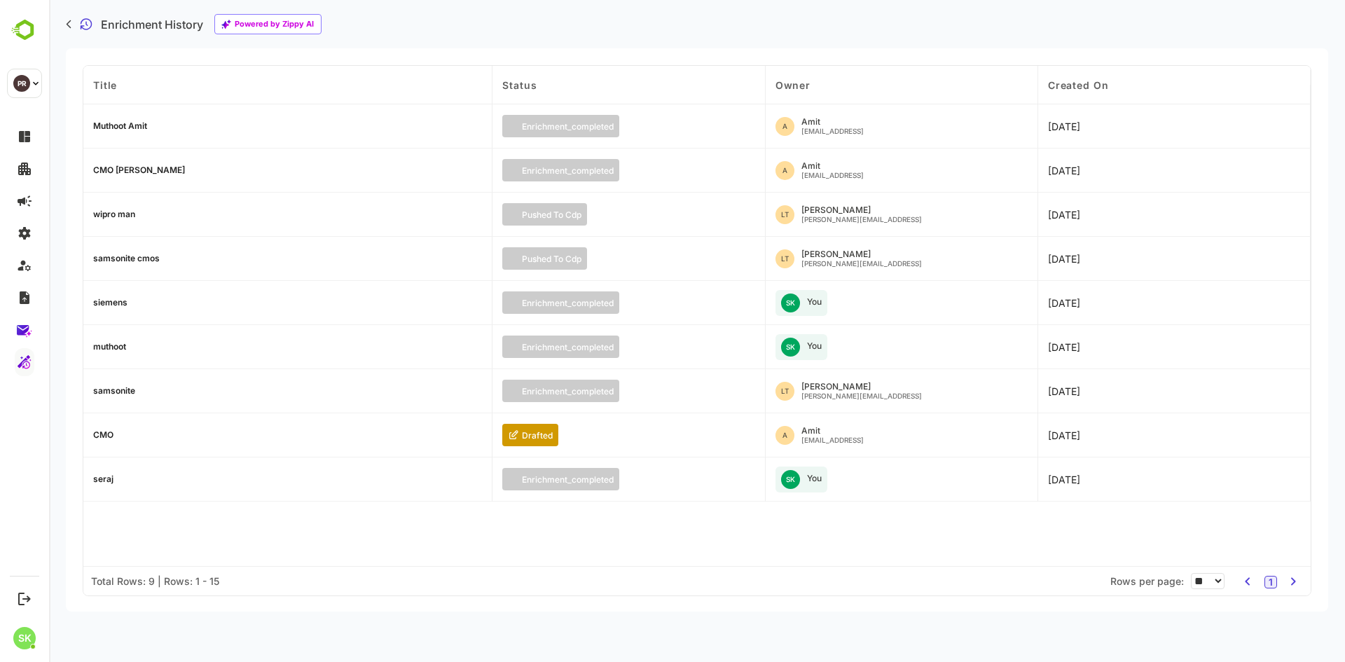
click at [97, 432] on div "CMO" at bounding box center [103, 435] width 20 height 8
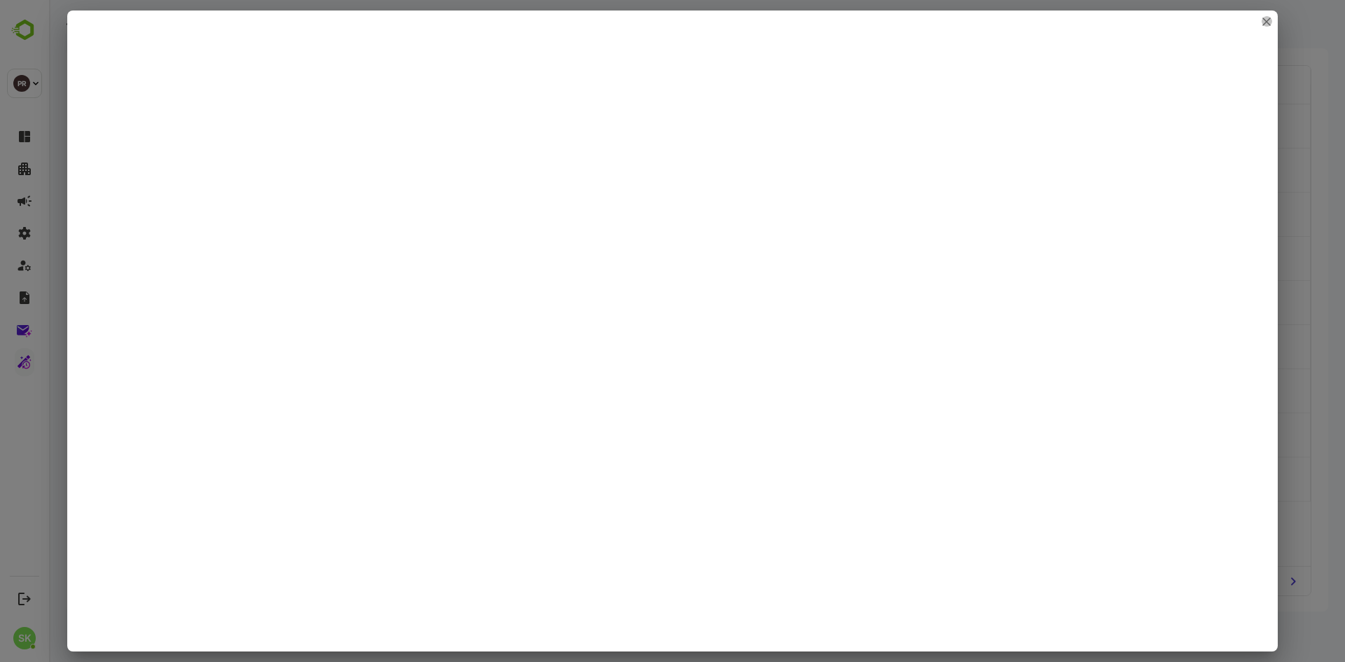
click at [1268, 20] on icon "close" at bounding box center [1266, 21] width 7 height 7
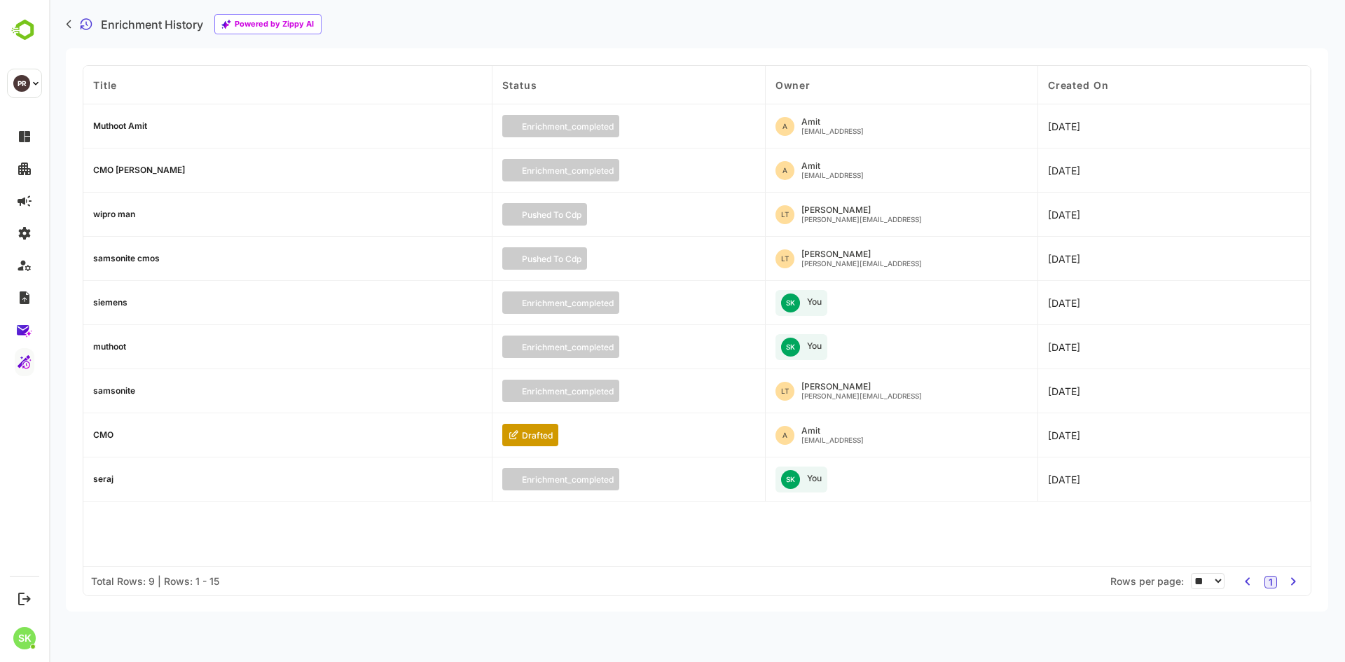
click at [111, 347] on div "muthoot" at bounding box center [109, 347] width 33 height 8
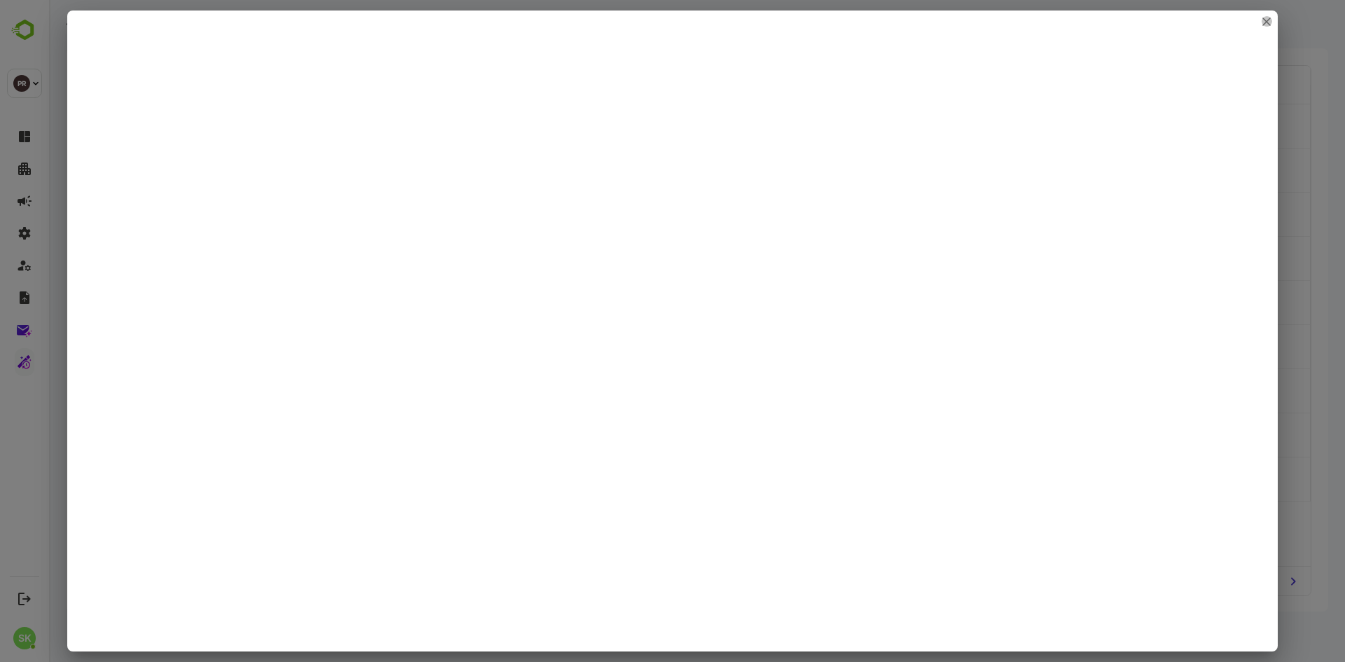
click at [1263, 18] on icon "close" at bounding box center [1266, 21] width 7 height 7
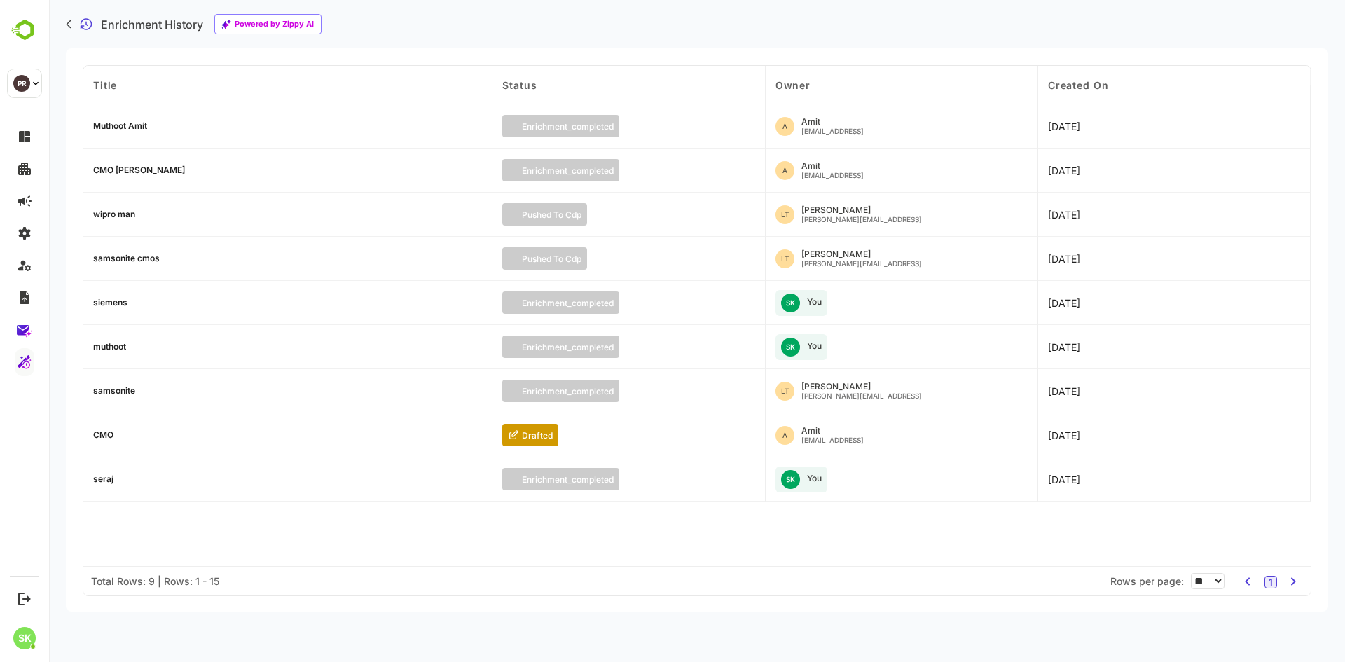
click at [125, 124] on div "Muthoot Amit" at bounding box center [120, 126] width 54 height 8
click at [113, 119] on div "Muthoot Amit" at bounding box center [287, 126] width 409 height 44
click at [113, 125] on div "Muthoot Amit" at bounding box center [120, 126] width 54 height 8
click at [116, 123] on div "Muthoot Amit" at bounding box center [120, 126] width 54 height 8
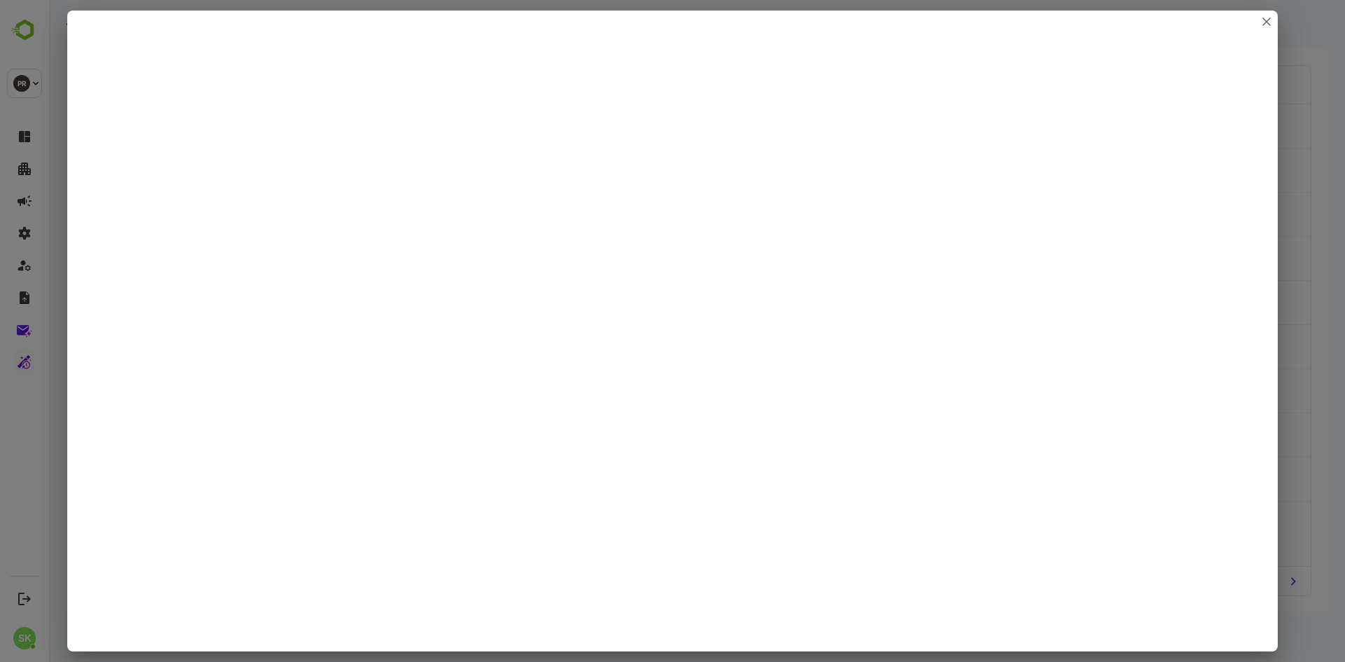
click at [1345, 108] on div at bounding box center [672, 331] width 1345 height 662
click at [1270, 23] on icon "close" at bounding box center [1267, 22] width 8 height 8
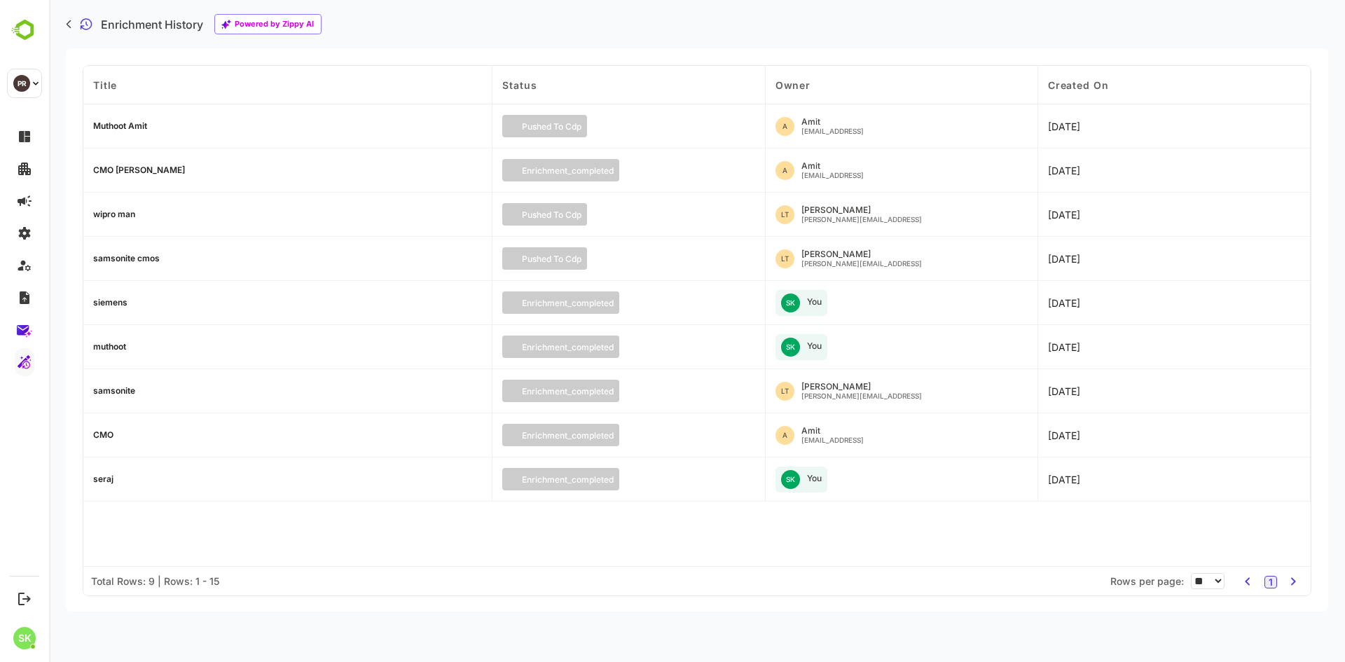
click at [137, 122] on div "Muthoot Amit" at bounding box center [120, 126] width 54 height 8
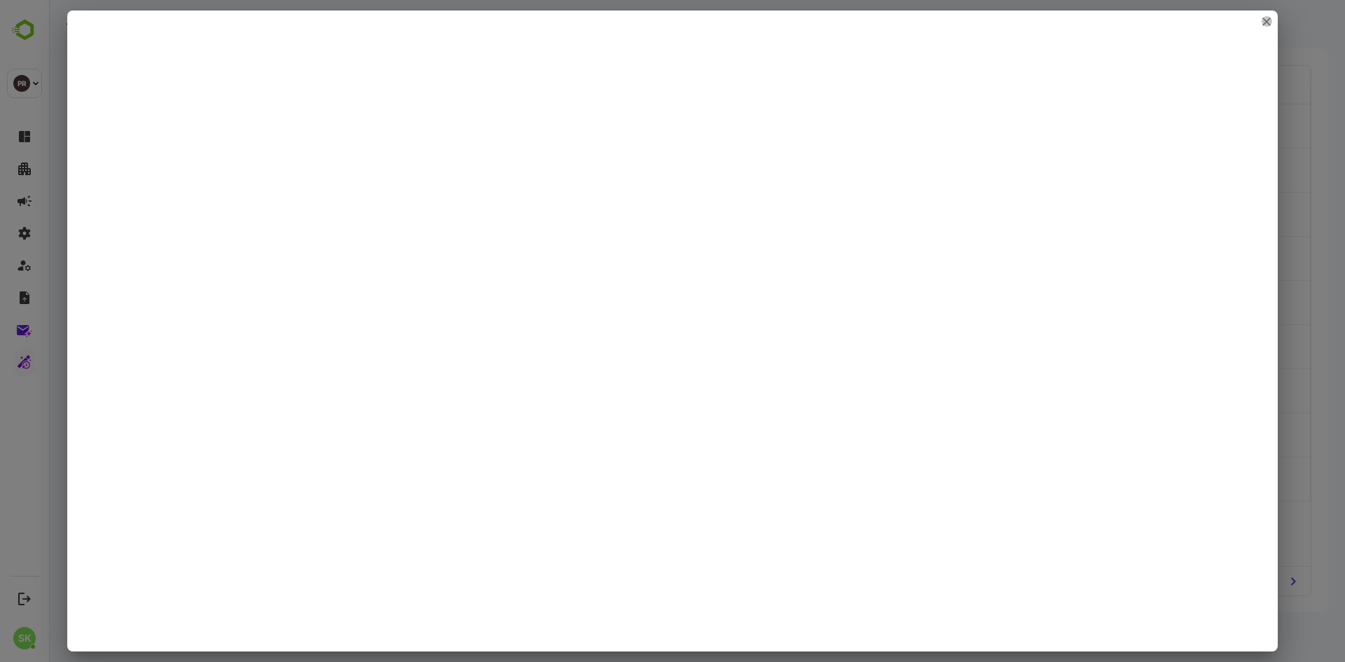
click at [1270, 21] on icon "close" at bounding box center [1267, 22] width 8 height 8
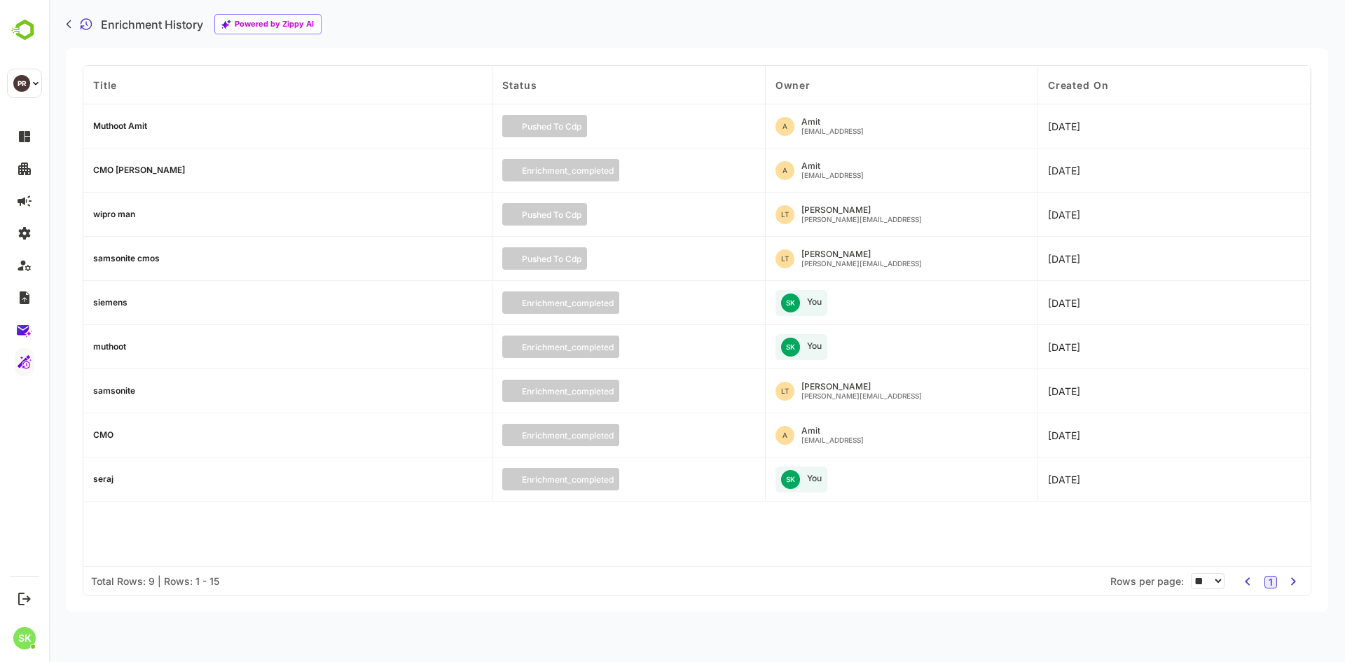
click at [441, 63] on div "COLUMN VISIBILITY Title Status Owner Created On Title Status Owner Created On M…" at bounding box center [697, 329] width 1263 height 563
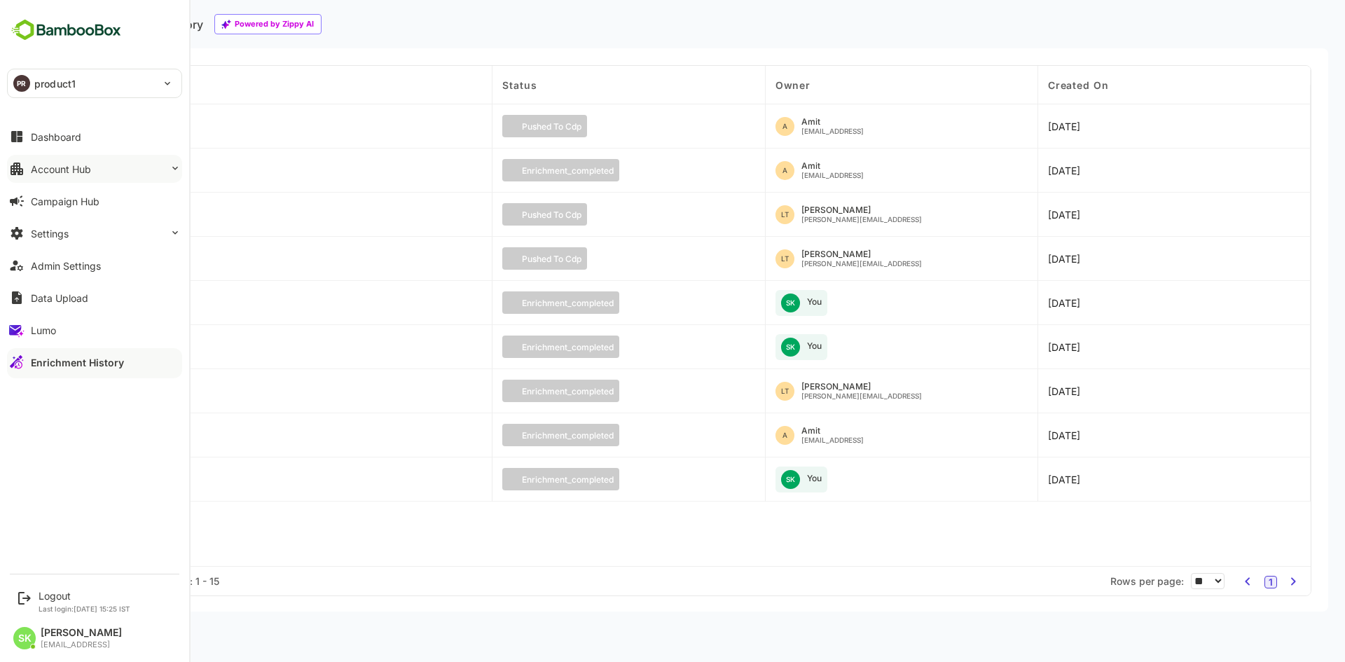
click at [70, 176] on button "Account Hub" at bounding box center [94, 169] width 175 height 28
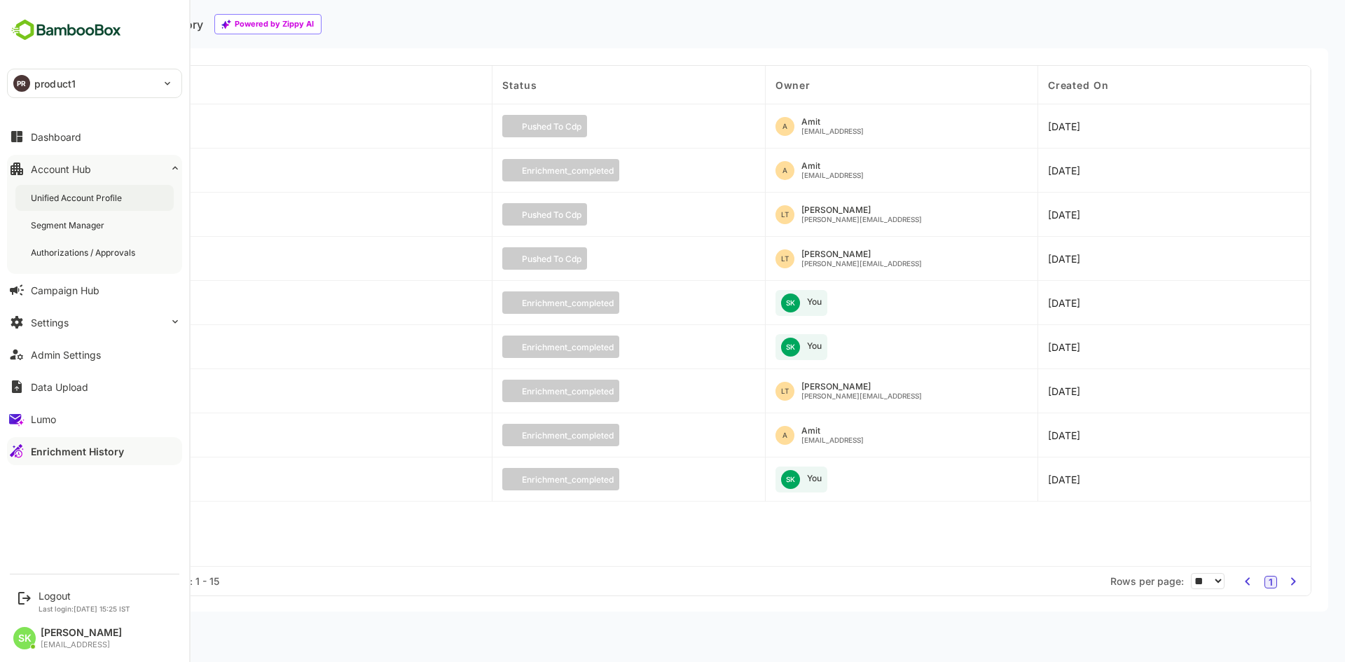
click at [61, 197] on div "Unified Account Profile" at bounding box center [78, 198] width 94 height 12
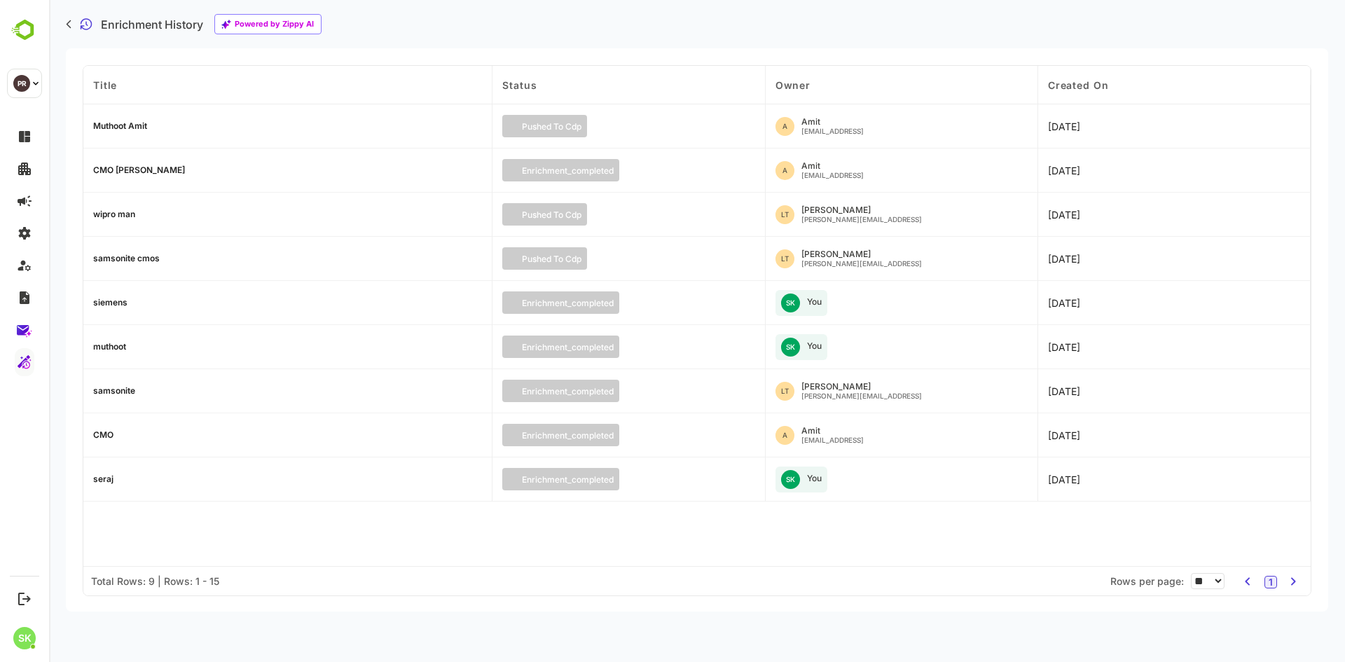
click at [67, 24] on icon at bounding box center [69, 24] width 4 height 7
click at [67, 26] on icon at bounding box center [69, 24] width 6 height 9
click at [70, 22] on icon at bounding box center [69, 24] width 6 height 9
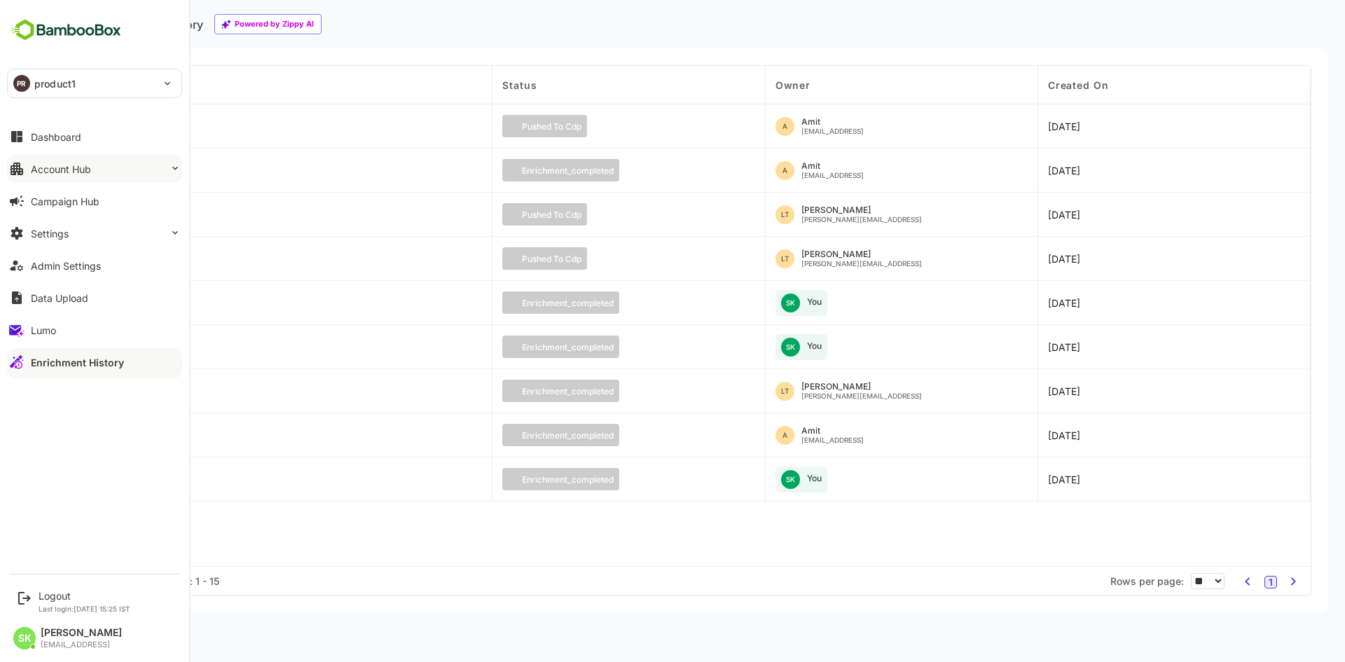
click at [90, 165] on div "Account Hub" at bounding box center [61, 169] width 60 height 12
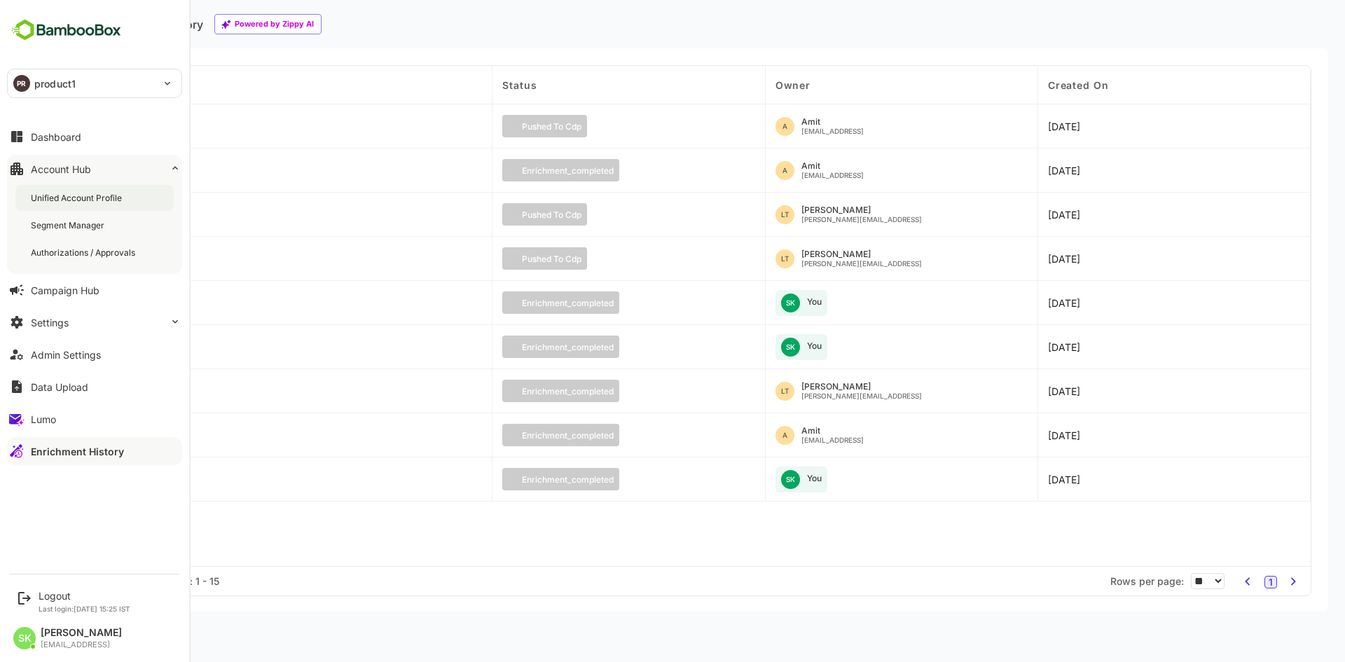
click at [105, 200] on div "Unified Account Profile" at bounding box center [78, 198] width 94 height 12
